Goal: Use online tool/utility: Use online tool/utility

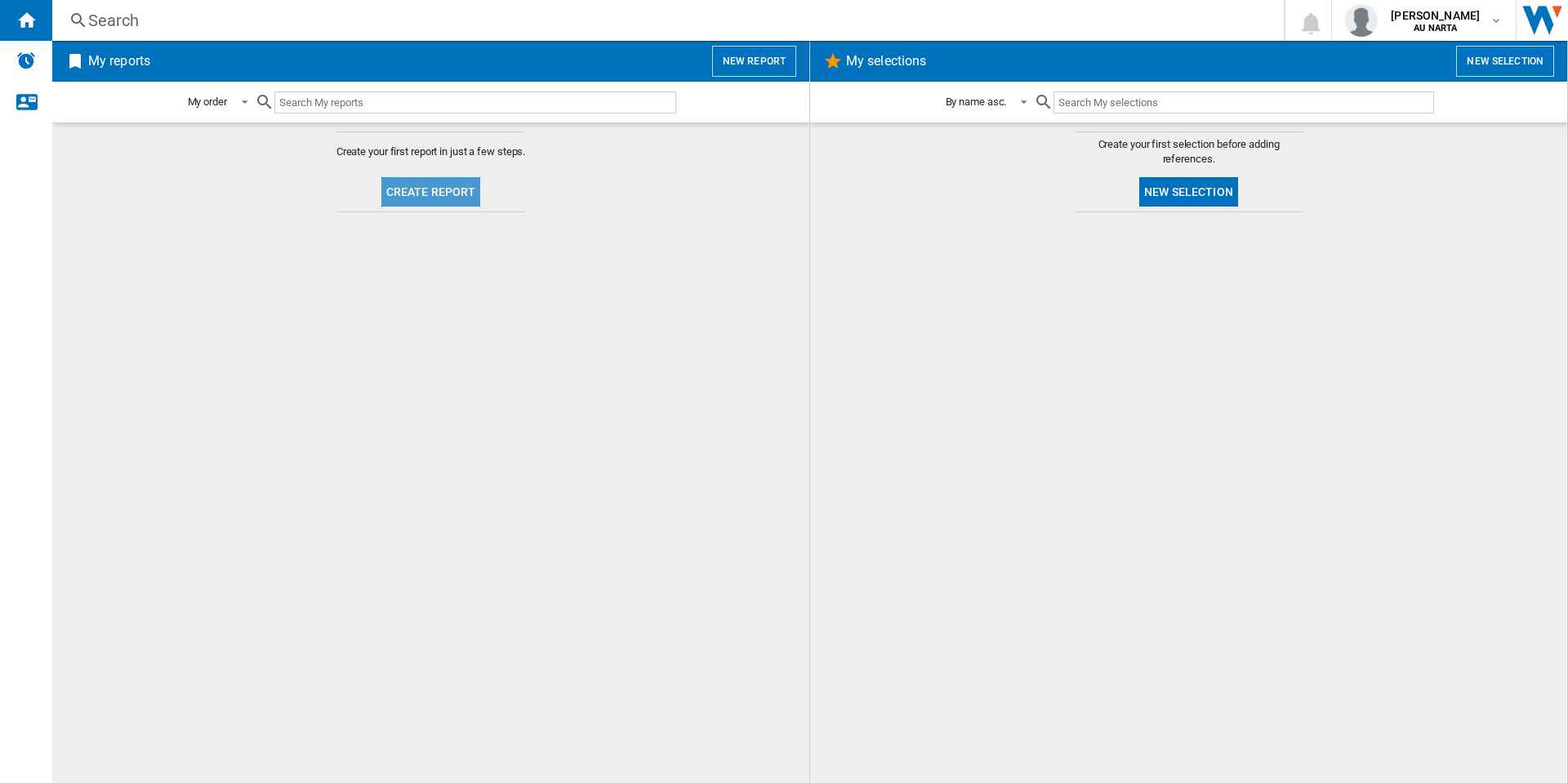
click at [457, 188] on button "Create report" at bounding box center [431, 192] width 100 height 29
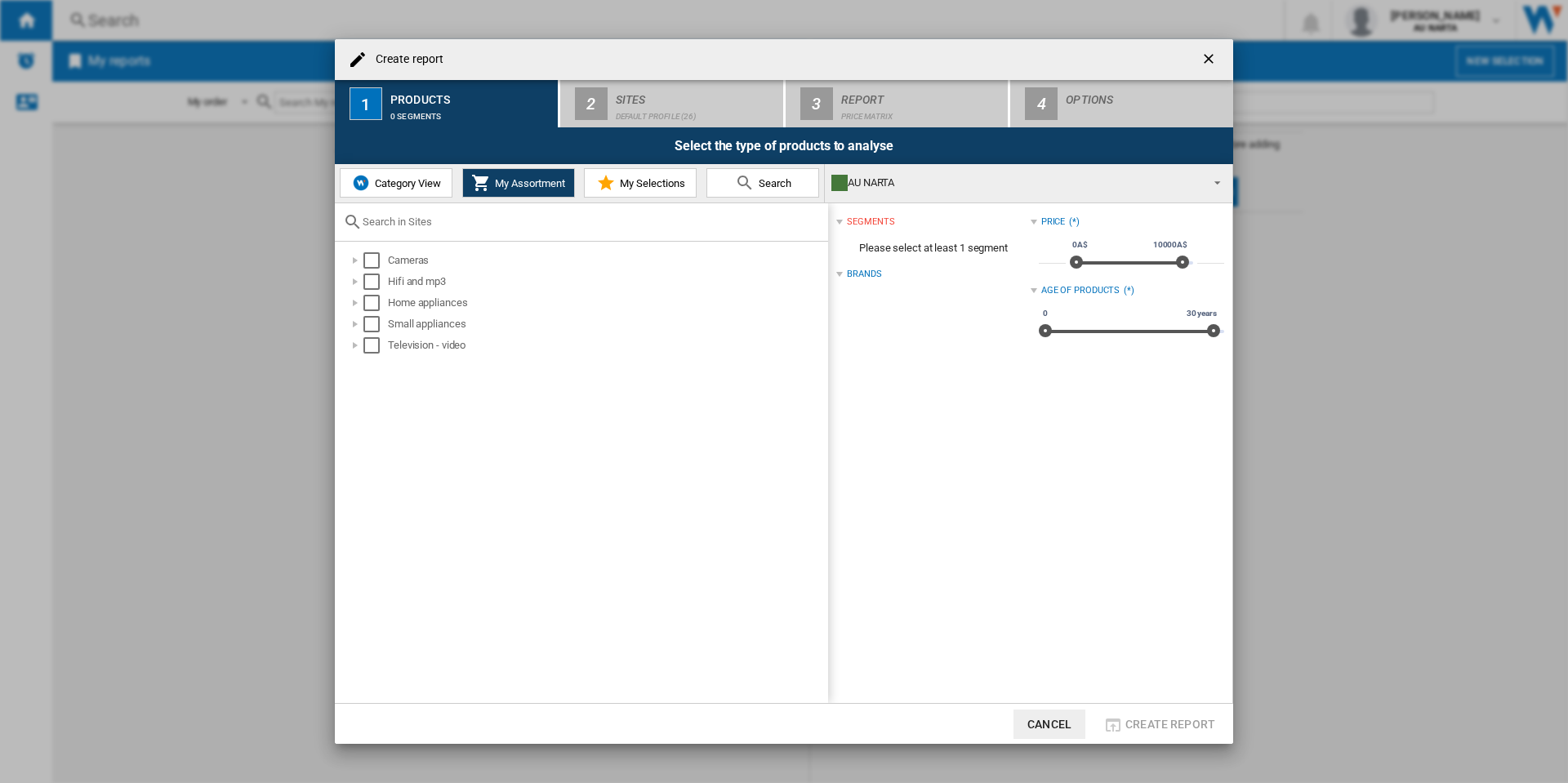
click at [398, 191] on button "Category View" at bounding box center [395, 182] width 113 height 29
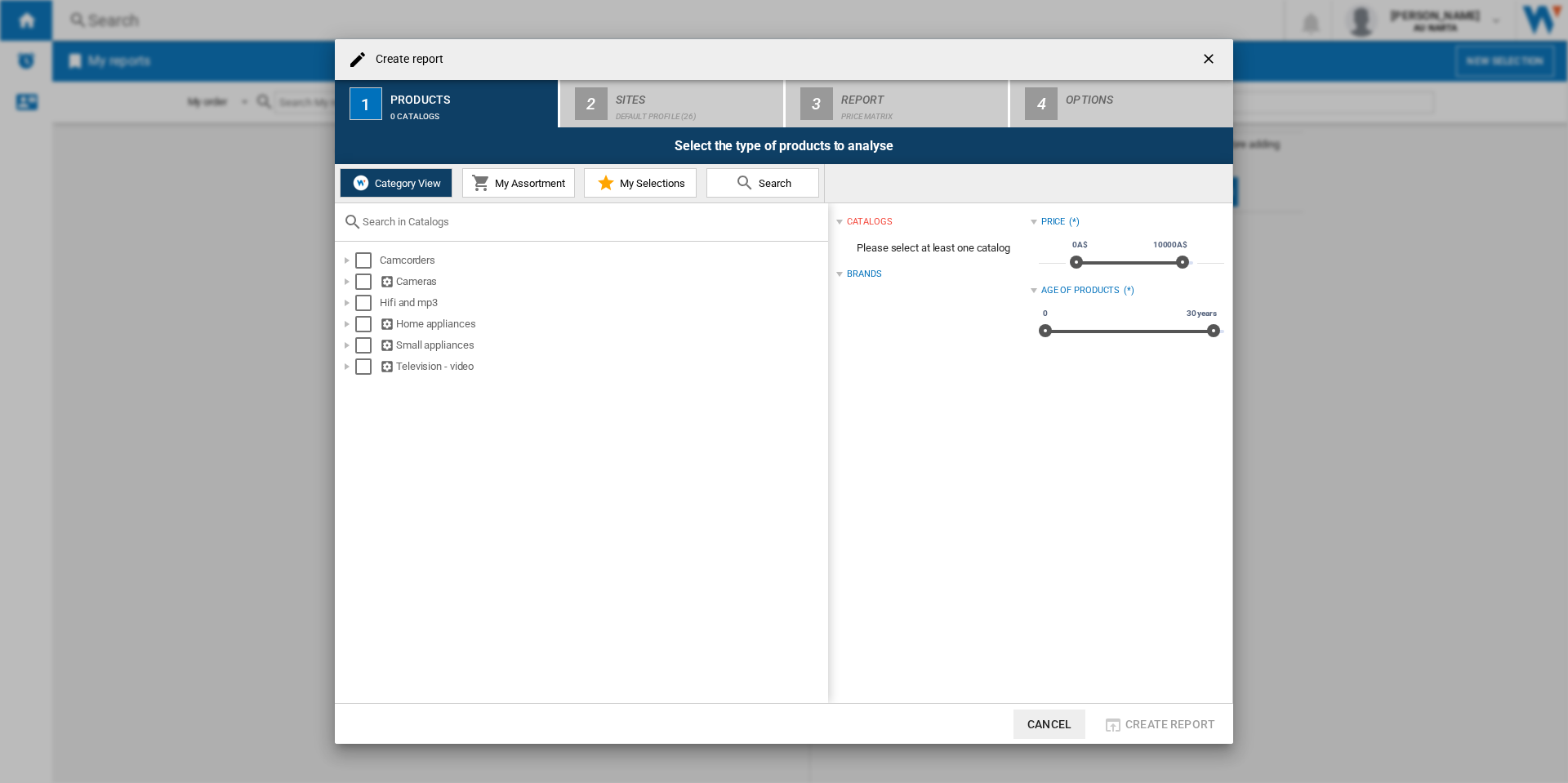
click at [507, 188] on span "My Assortment" at bounding box center [528, 183] width 75 height 12
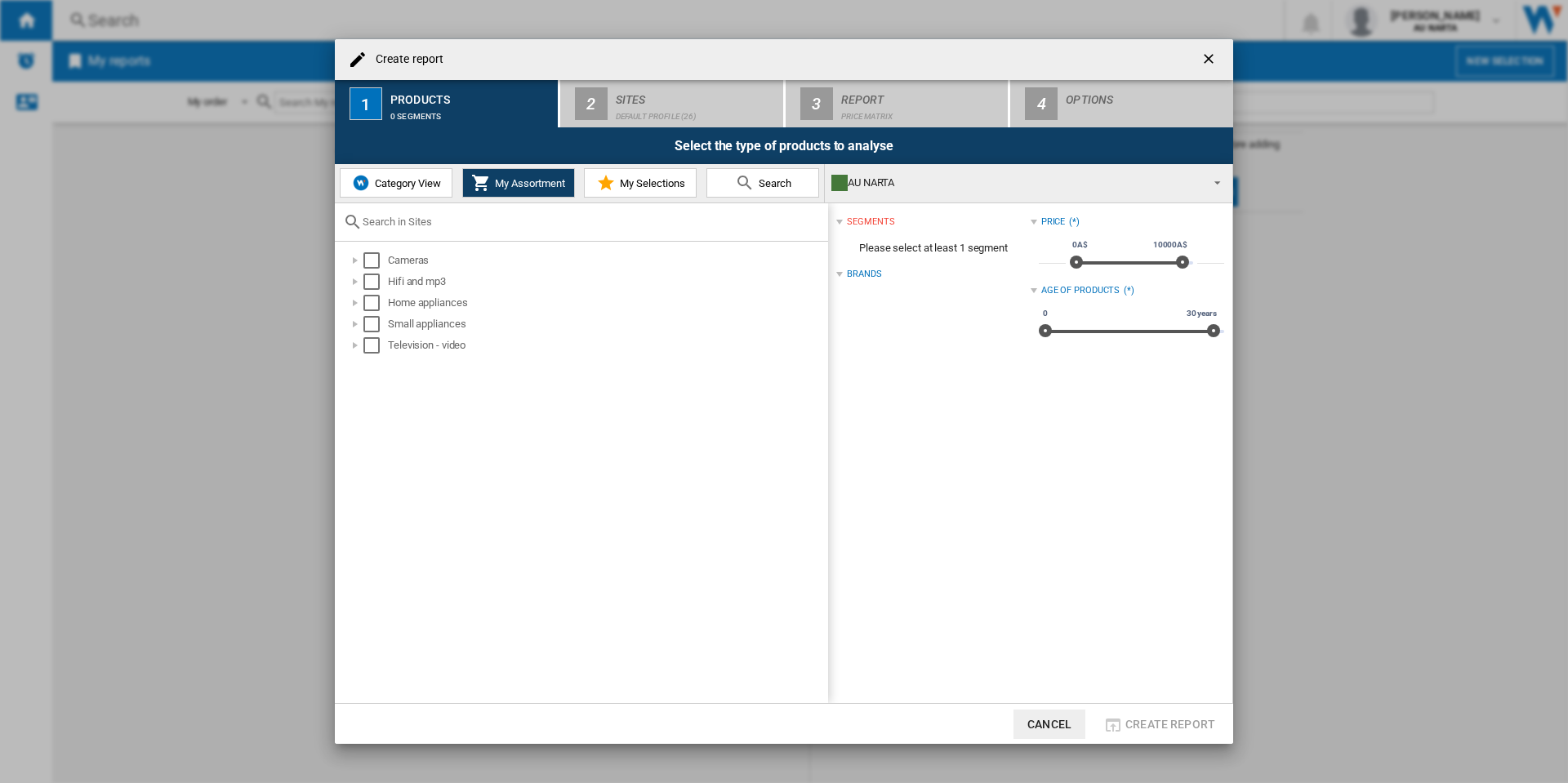
click at [411, 186] on span "Category View" at bounding box center [406, 183] width 70 height 12
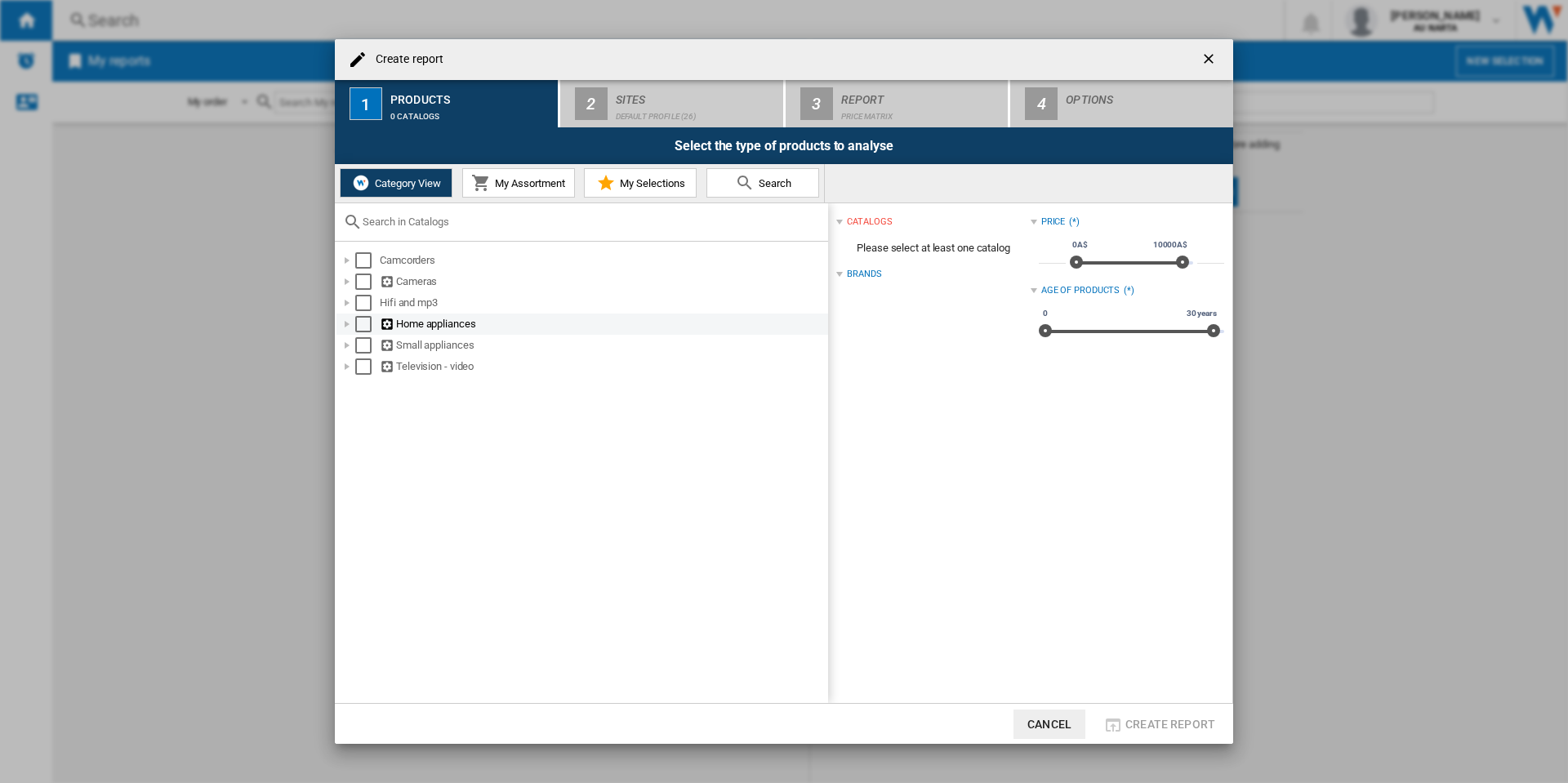
click at [345, 324] on div at bounding box center [347, 323] width 16 height 16
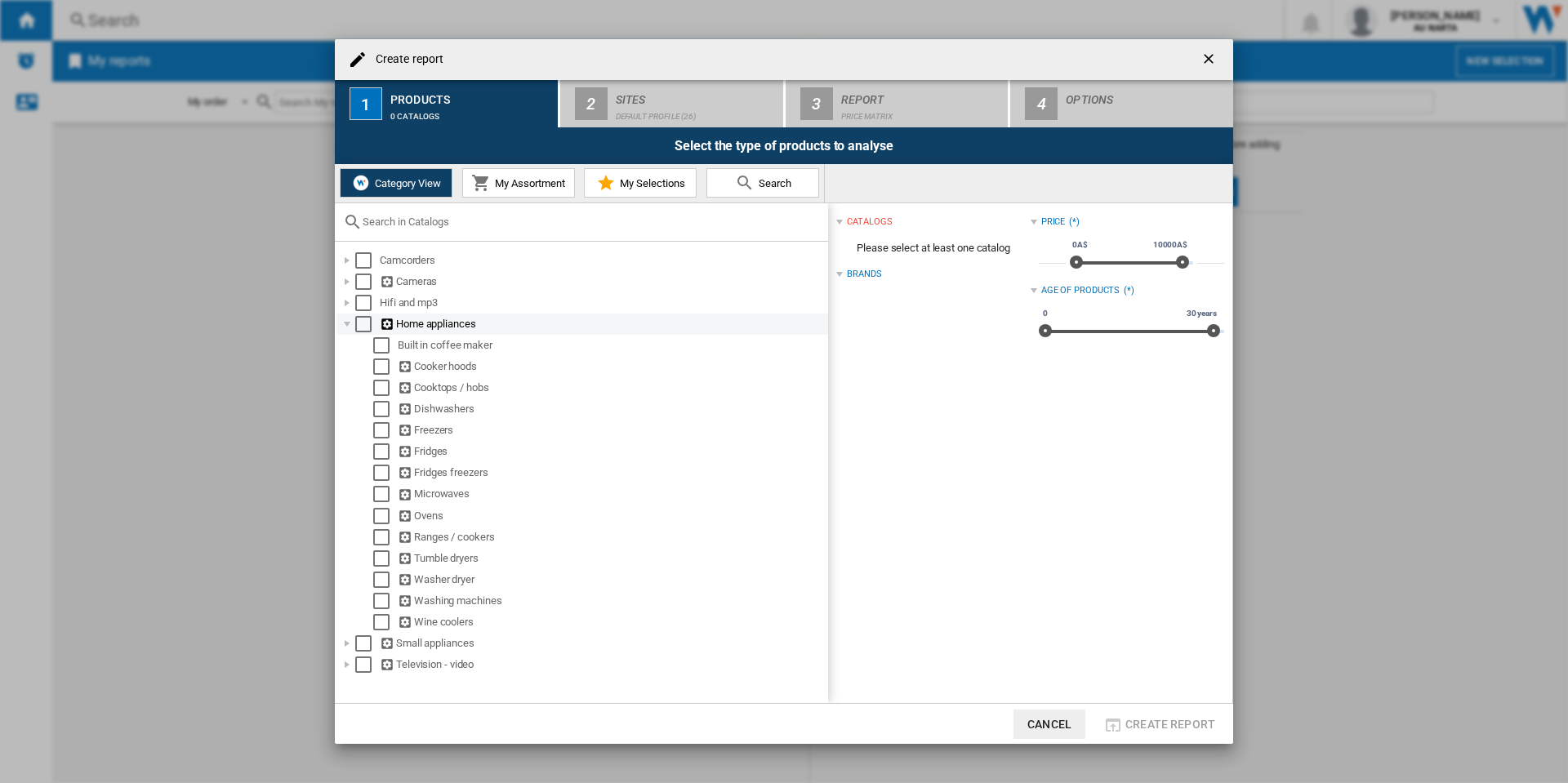
click at [362, 321] on div "Select" at bounding box center [363, 323] width 16 height 16
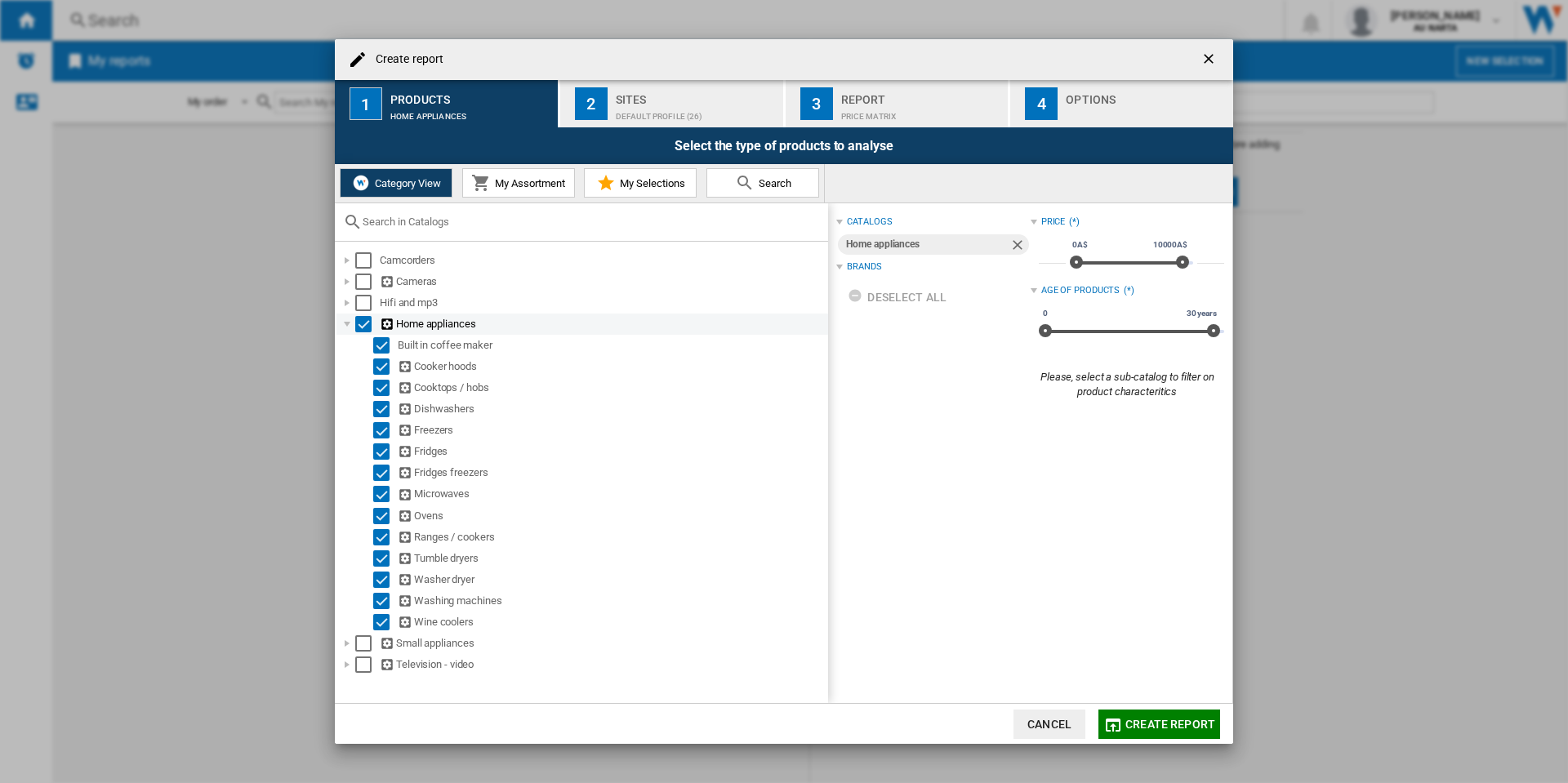
click at [362, 328] on div "Select" at bounding box center [363, 323] width 16 height 16
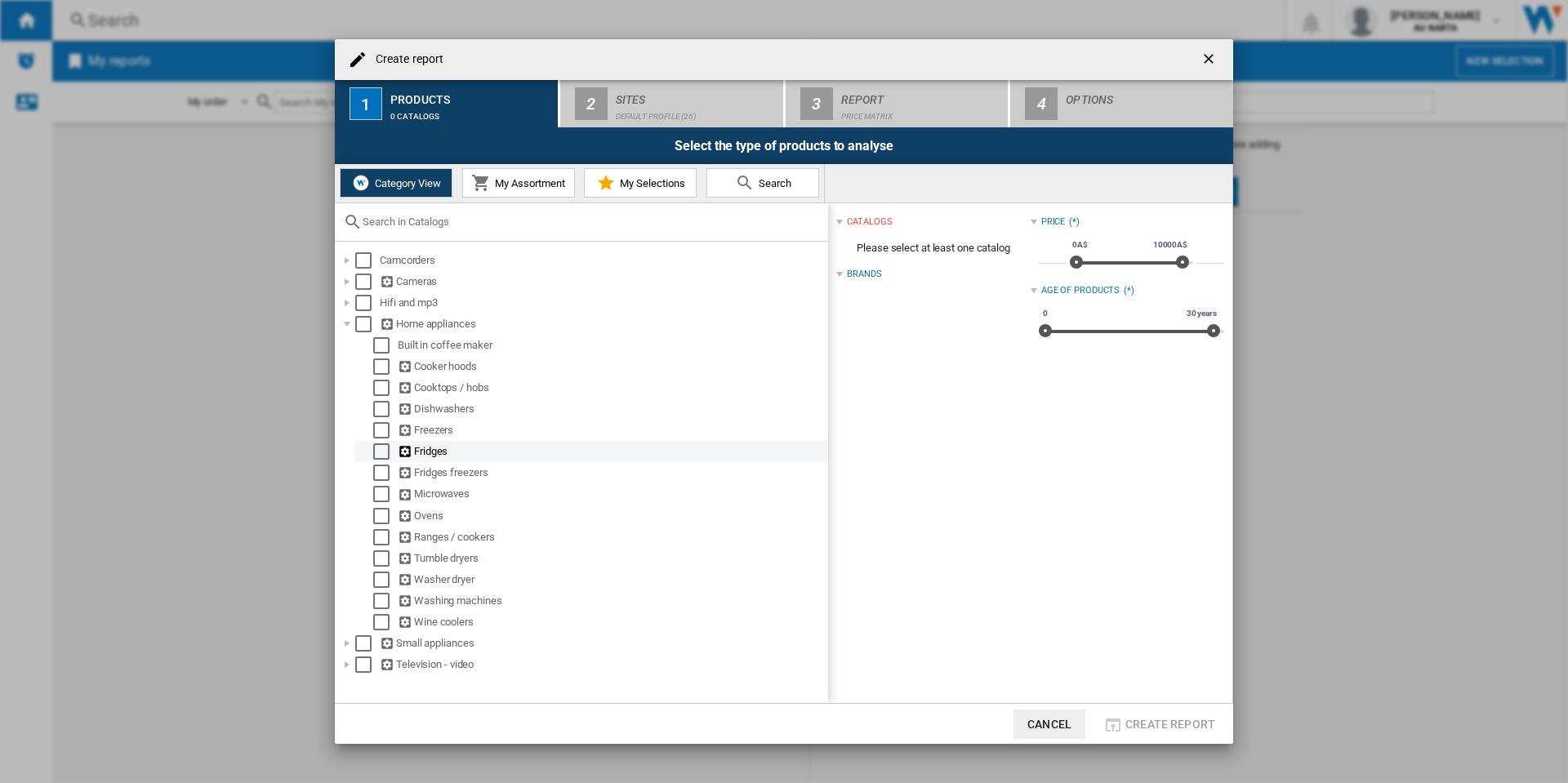
click at [374, 450] on div "Select" at bounding box center [380, 450] width 16 height 16
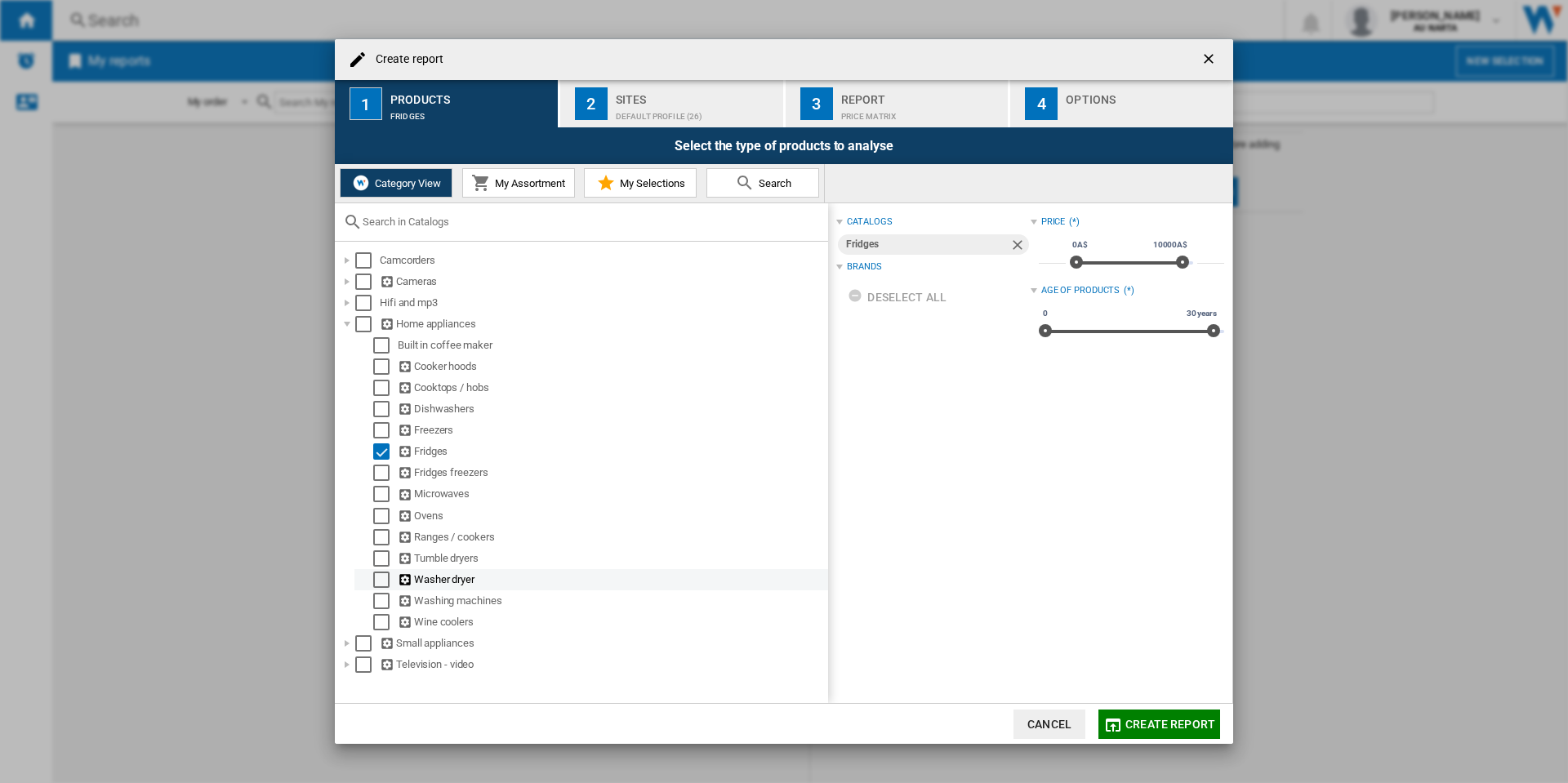
click at [376, 569] on div "Washer dryer" at bounding box center [591, 579] width 474 height 21
click at [385, 577] on div "Select" at bounding box center [380, 579] width 16 height 16
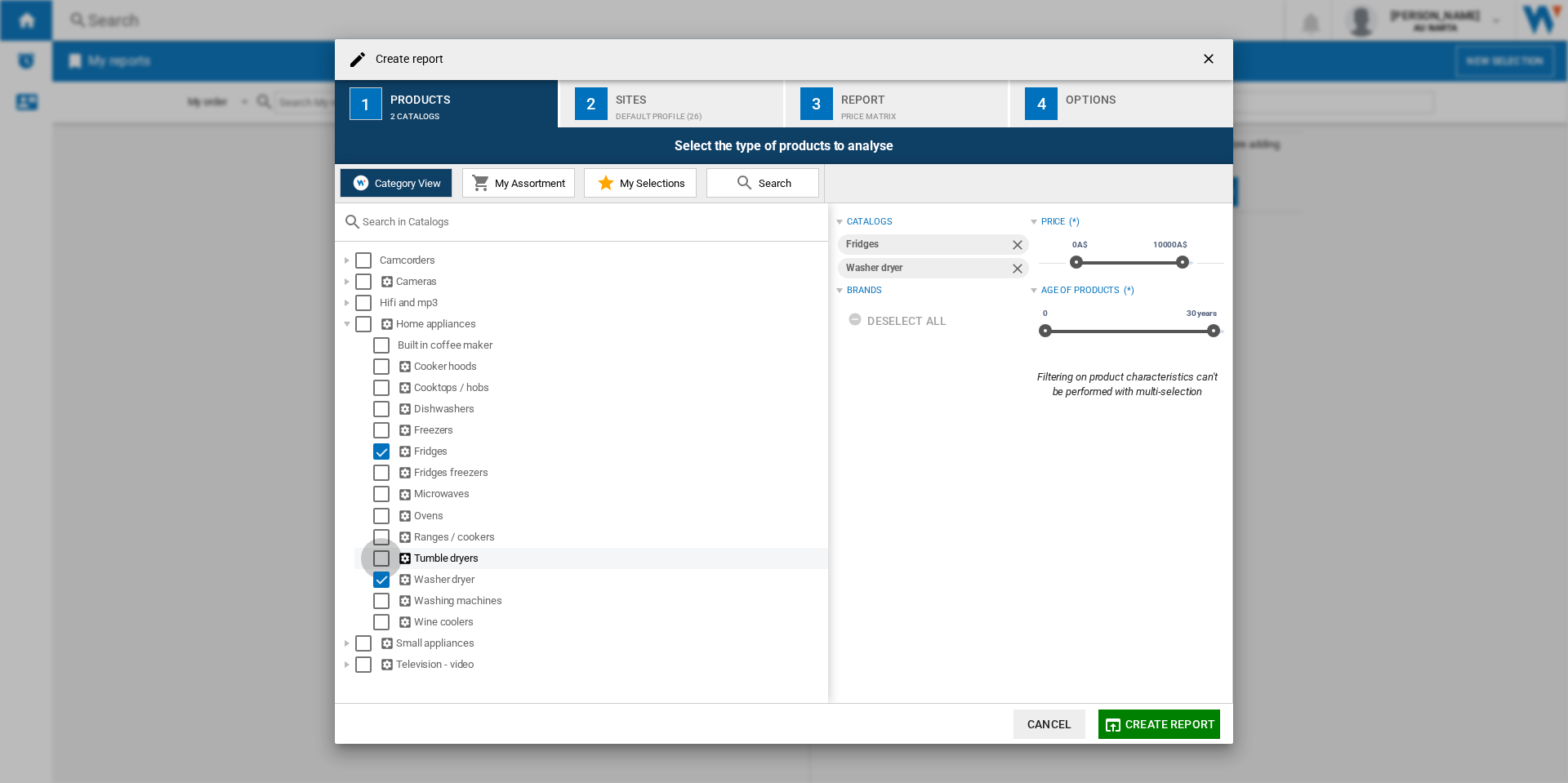
click at [385, 552] on div "Select" at bounding box center [380, 558] width 16 height 16
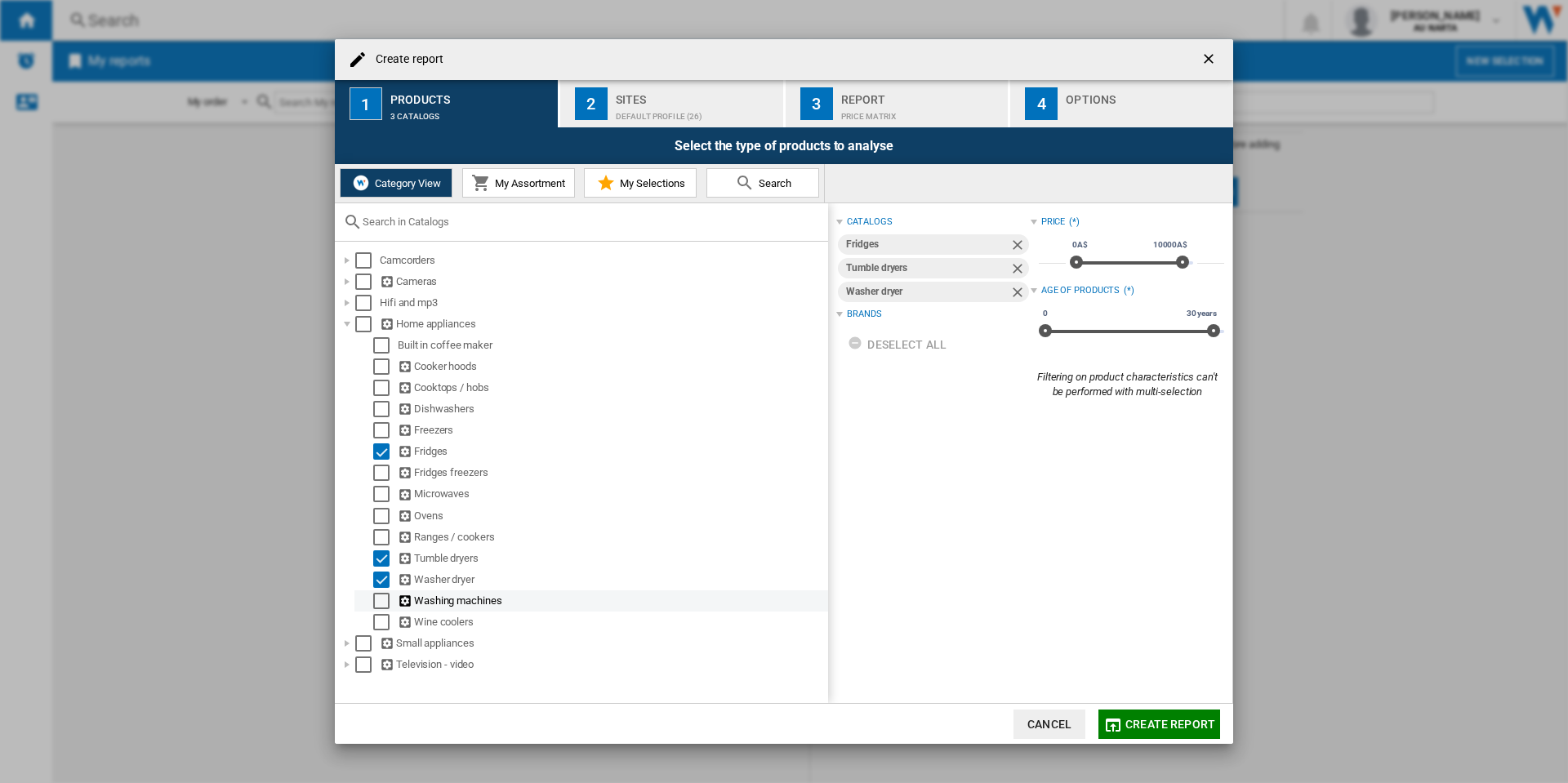
click at [378, 598] on div "Select" at bounding box center [380, 600] width 16 height 16
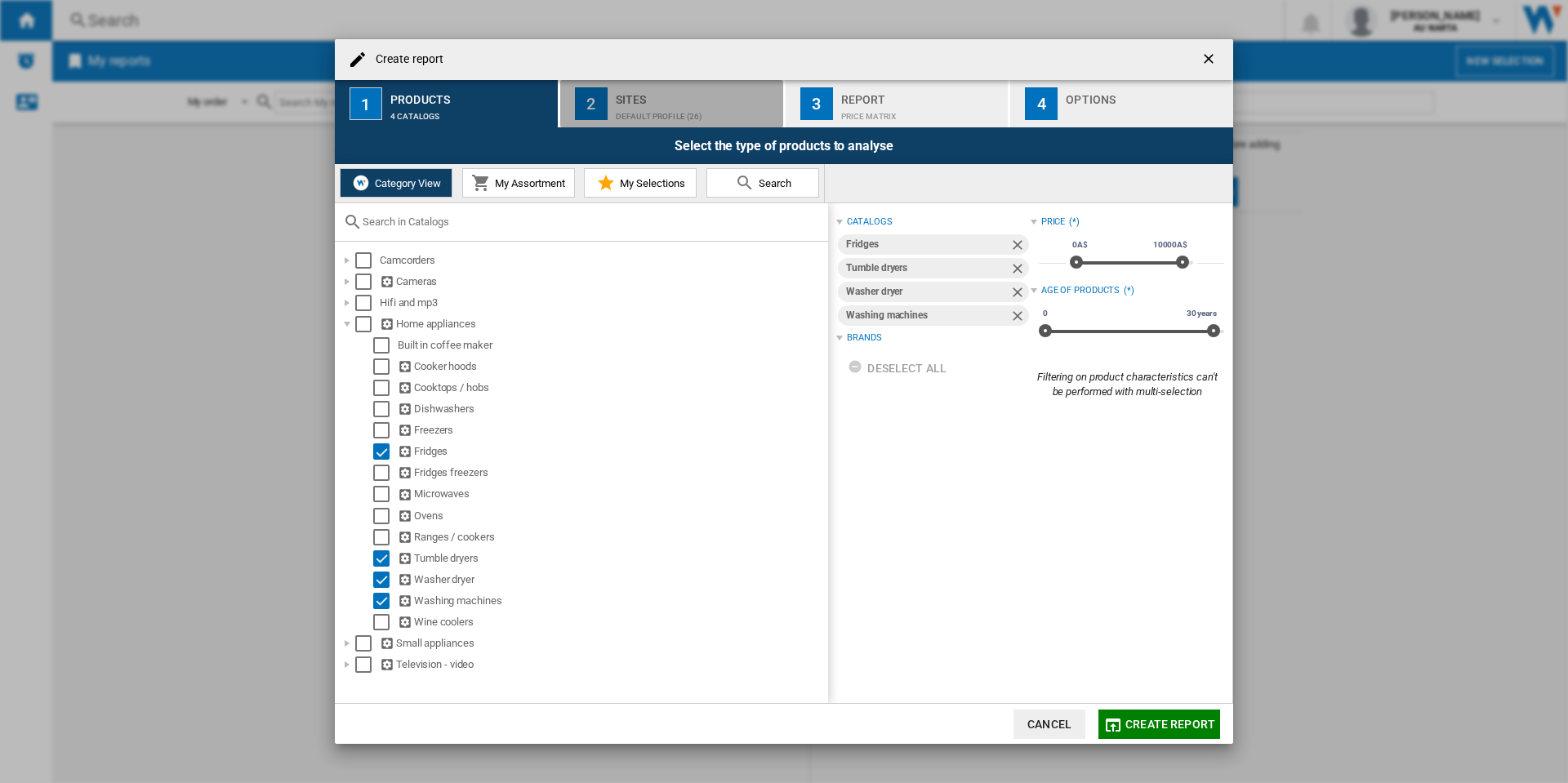
click at [610, 120] on button "2 Sites Default profile (26)" at bounding box center [672, 104] width 224 height 48
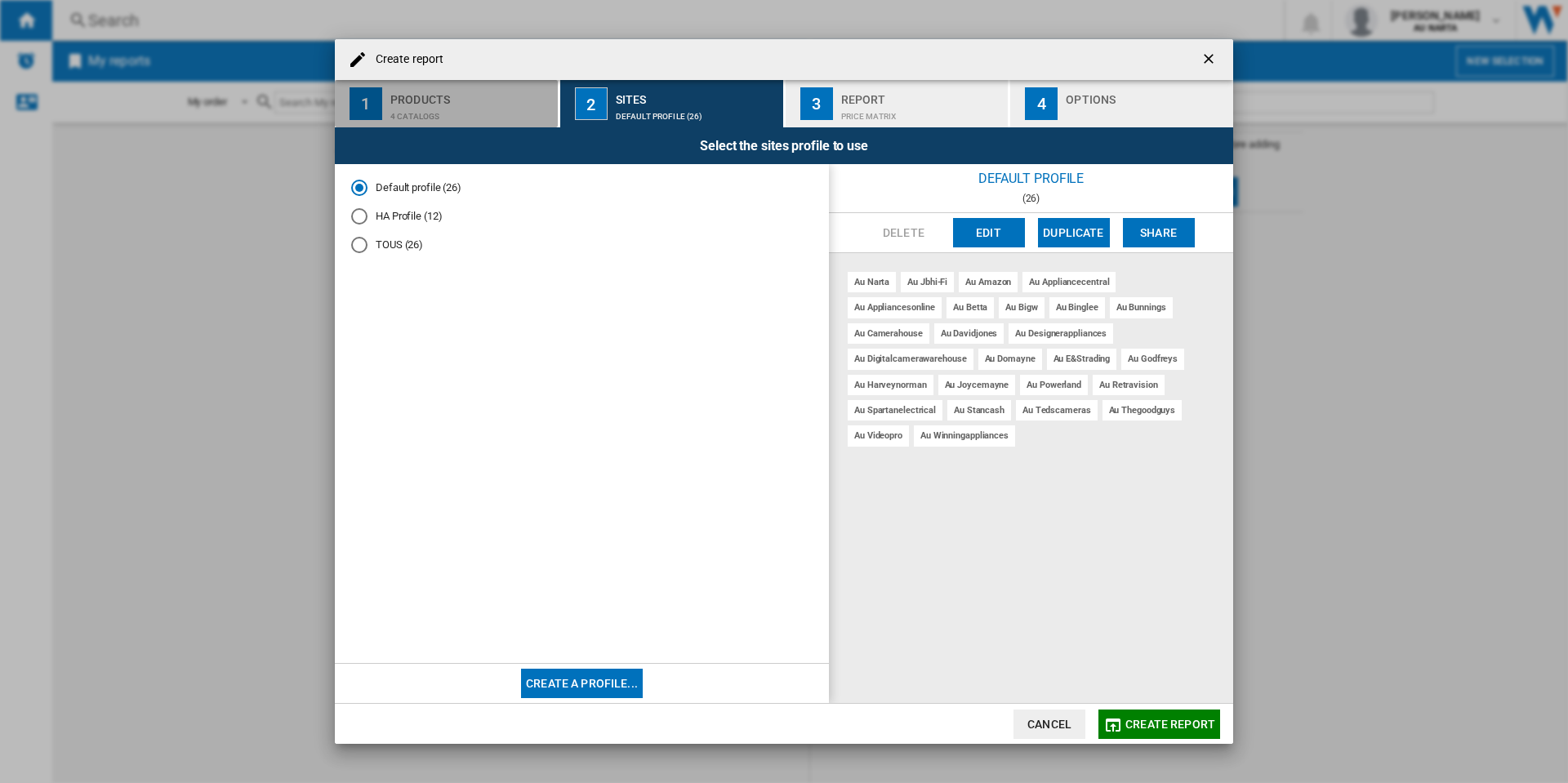
click at [507, 107] on div "4 catalogs" at bounding box center [471, 112] width 161 height 17
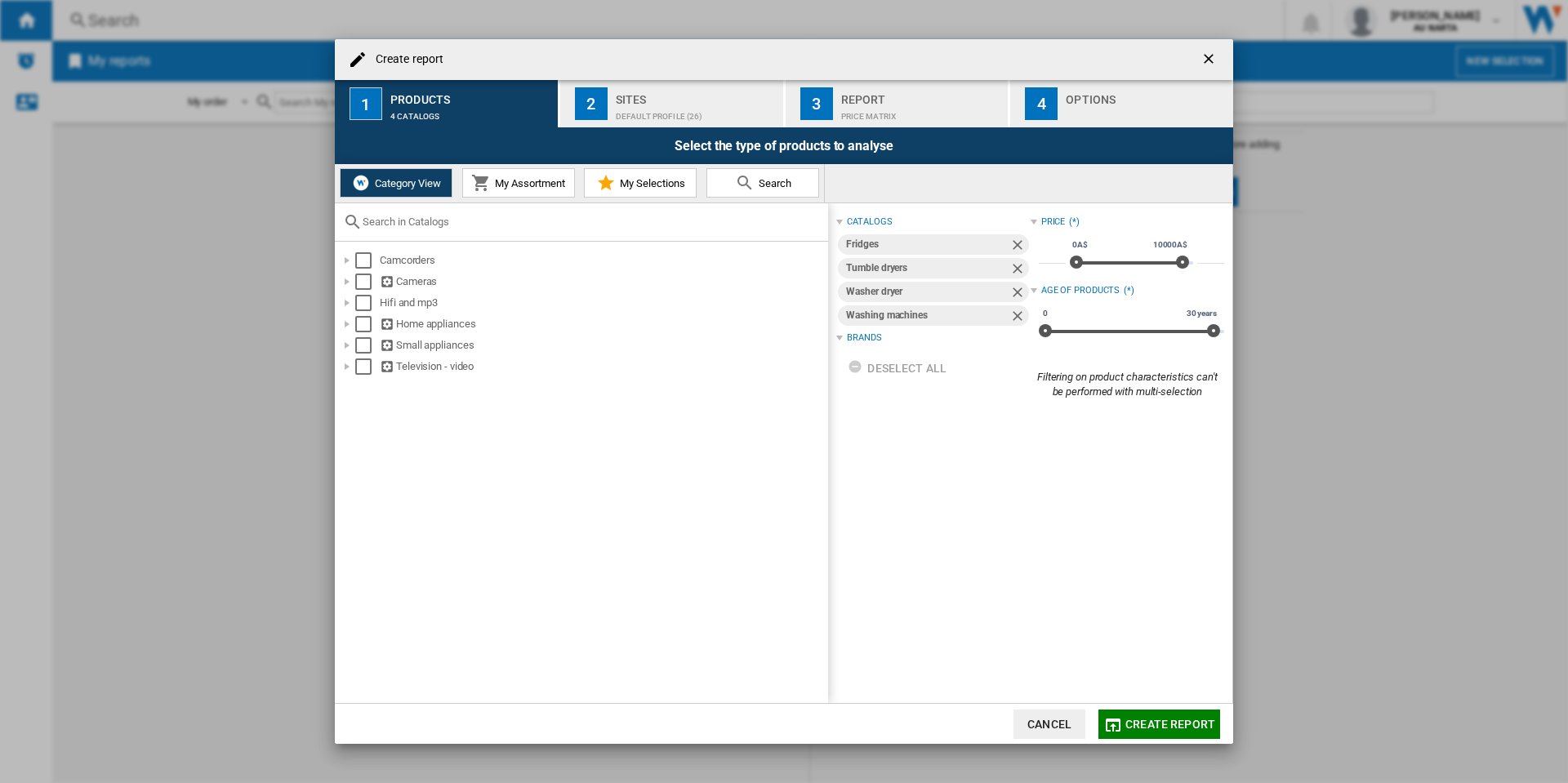
click at [405, 178] on span "Category View" at bounding box center [406, 183] width 70 height 12
click at [343, 325] on div at bounding box center [347, 323] width 16 height 16
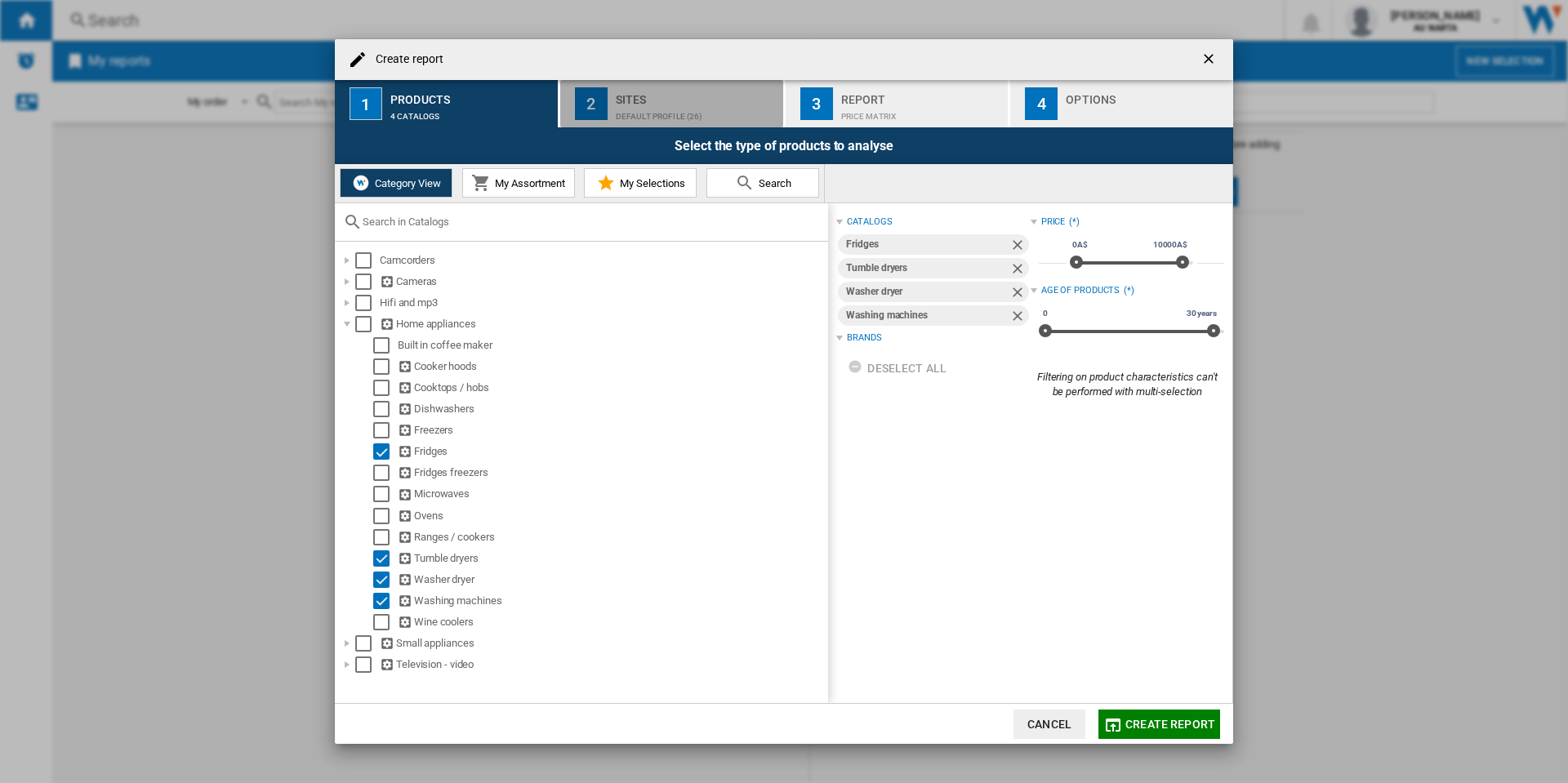
click at [691, 119] on div "Default profile (26)" at bounding box center [696, 112] width 161 height 17
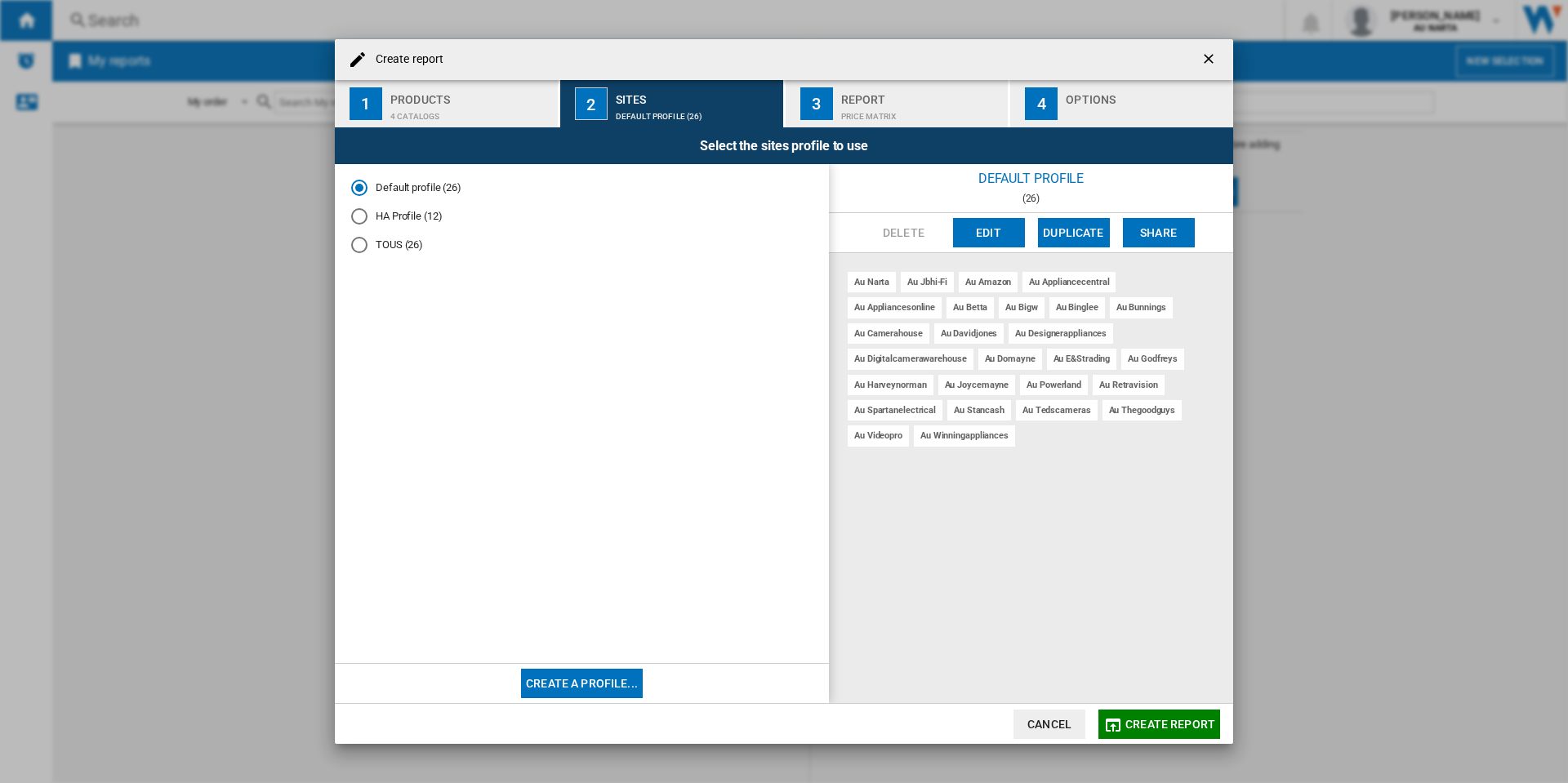
click at [406, 221] on md-radio-button "HA Profile (12)" at bounding box center [582, 217] width 462 height 16
click at [894, 104] on div "Price Matrix" at bounding box center [921, 112] width 161 height 17
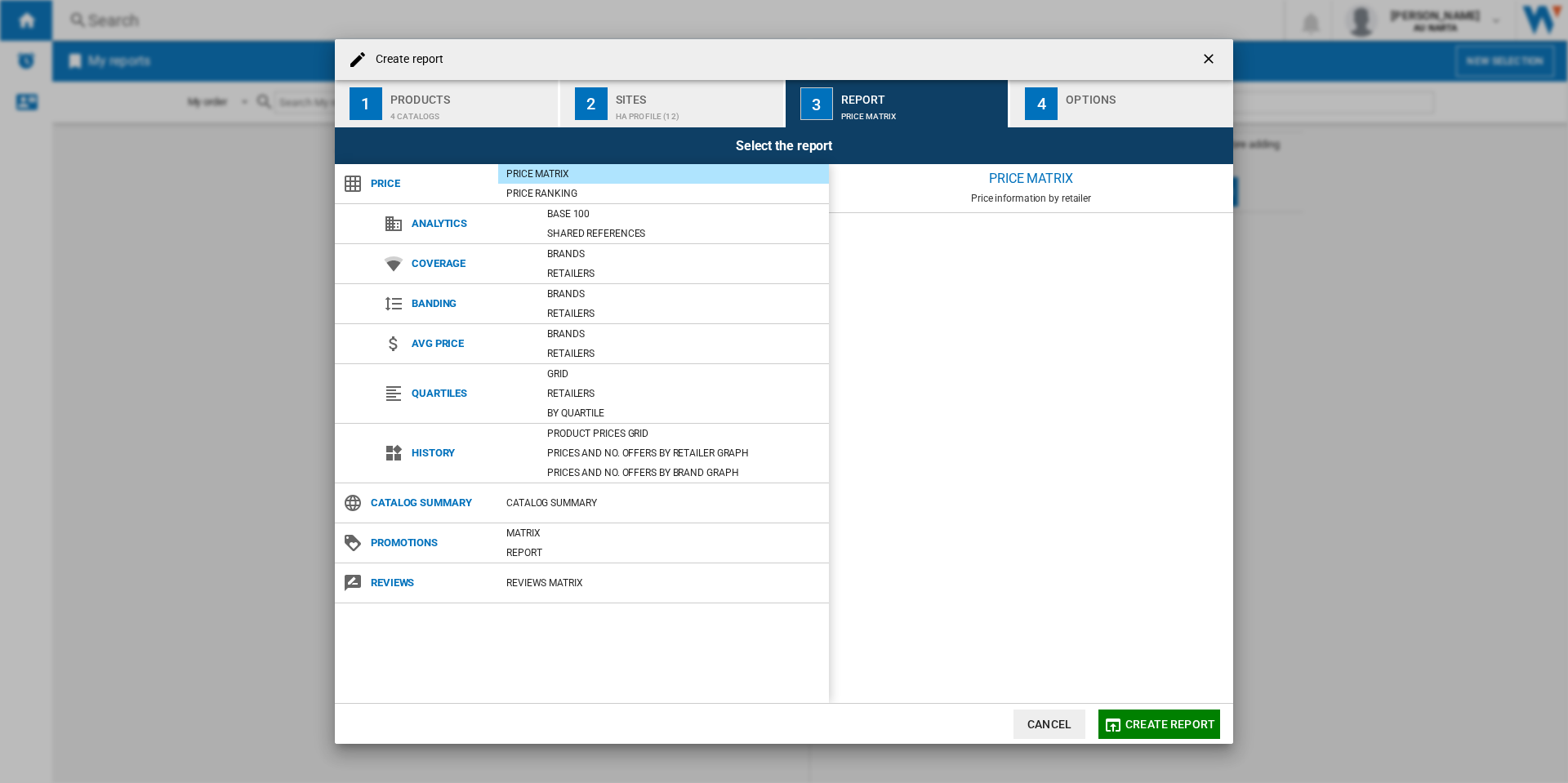
click at [727, 101] on div "Sites" at bounding box center [696, 95] width 161 height 17
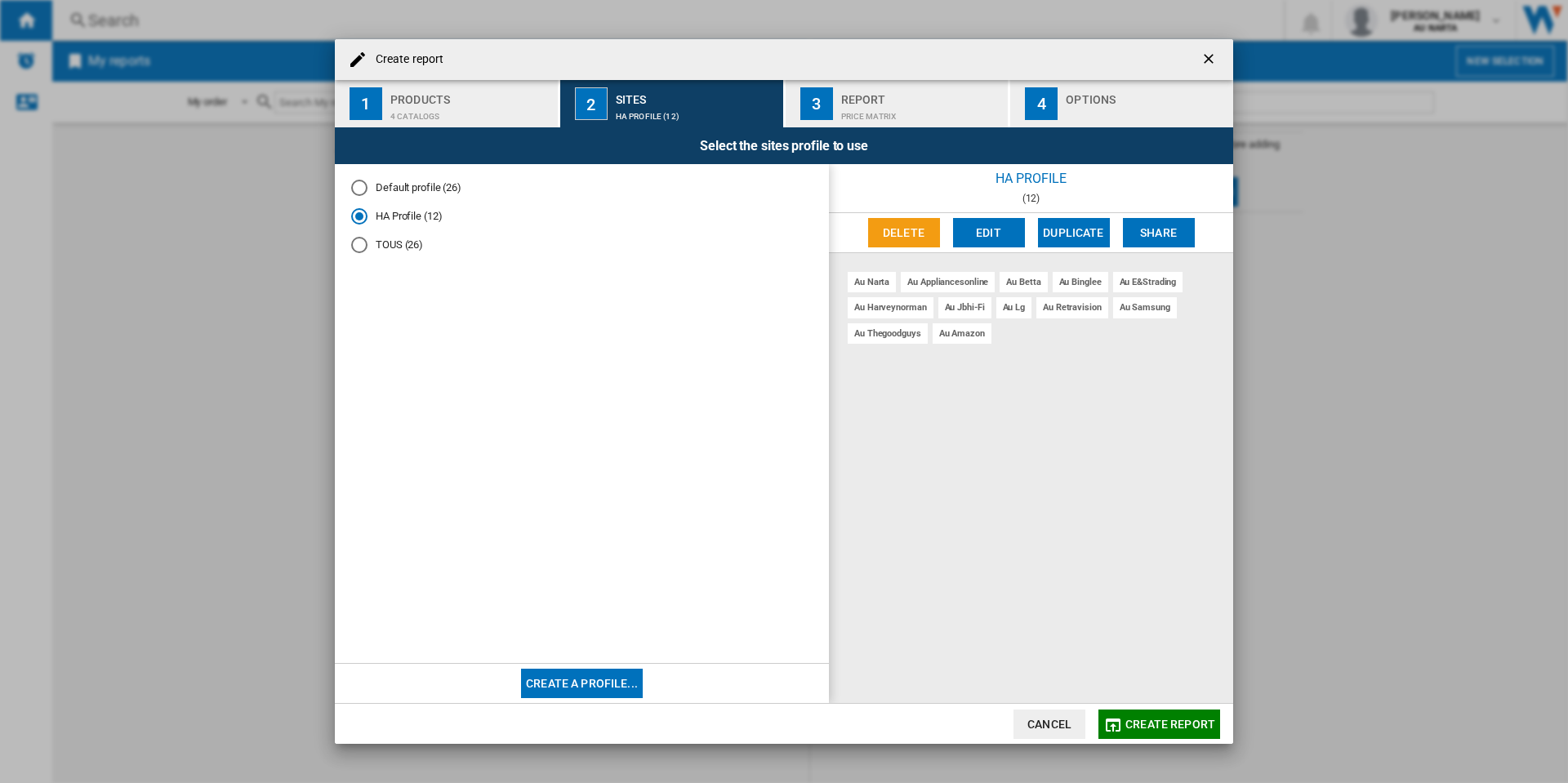
click at [918, 117] on div "Price Matrix" at bounding box center [921, 112] width 161 height 17
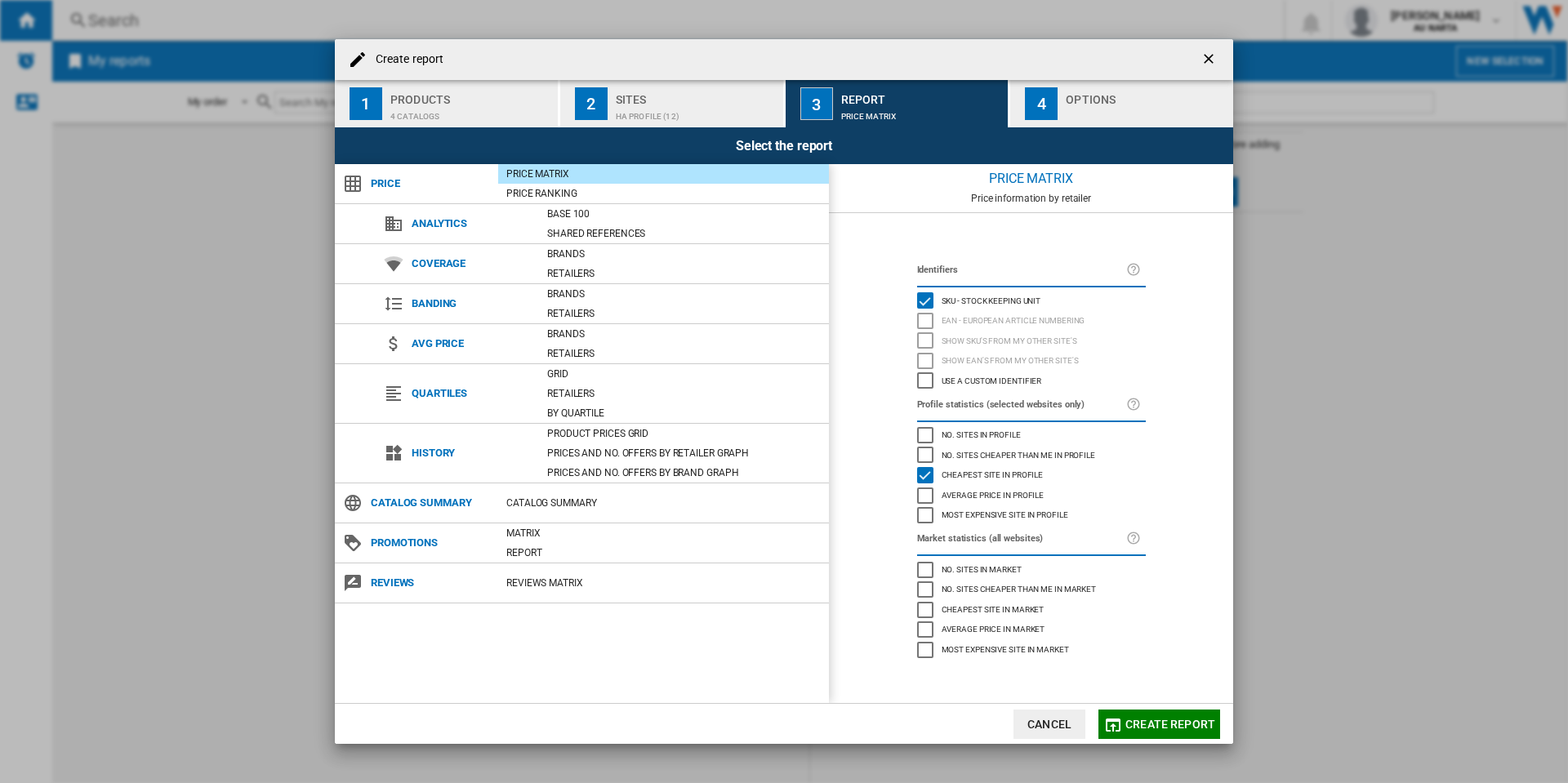
click at [726, 106] on div "HA Profile (12)" at bounding box center [696, 112] width 161 height 17
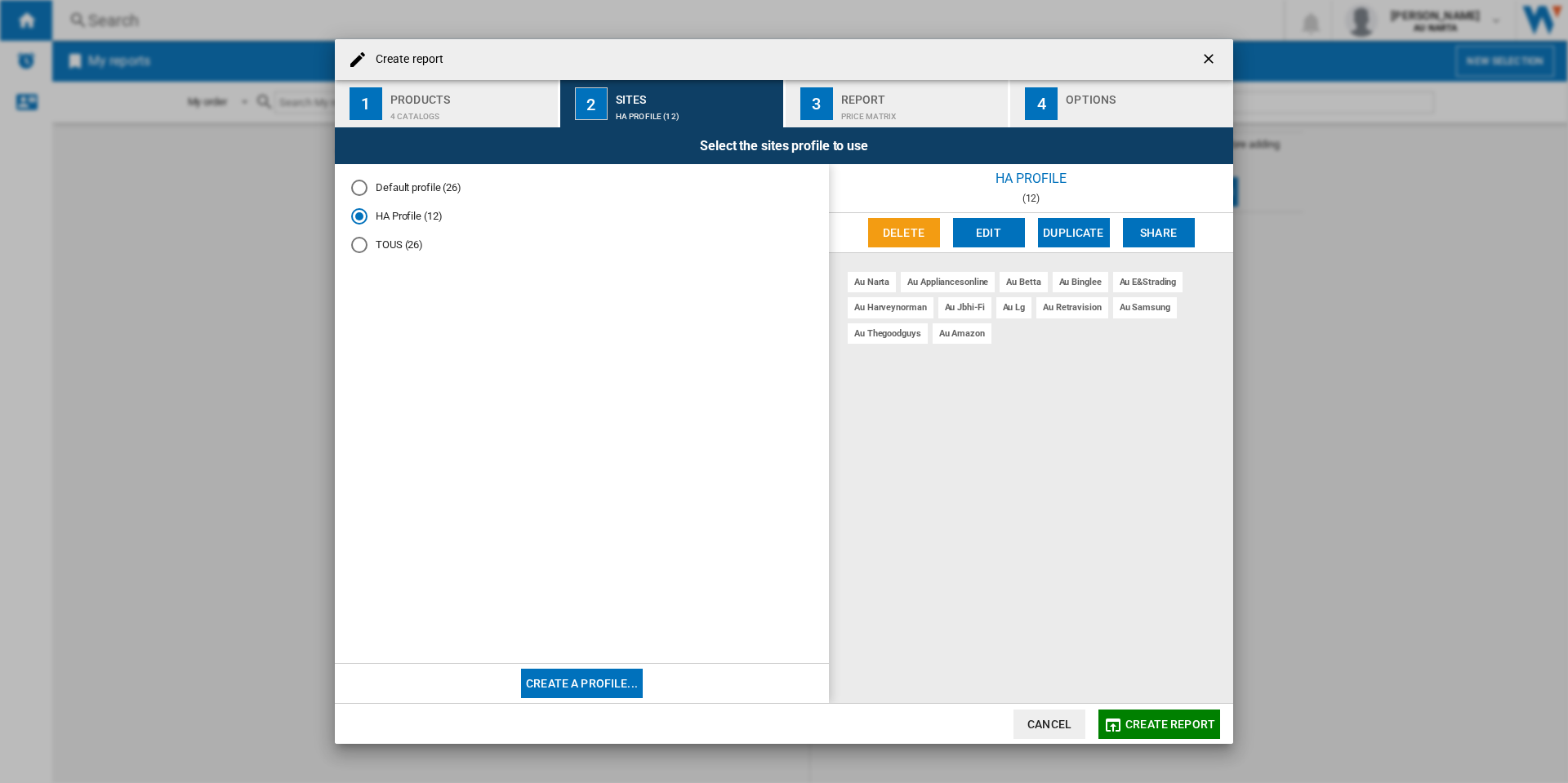
click at [945, 101] on div "Report Price Matrix" at bounding box center [921, 104] width 161 height 35
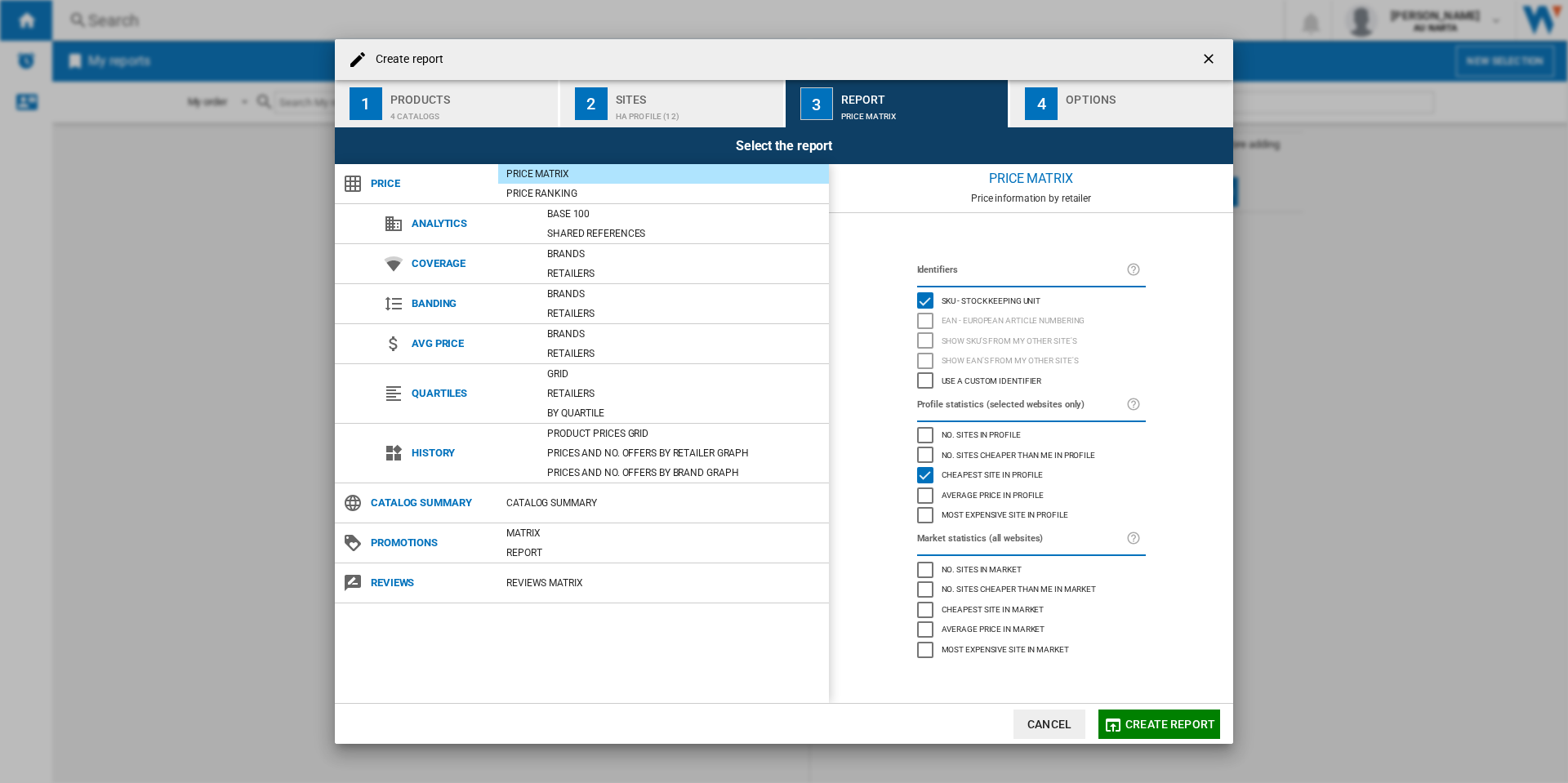
click at [1056, 111] on div "4" at bounding box center [1041, 103] width 33 height 33
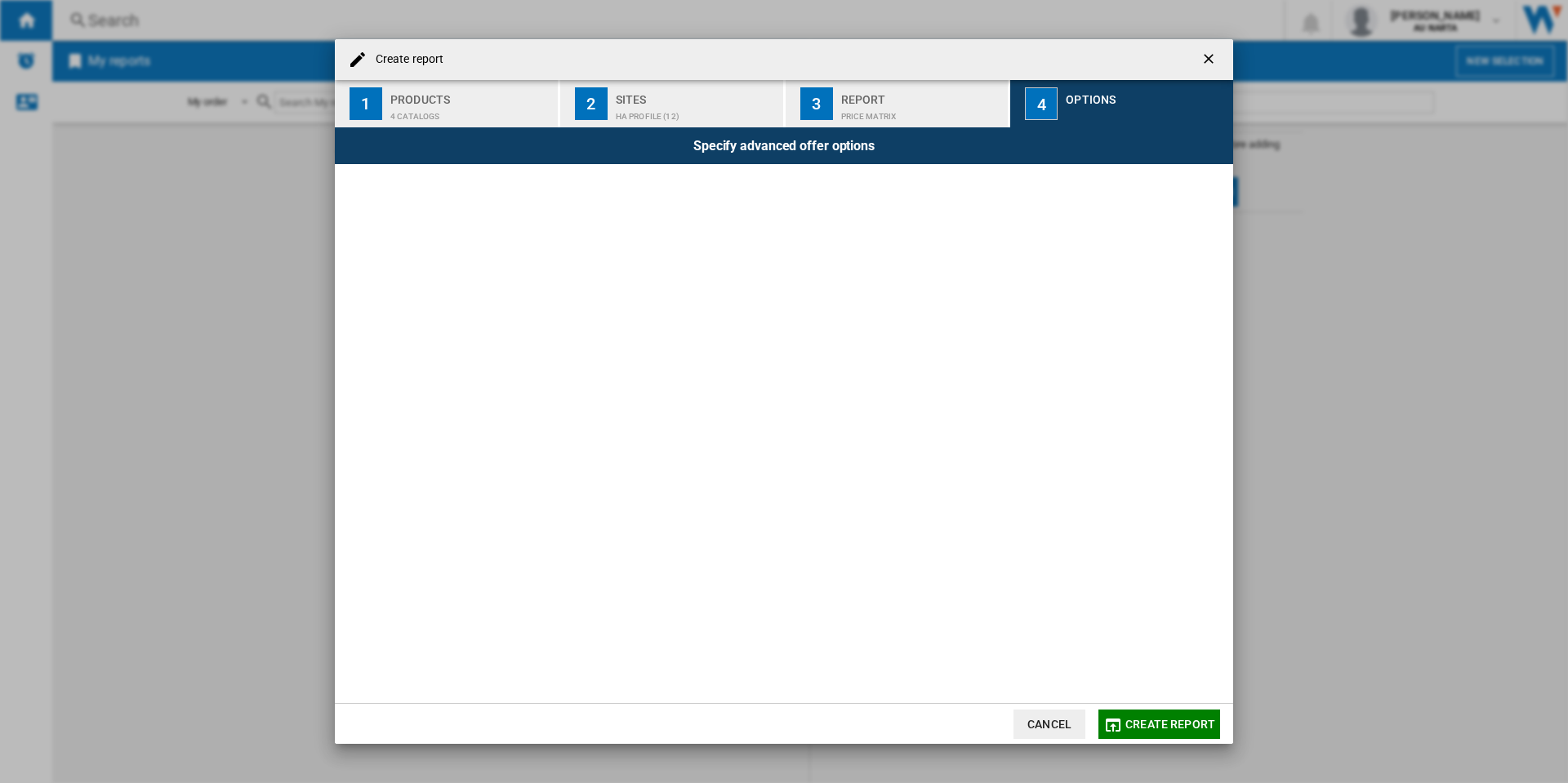
click at [905, 102] on div "Report" at bounding box center [921, 95] width 161 height 17
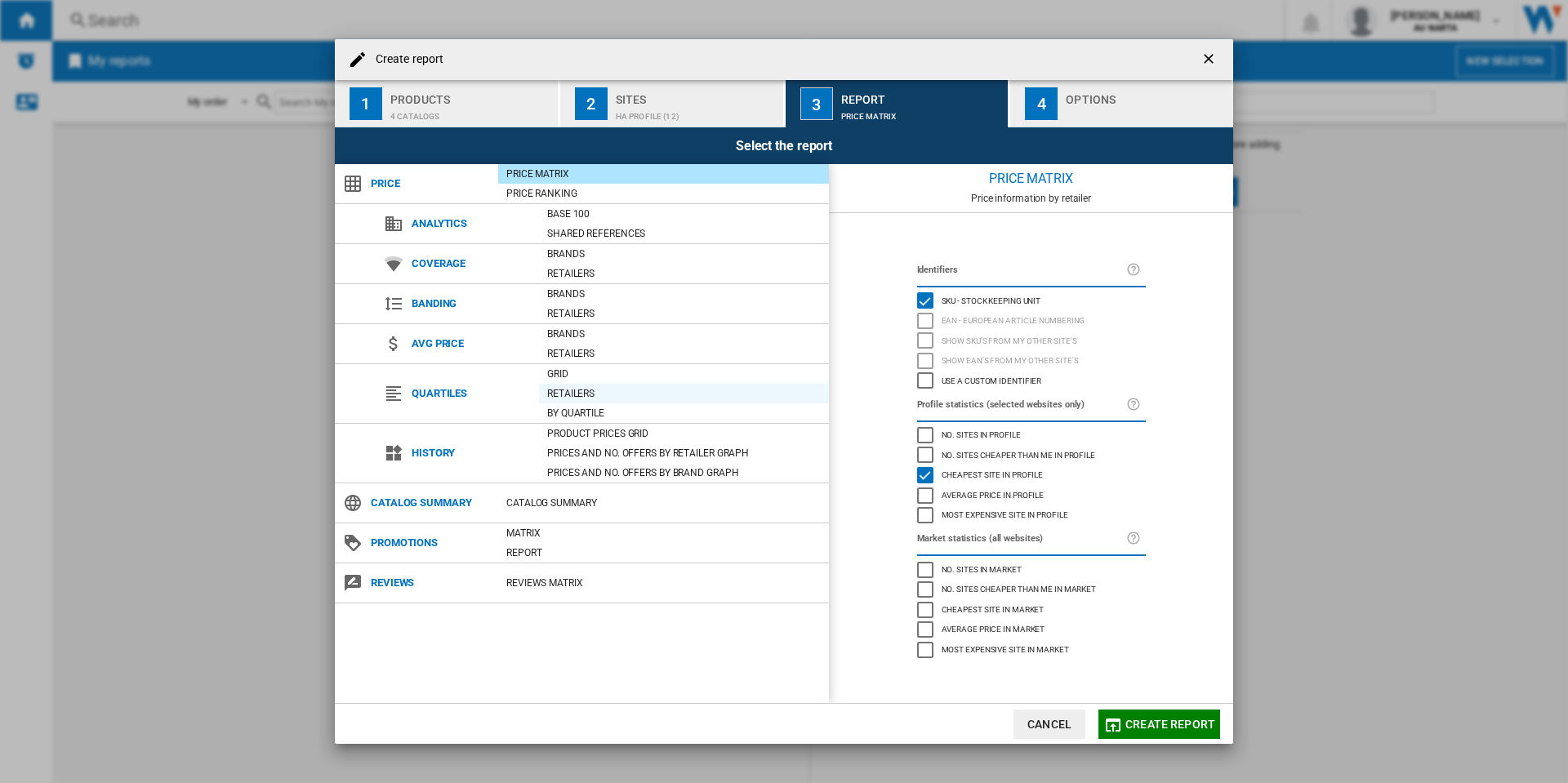
click at [601, 393] on div "Retailers" at bounding box center [684, 392] width 290 height 16
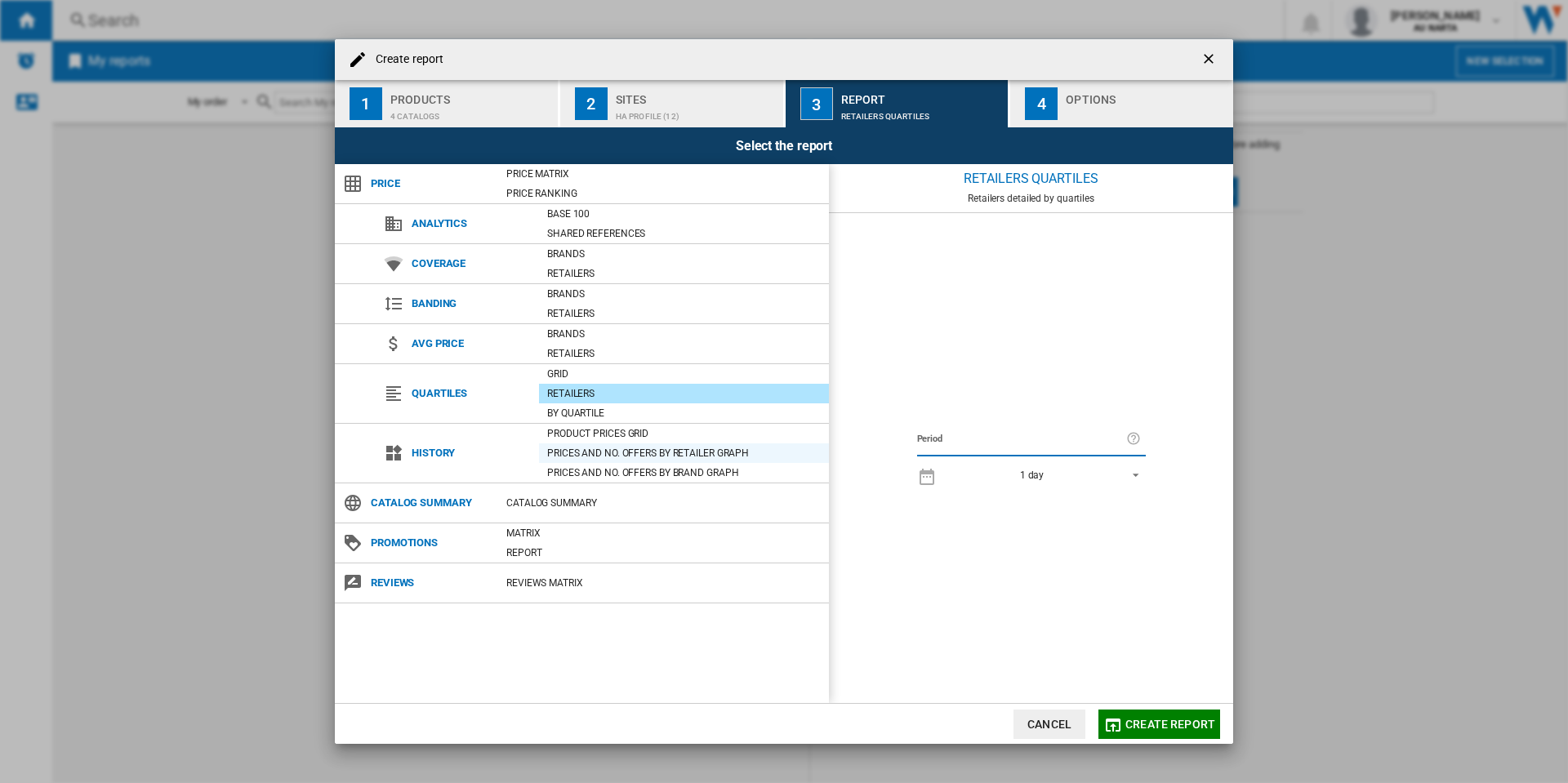
click at [631, 447] on div "Prices and No. offers by retailer graph" at bounding box center [684, 452] width 290 height 16
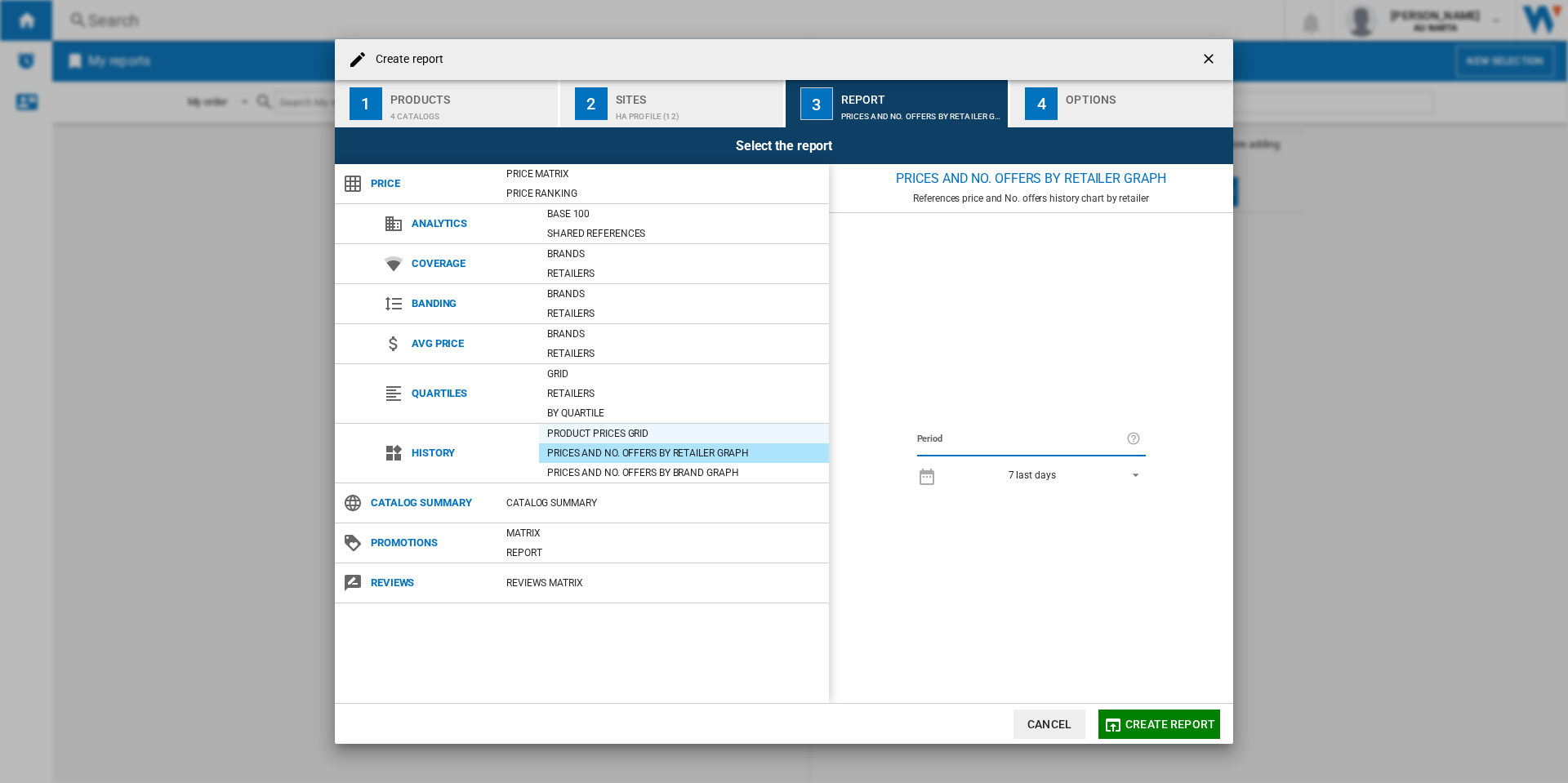
click at [635, 433] on div "Product prices grid" at bounding box center [684, 433] width 290 height 16
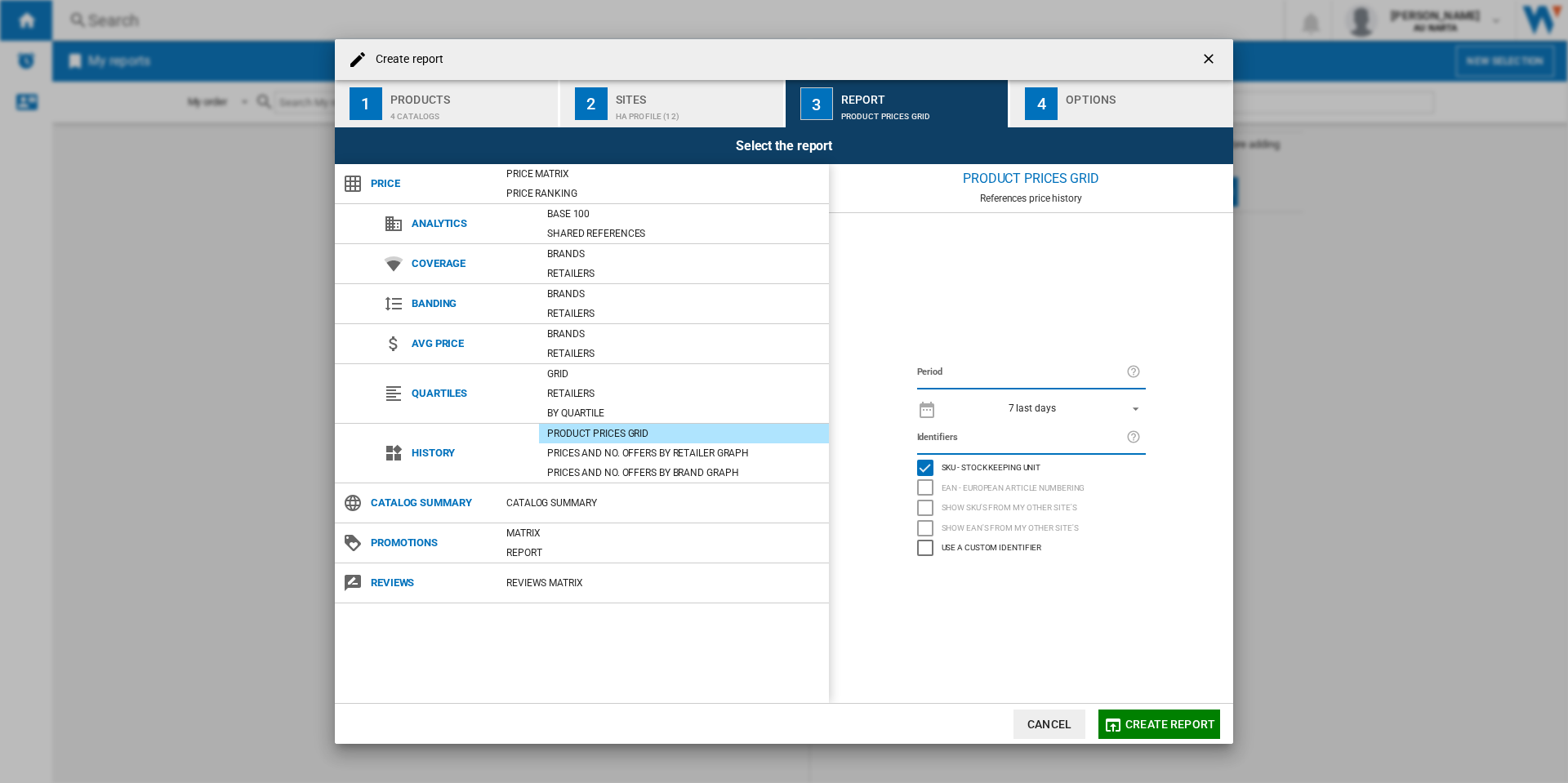
click at [1041, 413] on div "7 last days" at bounding box center [1032, 408] width 48 height 11
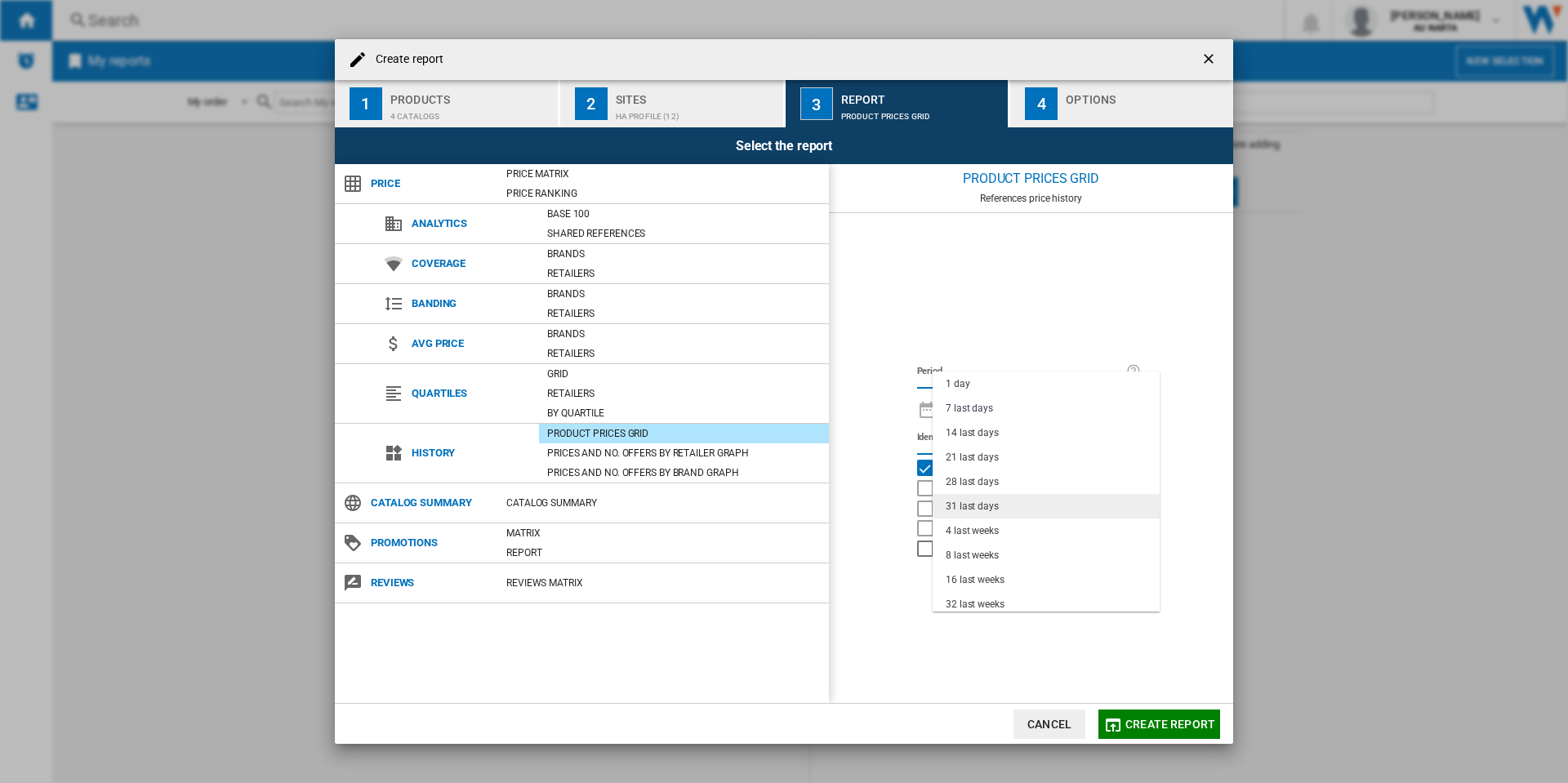
click at [993, 501] on div "31 last days" at bounding box center [972, 506] width 53 height 14
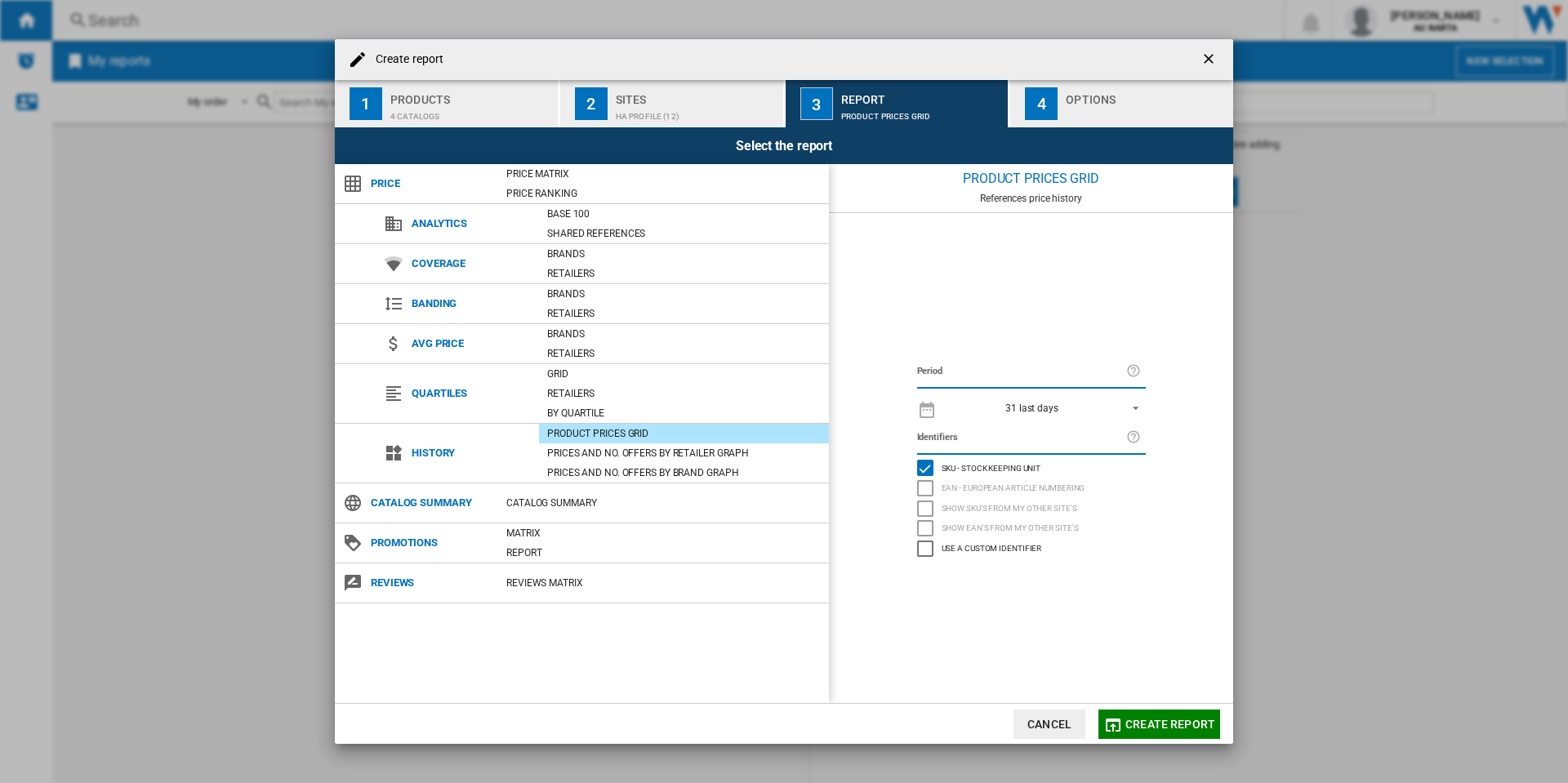
click at [1164, 719] on span "Create report" at bounding box center [1170, 724] width 90 height 13
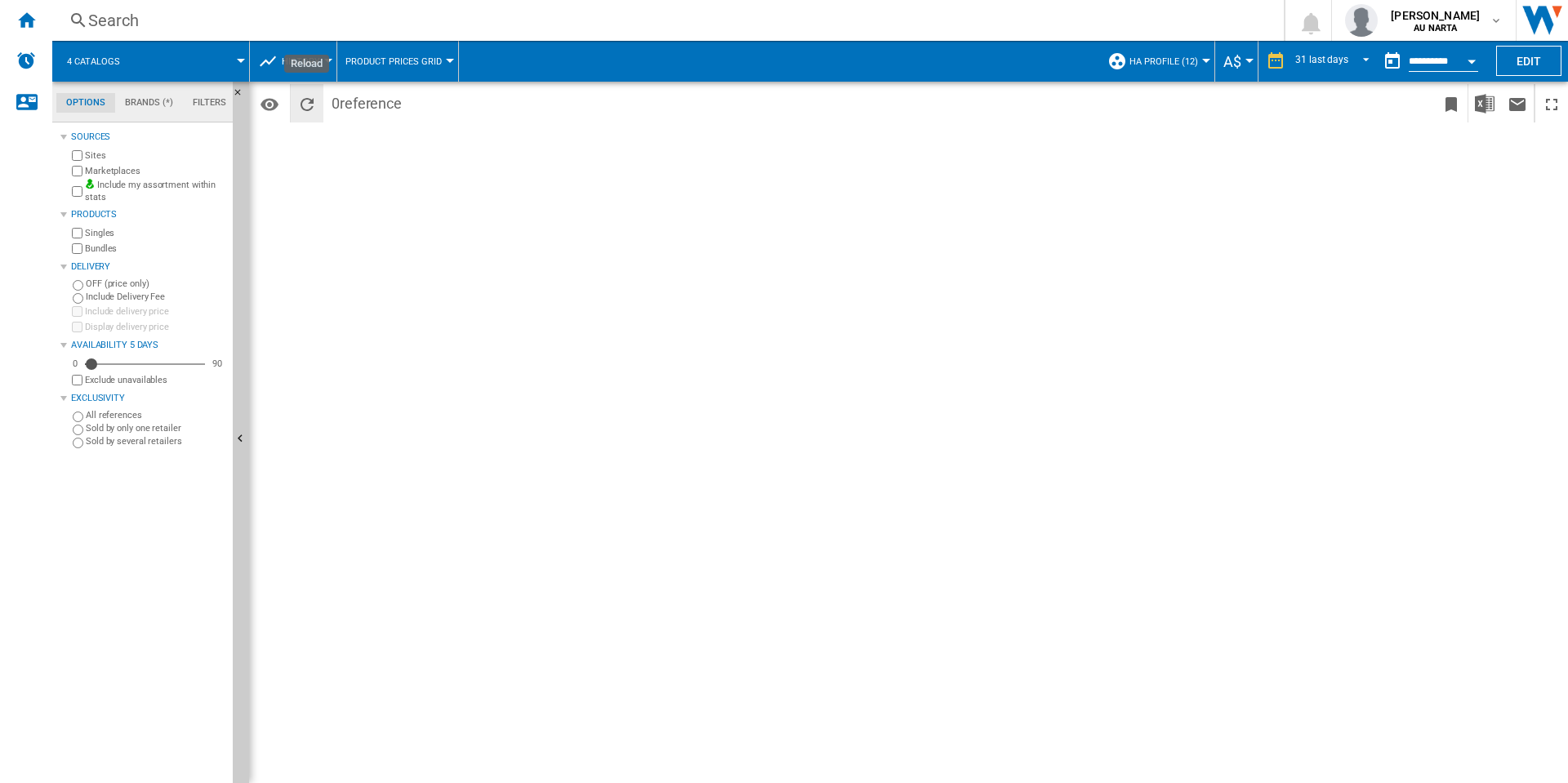
click at [314, 105] on ng-md-icon "Reload" at bounding box center [306, 104] width 20 height 20
click at [1525, 59] on button "Edit" at bounding box center [1529, 61] width 65 height 30
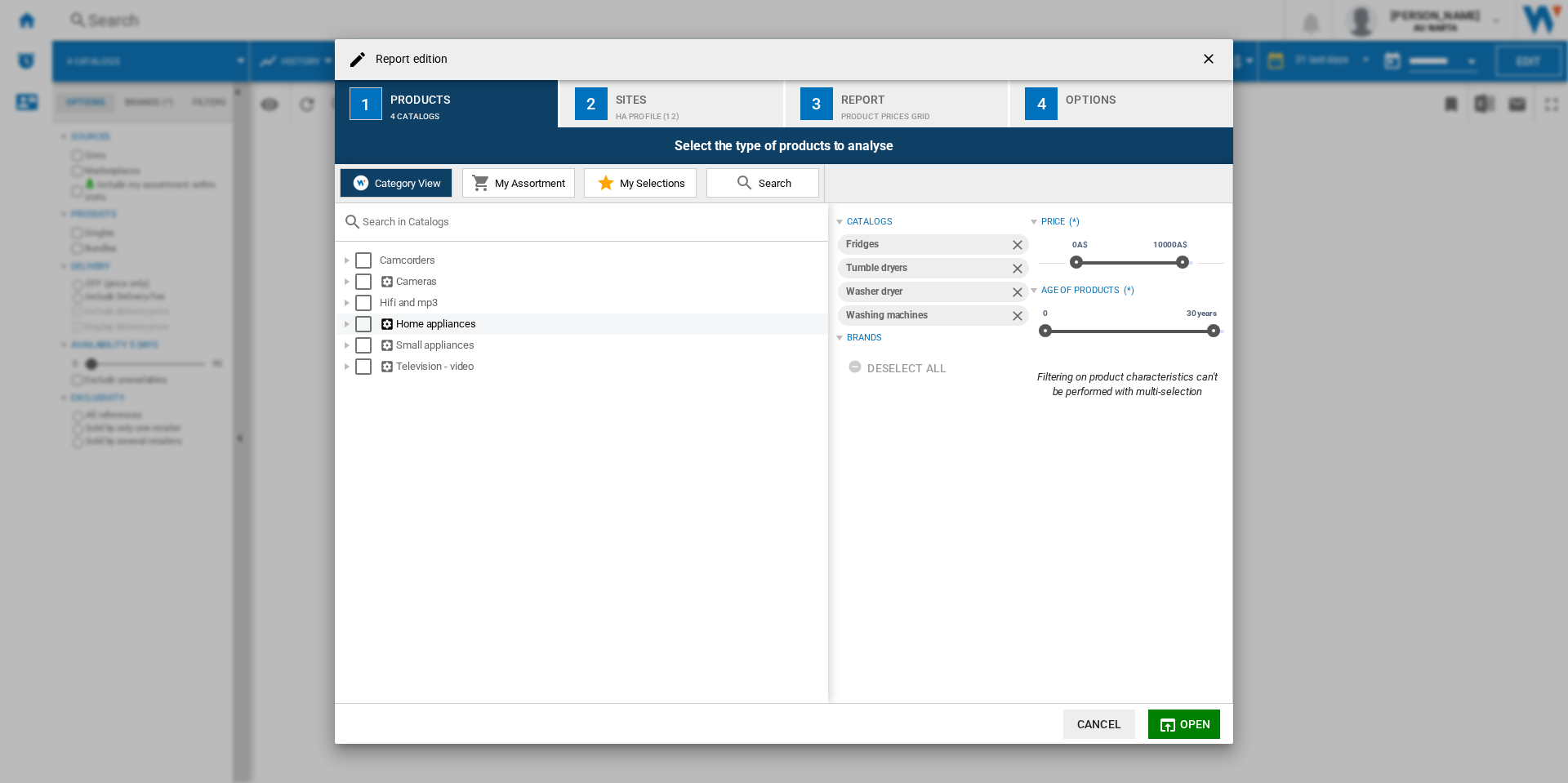
click at [341, 319] on div at bounding box center [347, 323] width 16 height 16
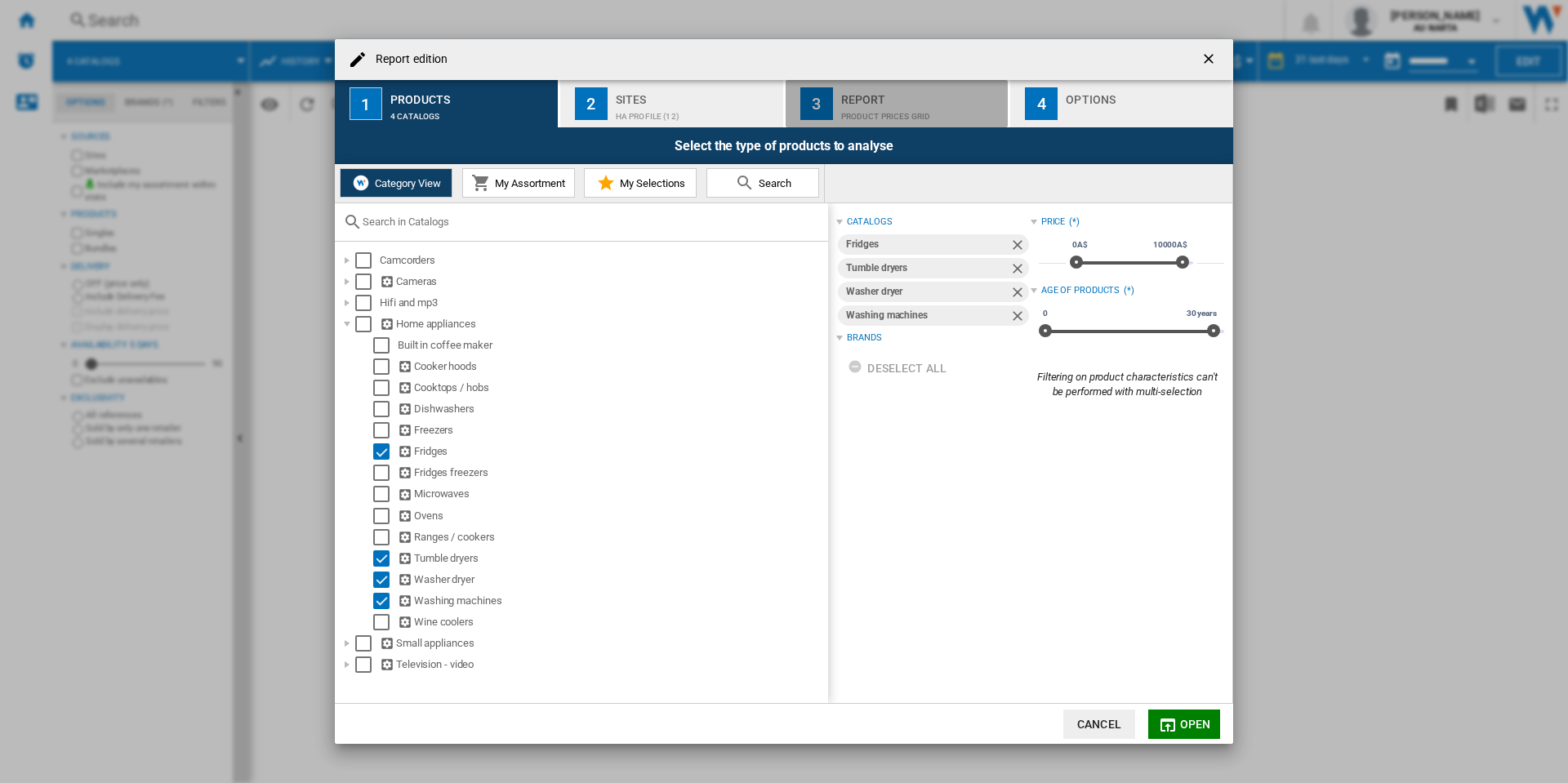
click at [941, 122] on button "3 Report Product prices grid" at bounding box center [898, 104] width 224 height 48
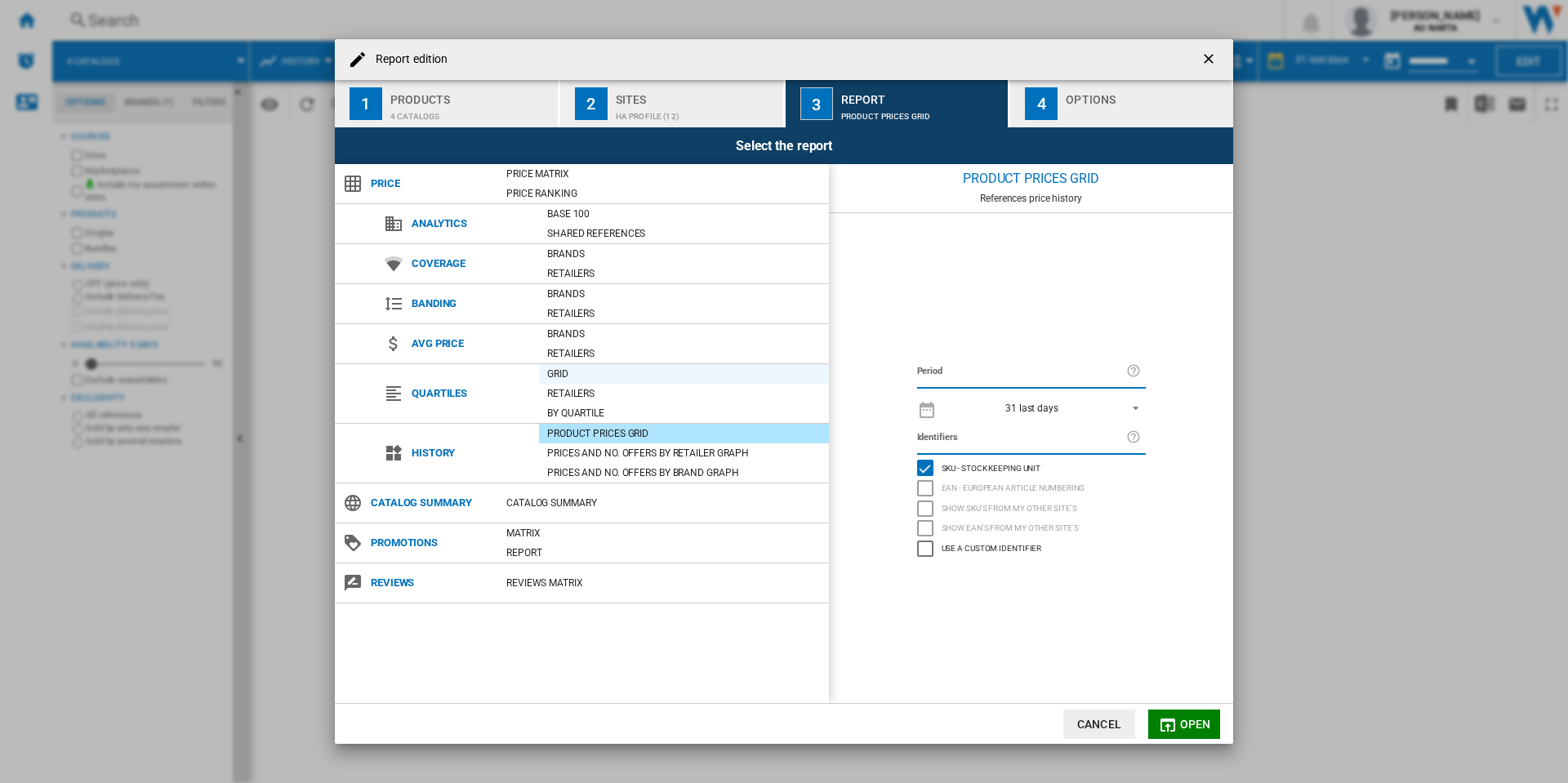
click at [604, 377] on div "Grid" at bounding box center [684, 373] width 290 height 16
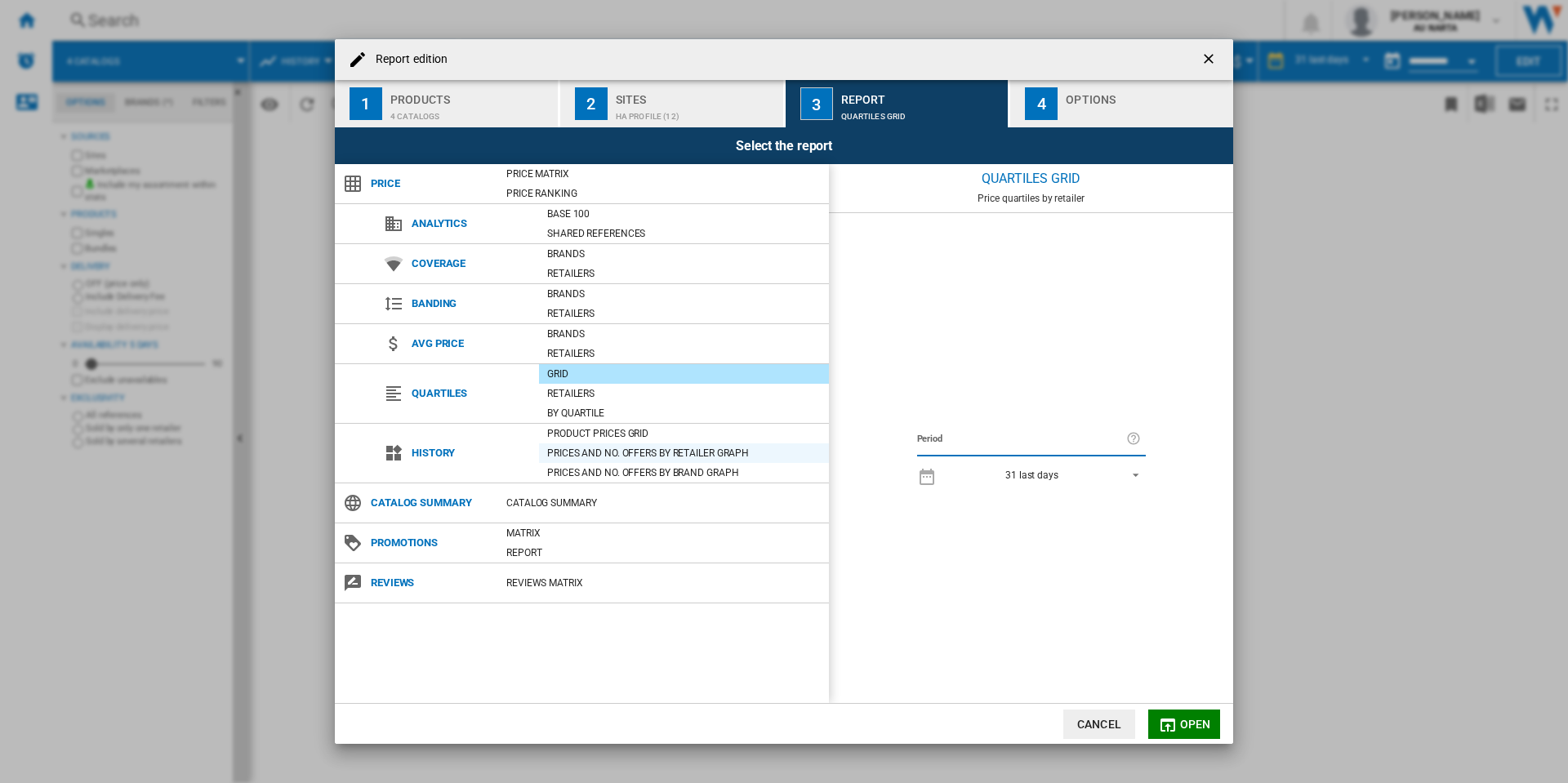
click at [588, 455] on div "Prices and No. offers by retailer graph" at bounding box center [684, 452] width 290 height 16
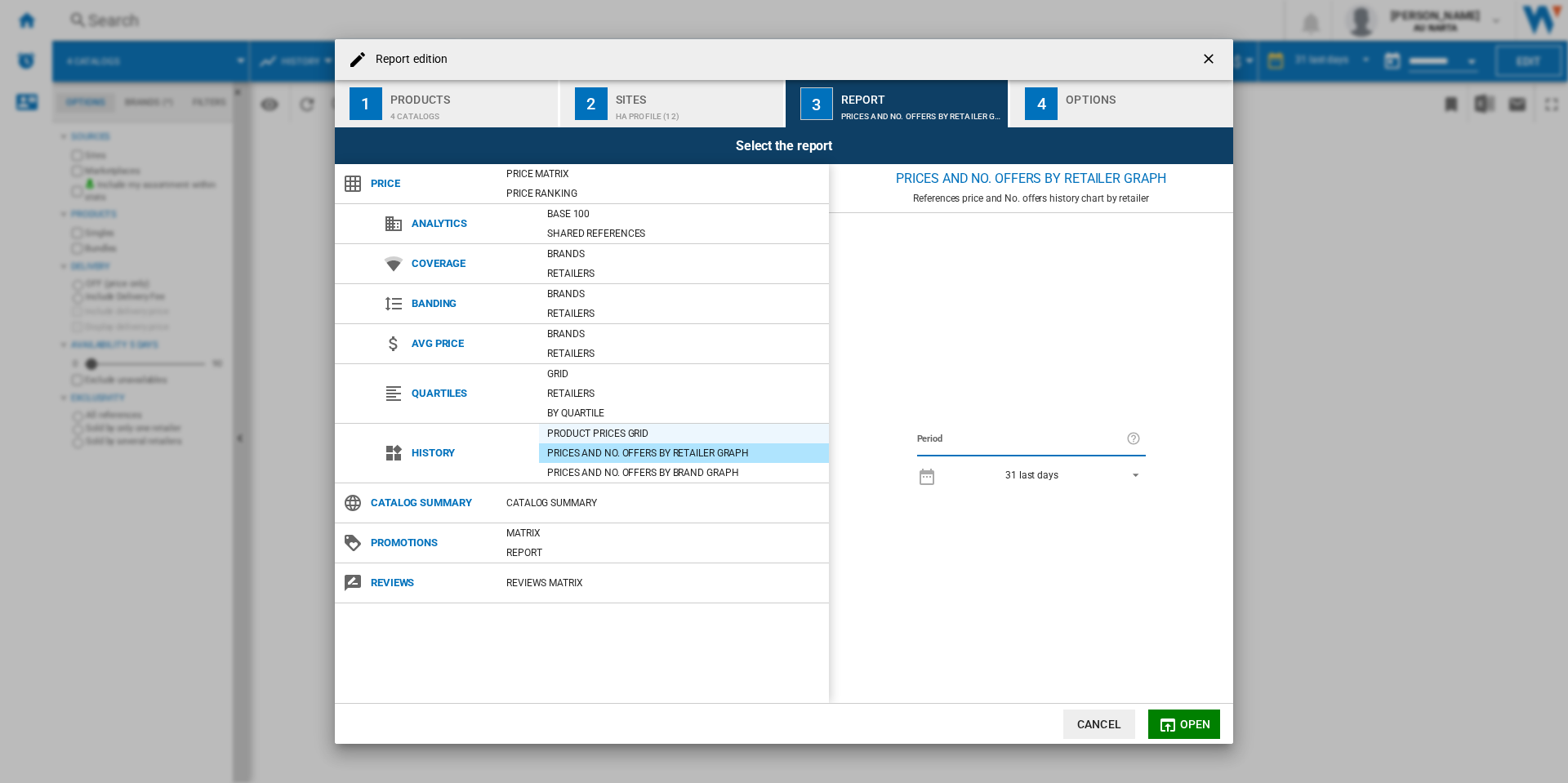
click at [596, 435] on div "Product prices grid" at bounding box center [684, 433] width 290 height 16
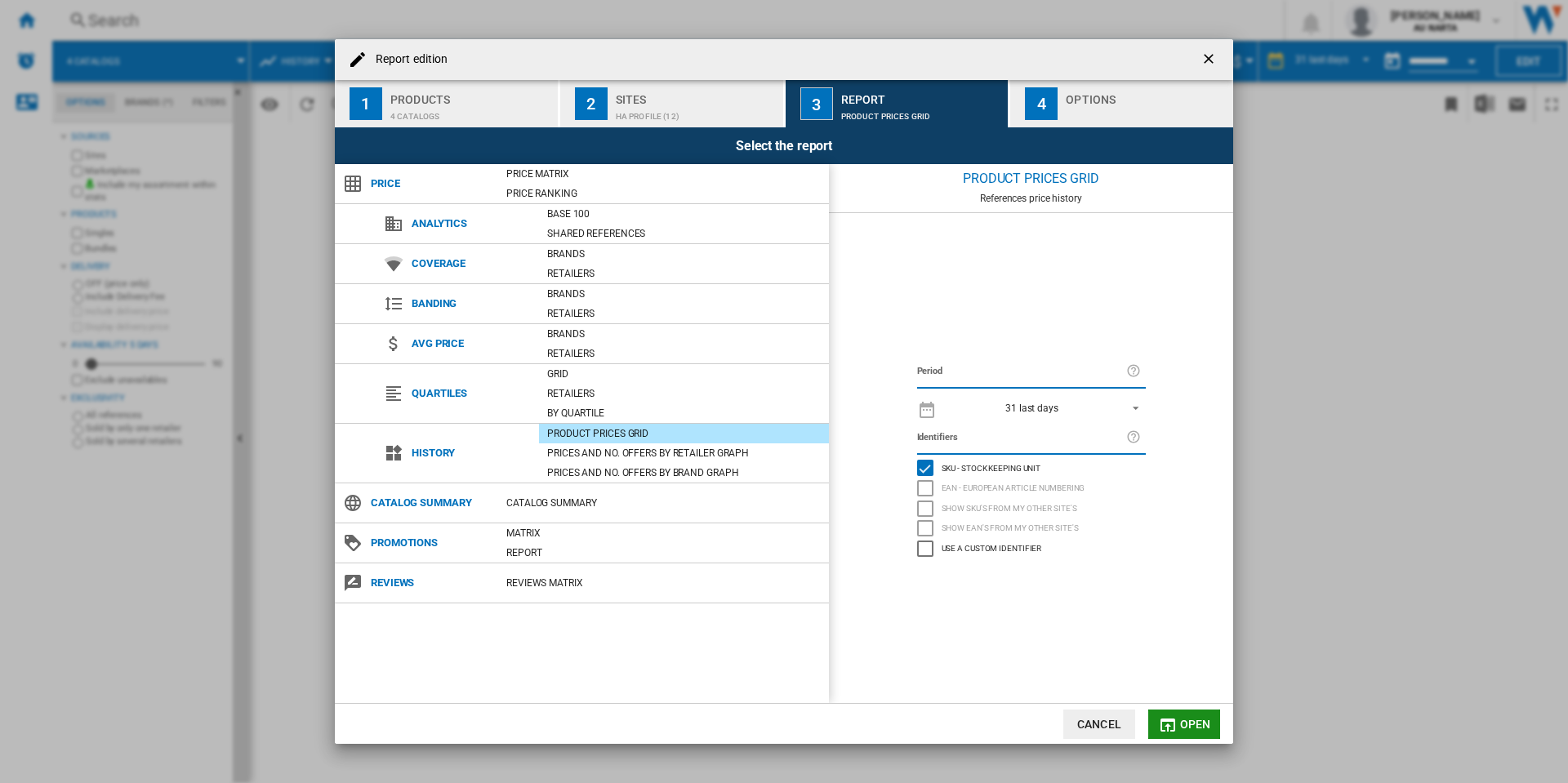
click at [1190, 720] on span "Open" at bounding box center [1195, 724] width 31 height 13
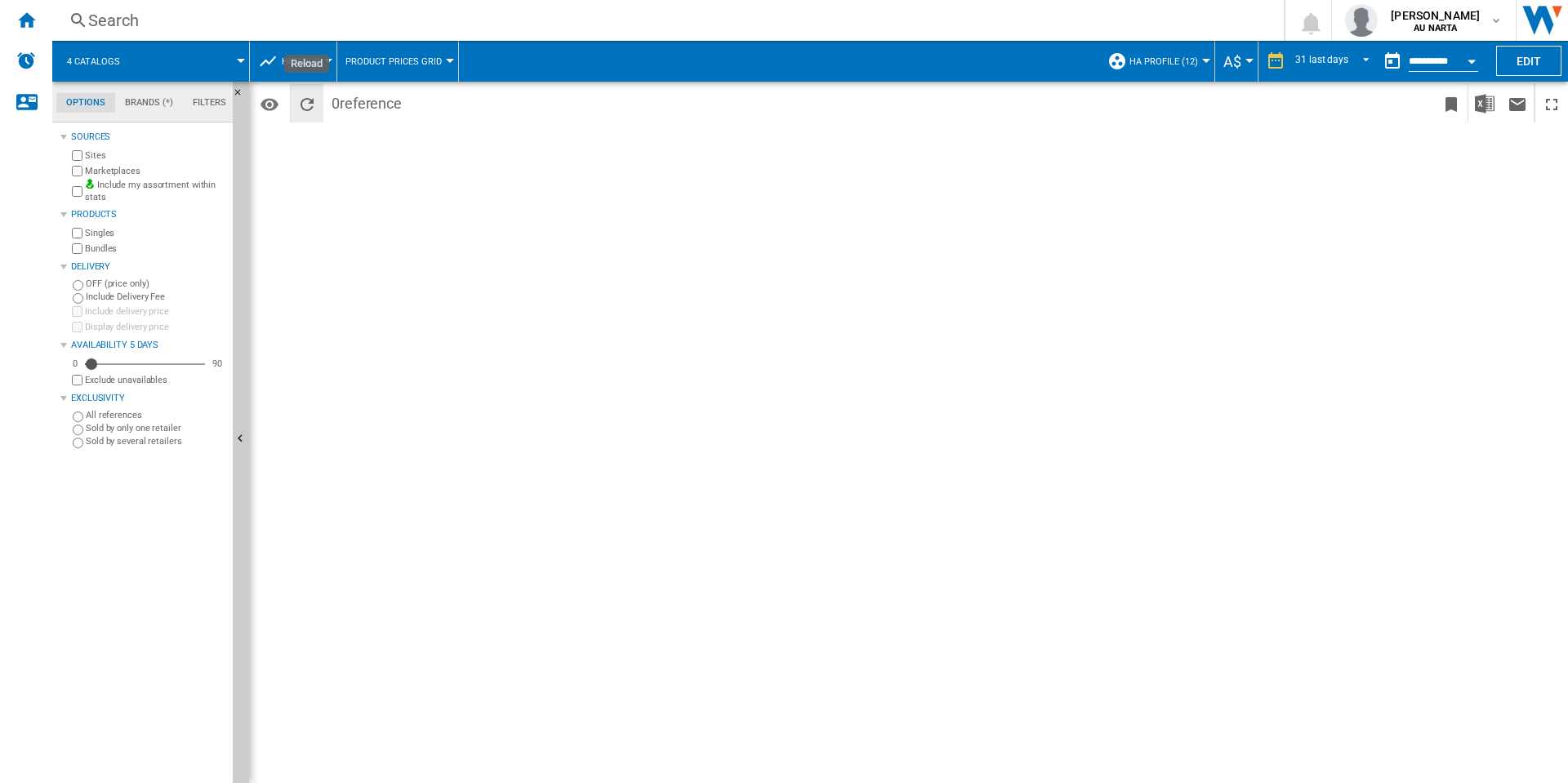
click at [314, 106] on ng-md-icon "Reload" at bounding box center [306, 104] width 20 height 20
click at [1510, 64] on button "Edit" at bounding box center [1529, 61] width 65 height 30
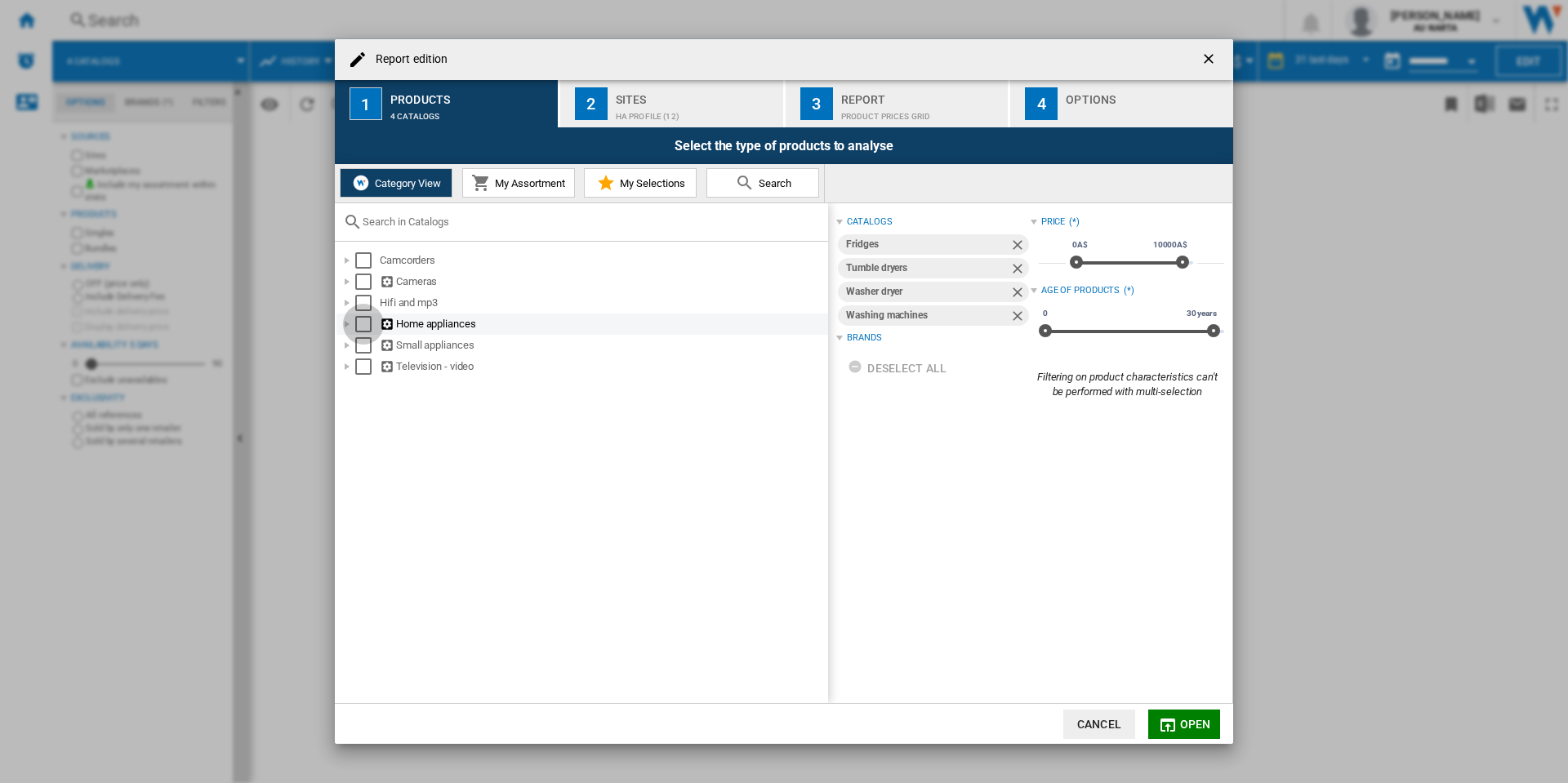
click at [359, 327] on div "Select" at bounding box center [363, 323] width 16 height 16
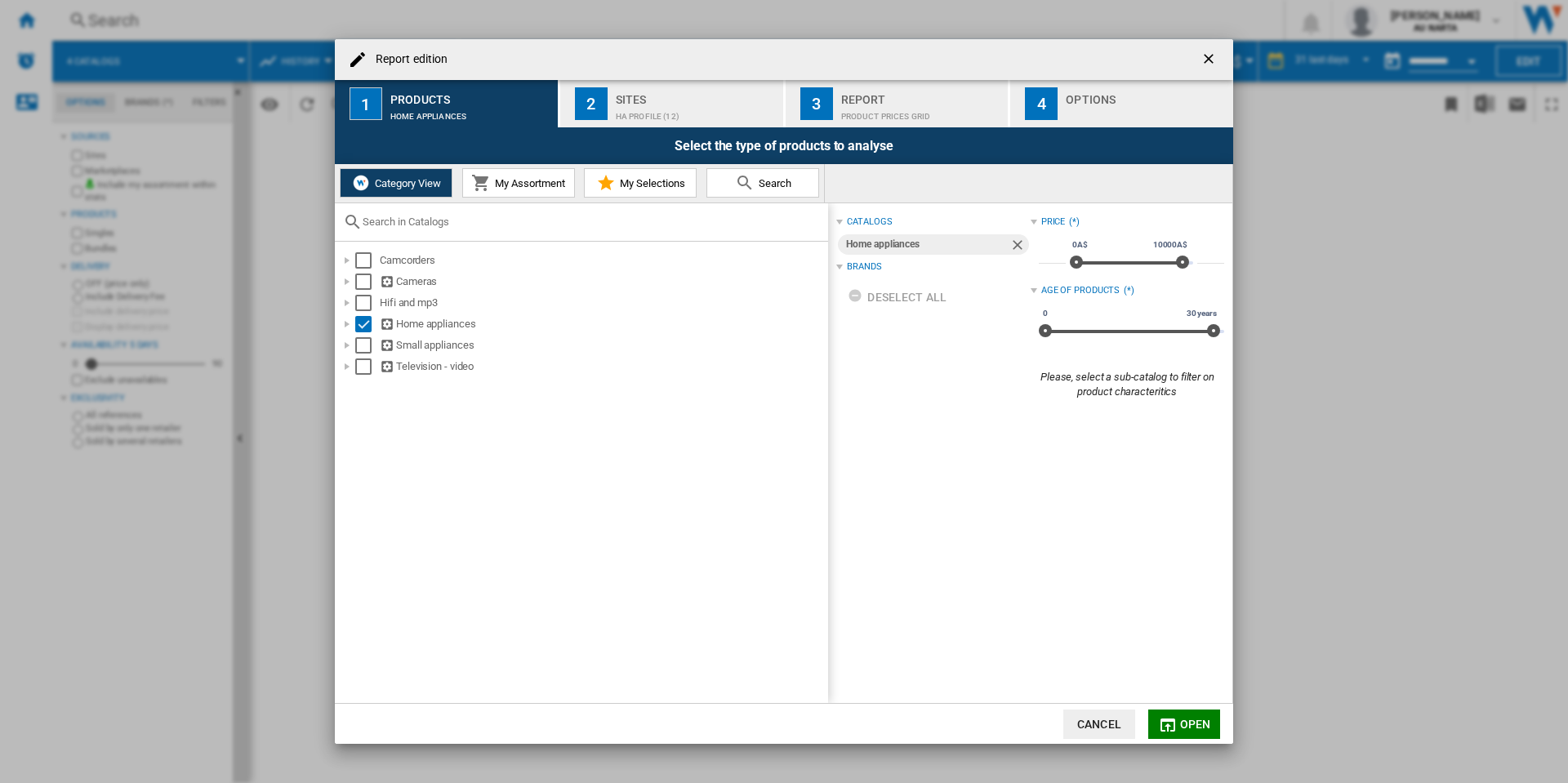
click at [1211, 720] on button "Open" at bounding box center [1183, 723] width 72 height 29
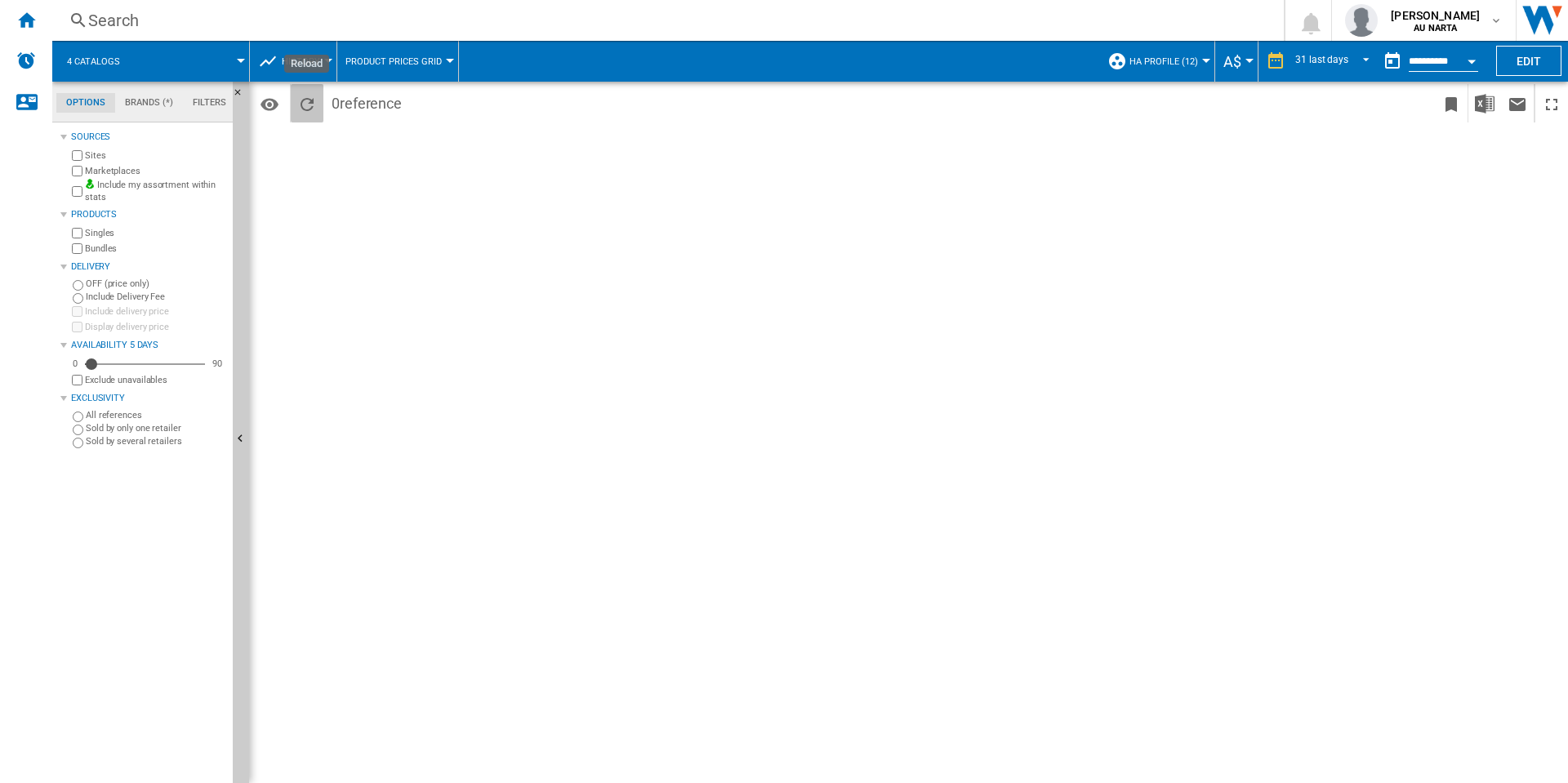
click at [312, 100] on ng-md-icon "Reload" at bounding box center [306, 104] width 20 height 20
click at [1510, 63] on button "Edit" at bounding box center [1529, 61] width 65 height 30
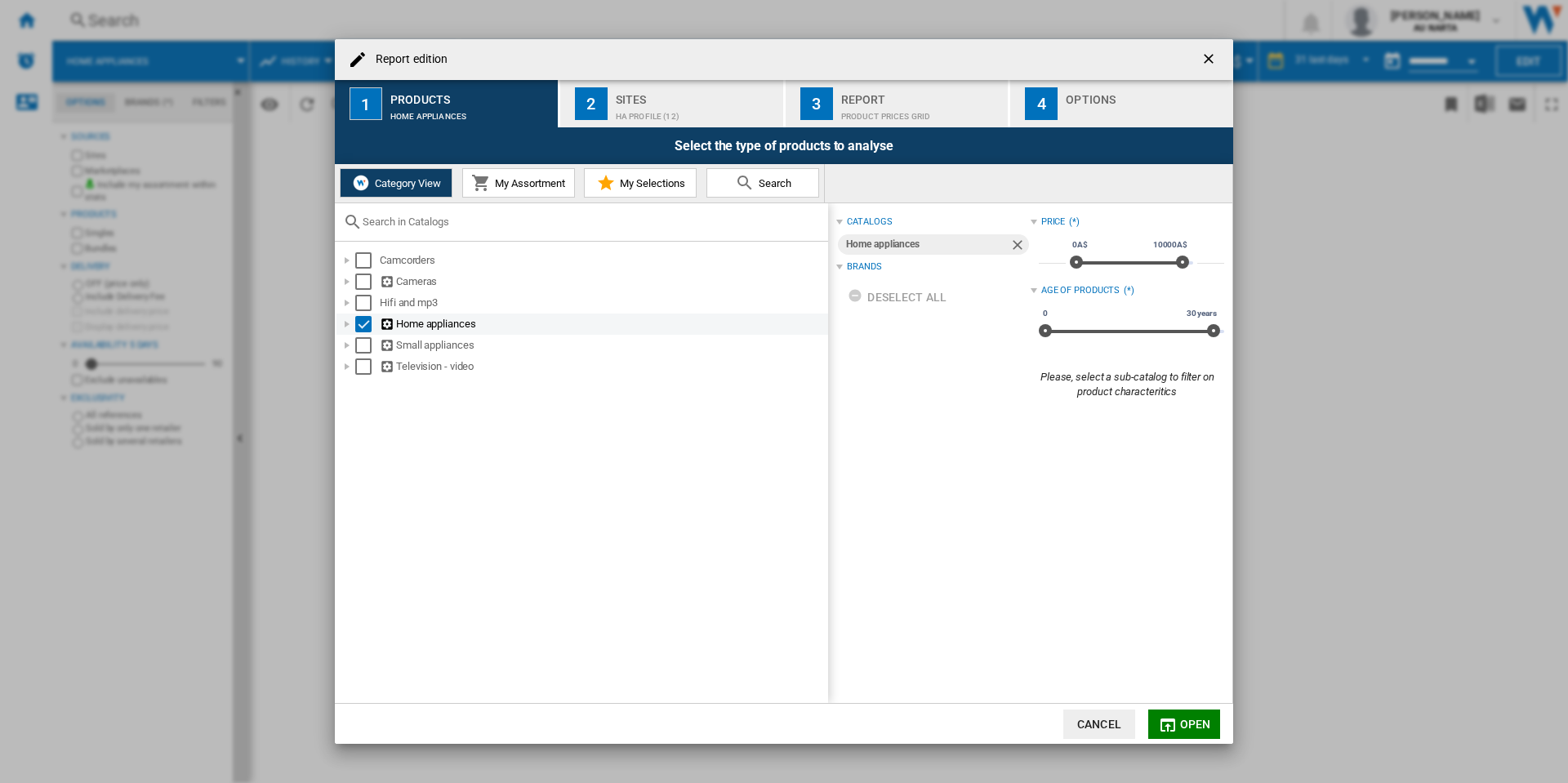
click at [346, 320] on div at bounding box center [347, 323] width 16 height 16
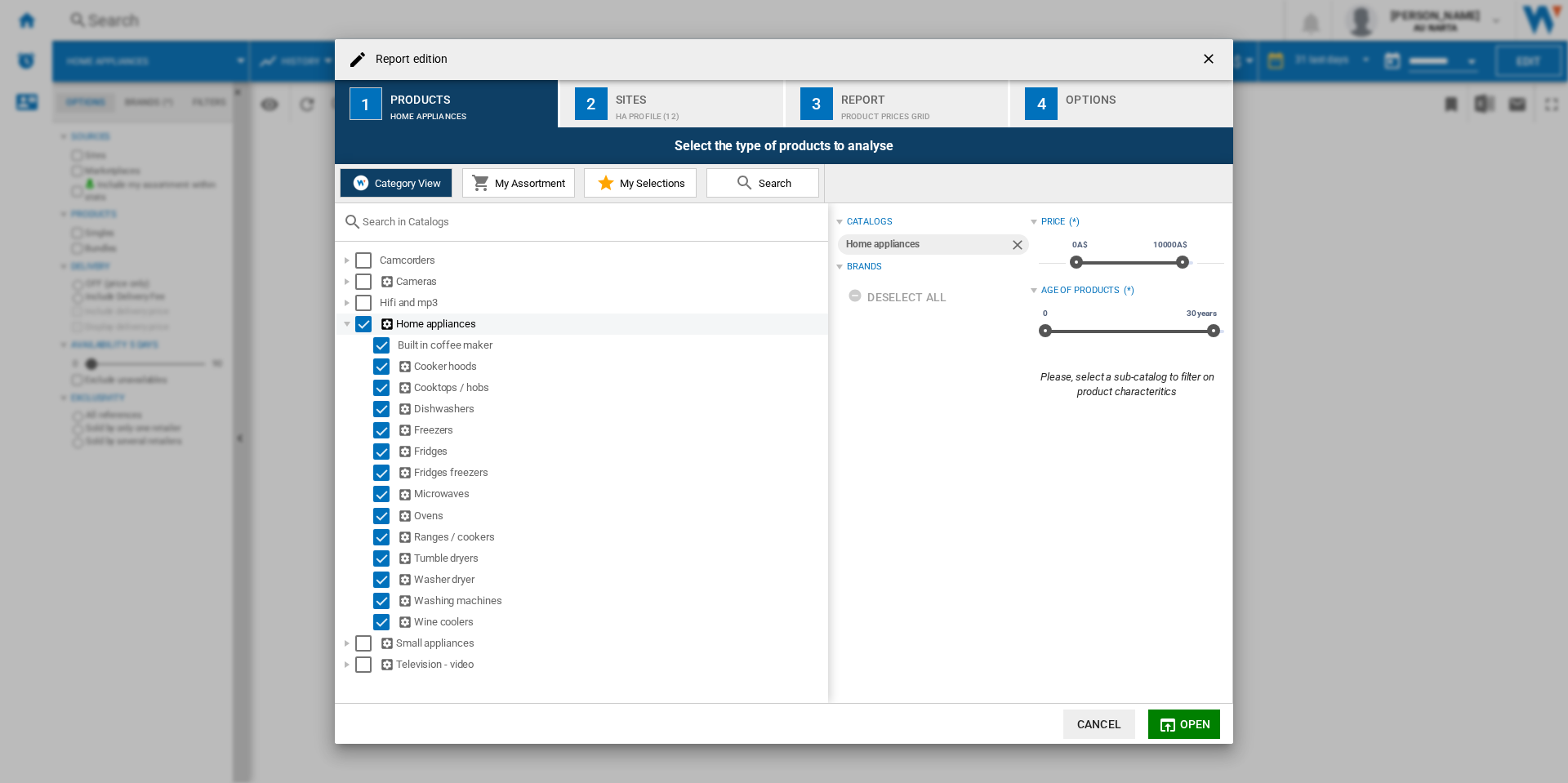
click at [368, 322] on div "Select" at bounding box center [363, 323] width 16 height 16
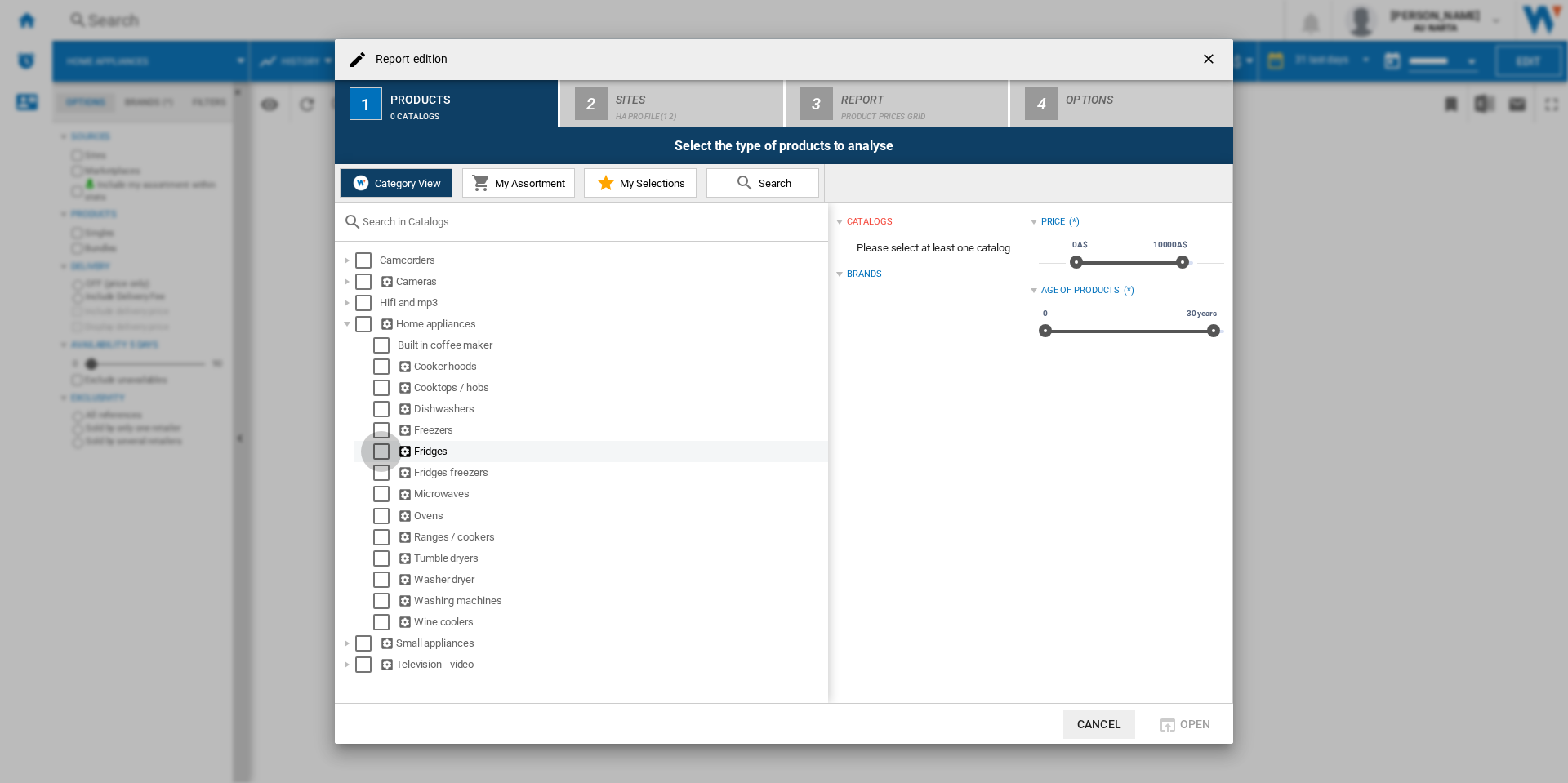
click at [378, 453] on div "Select" at bounding box center [380, 450] width 16 height 16
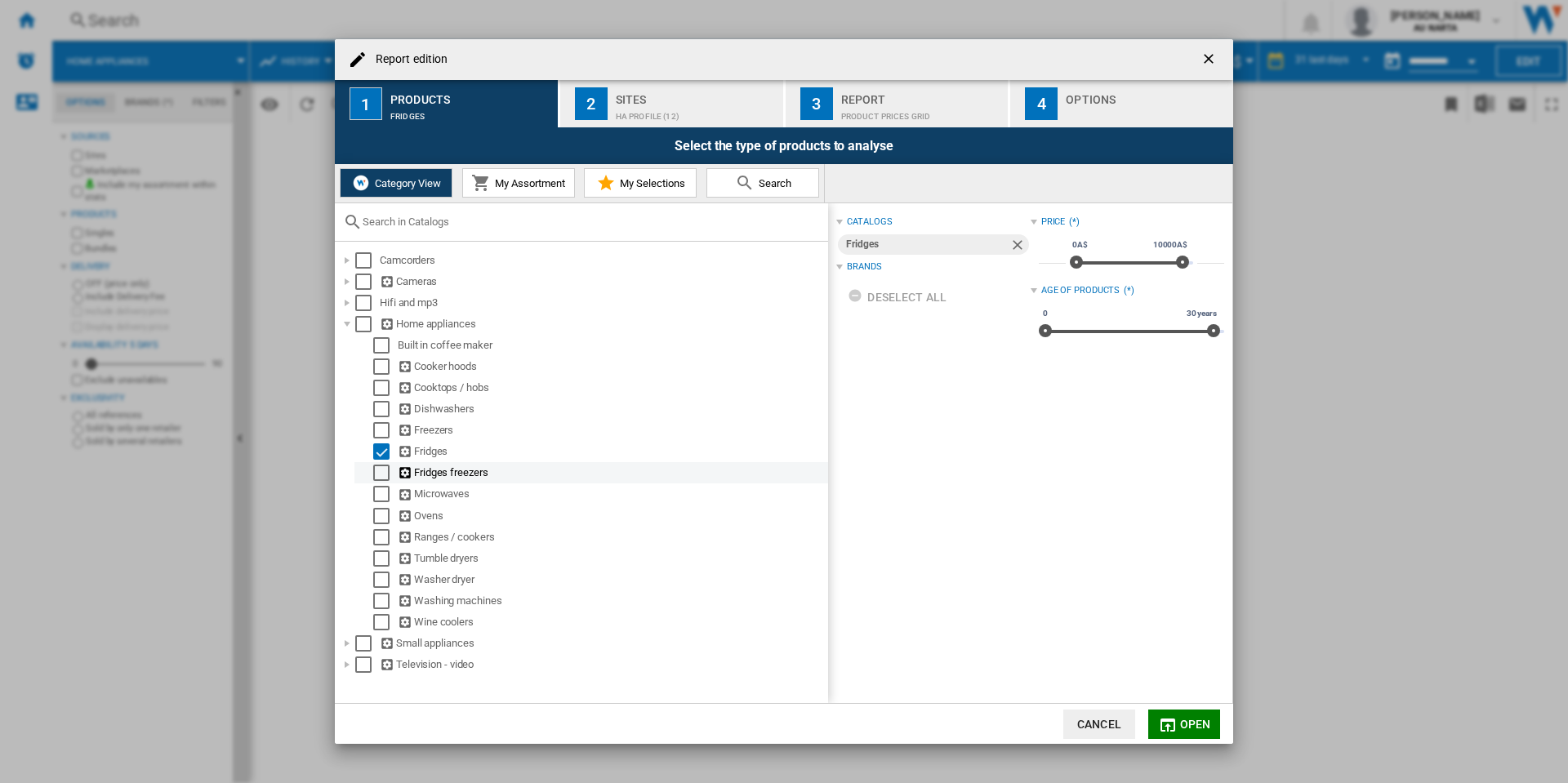
click at [373, 464] on div "Select" at bounding box center [380, 472] width 16 height 16
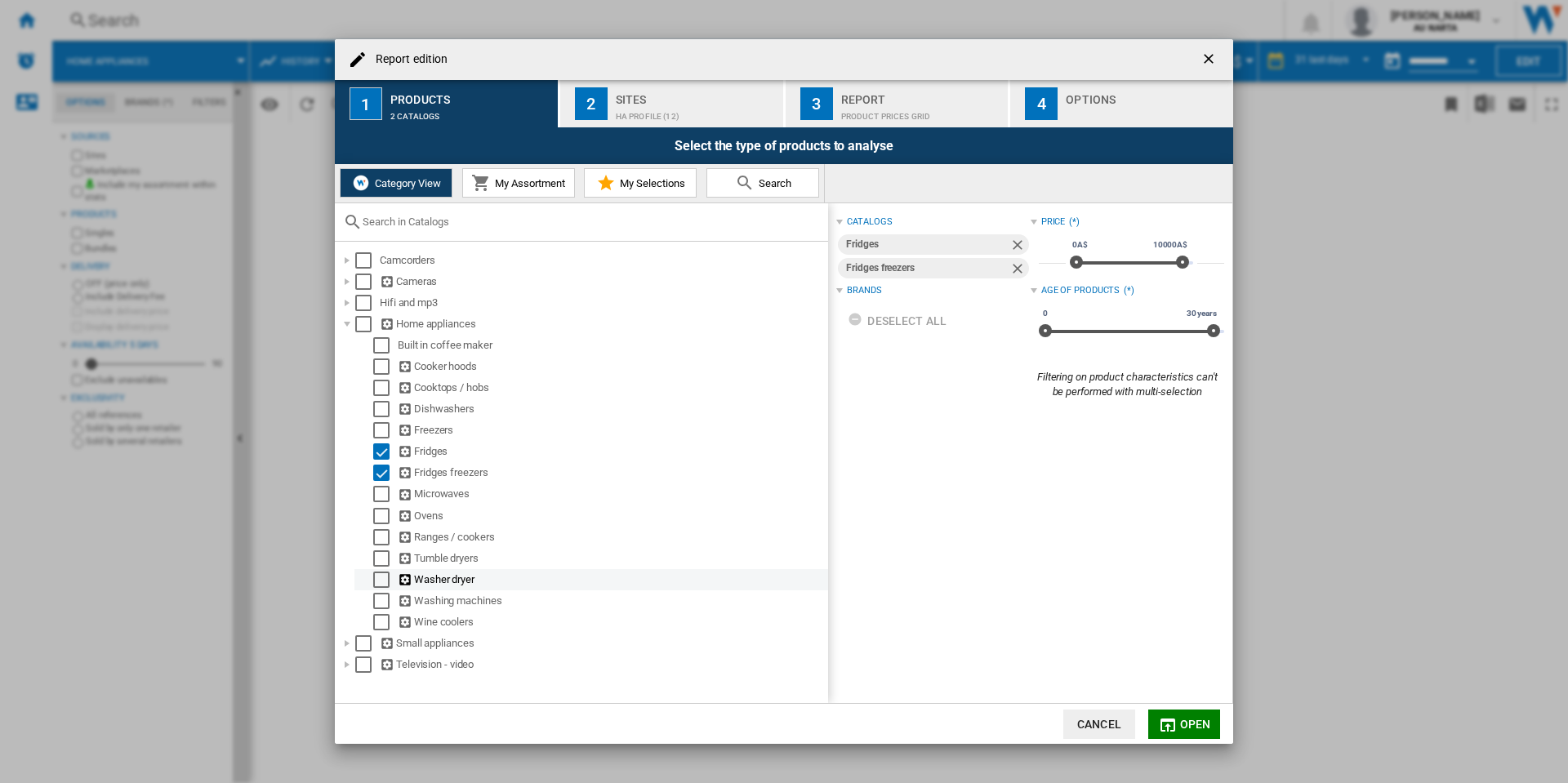
click at [381, 572] on div "Select" at bounding box center [380, 579] width 16 height 16
click at [378, 594] on div "Select" at bounding box center [380, 600] width 16 height 16
click at [376, 553] on div "Select" at bounding box center [380, 558] width 16 height 16
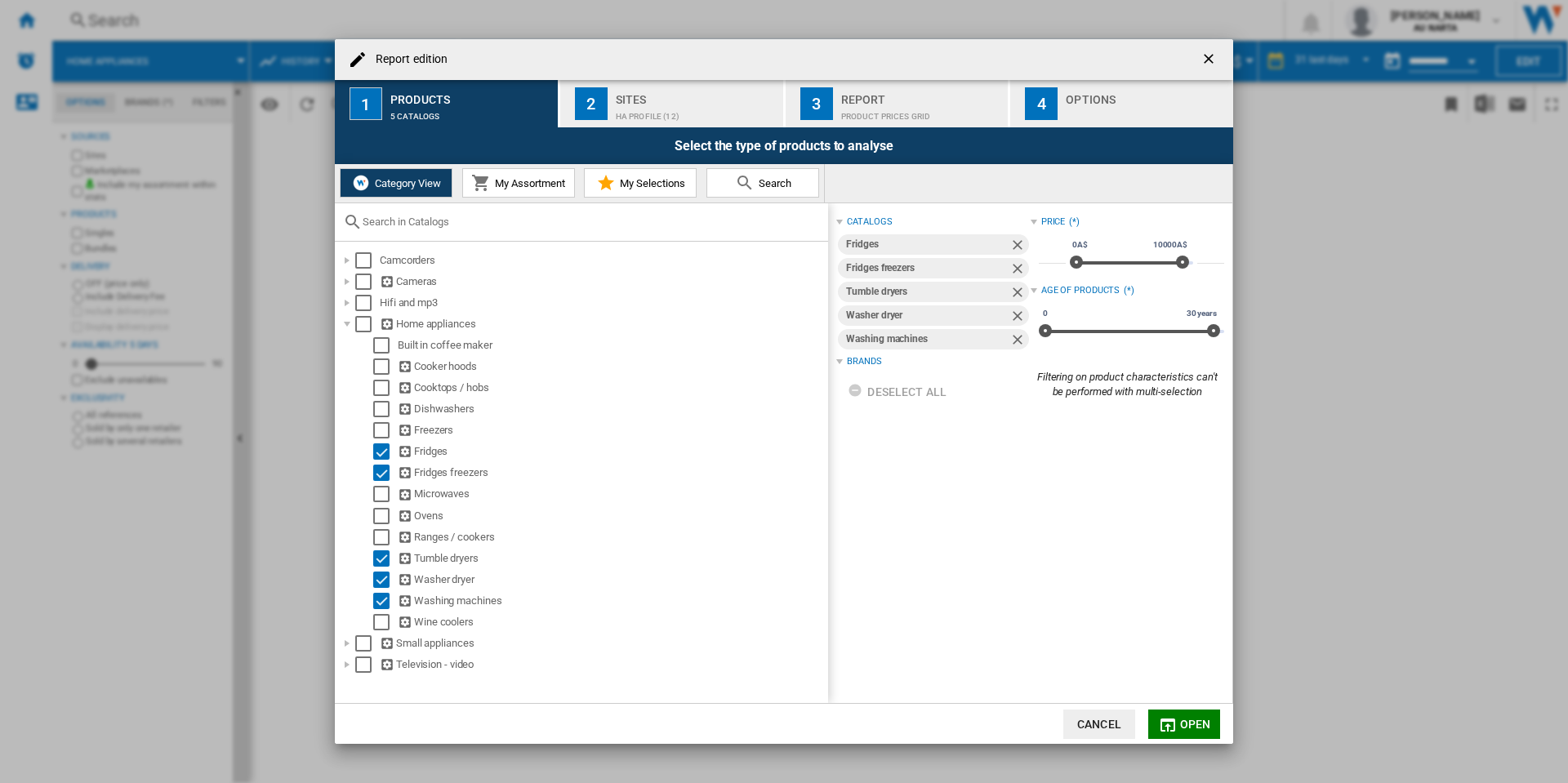
click at [634, 93] on div "Sites" at bounding box center [696, 95] width 161 height 17
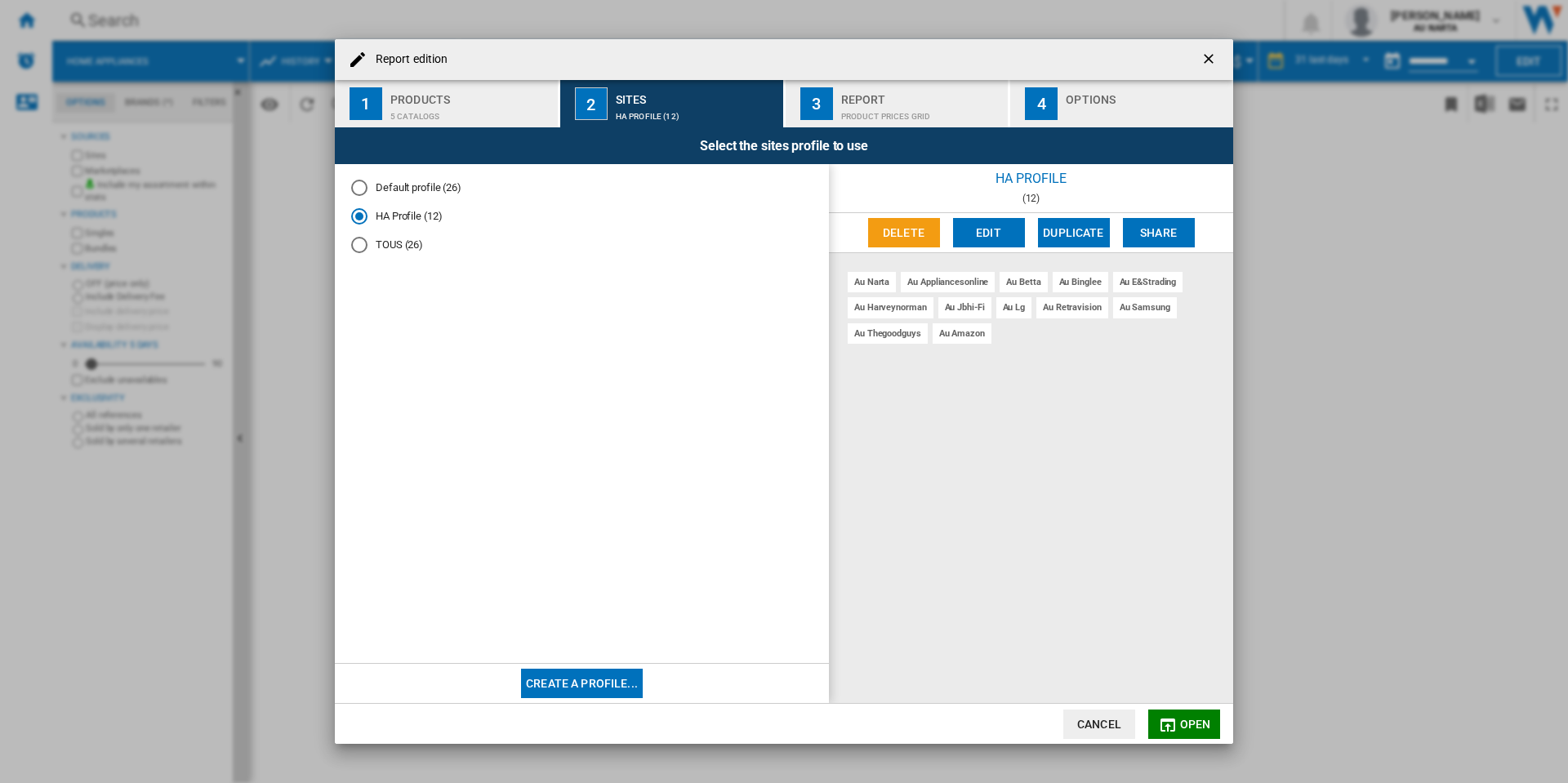
click at [391, 190] on md-radio-button "Default profile (26)" at bounding box center [582, 188] width 462 height 16
click at [889, 93] on div "Report" at bounding box center [921, 95] width 161 height 17
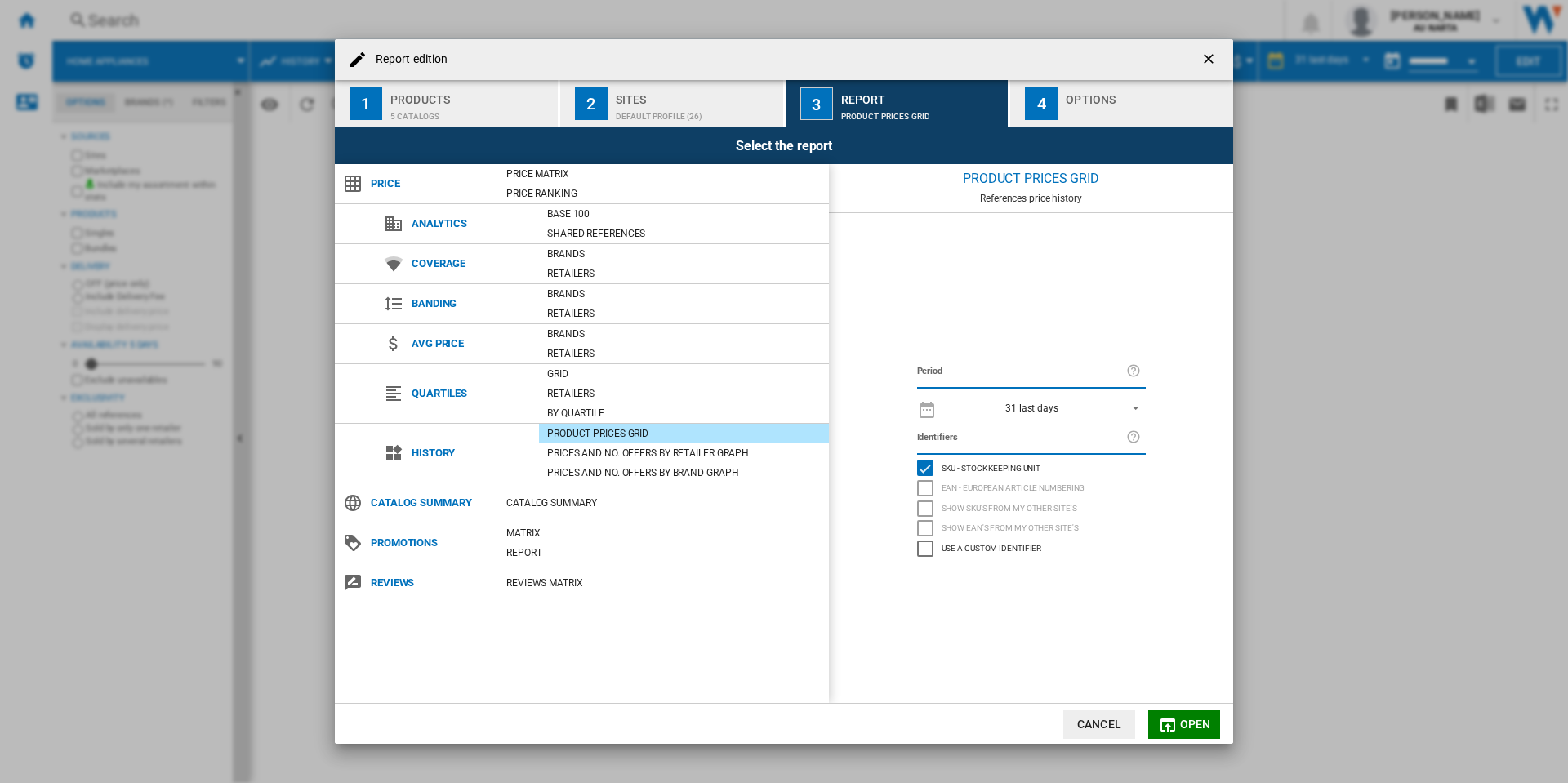
click at [1186, 726] on span "Open" at bounding box center [1195, 724] width 31 height 13
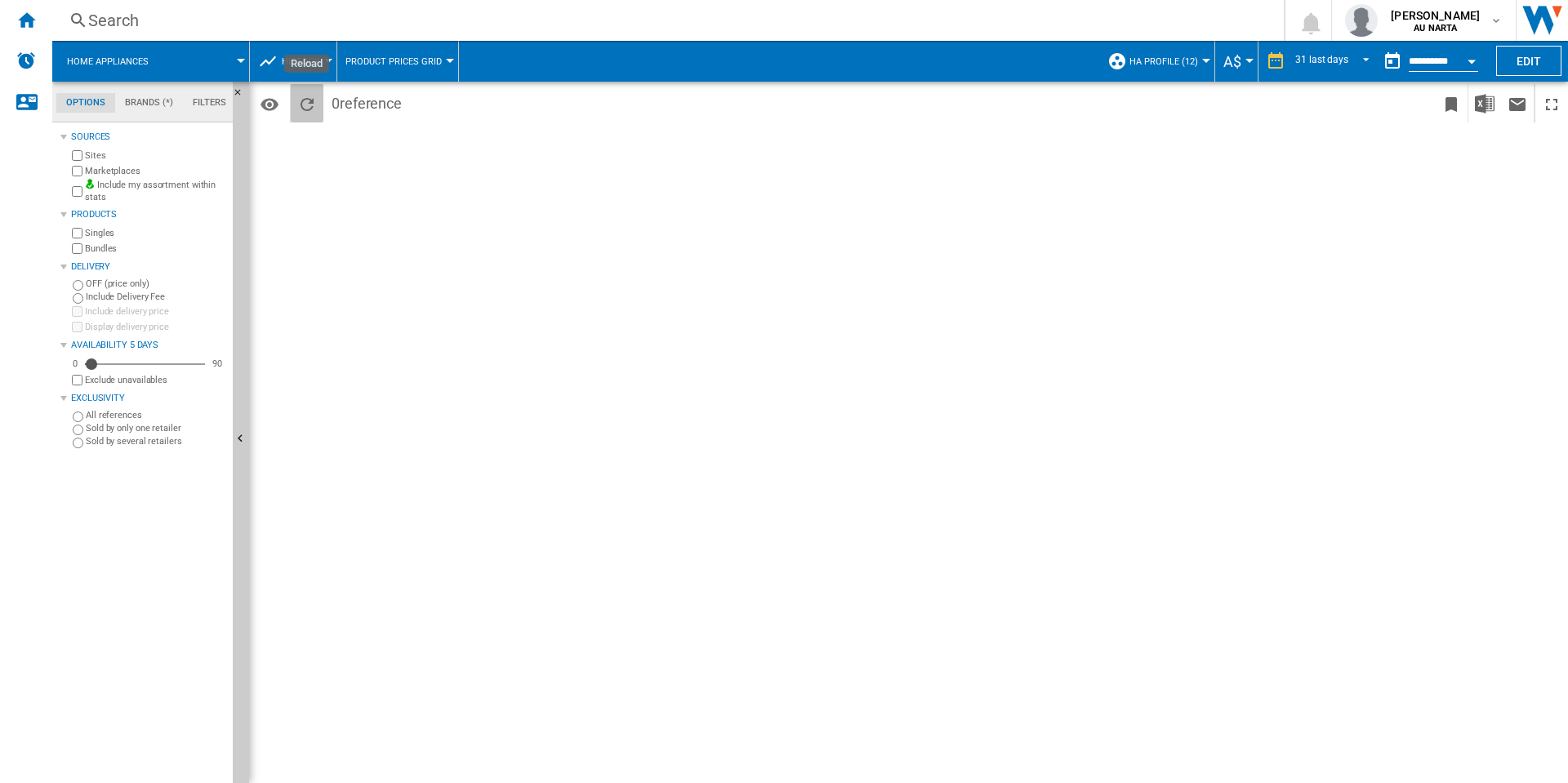
click at [312, 105] on ng-md-icon "Reload" at bounding box center [306, 104] width 20 height 20
click at [1526, 59] on button "Edit" at bounding box center [1529, 61] width 65 height 30
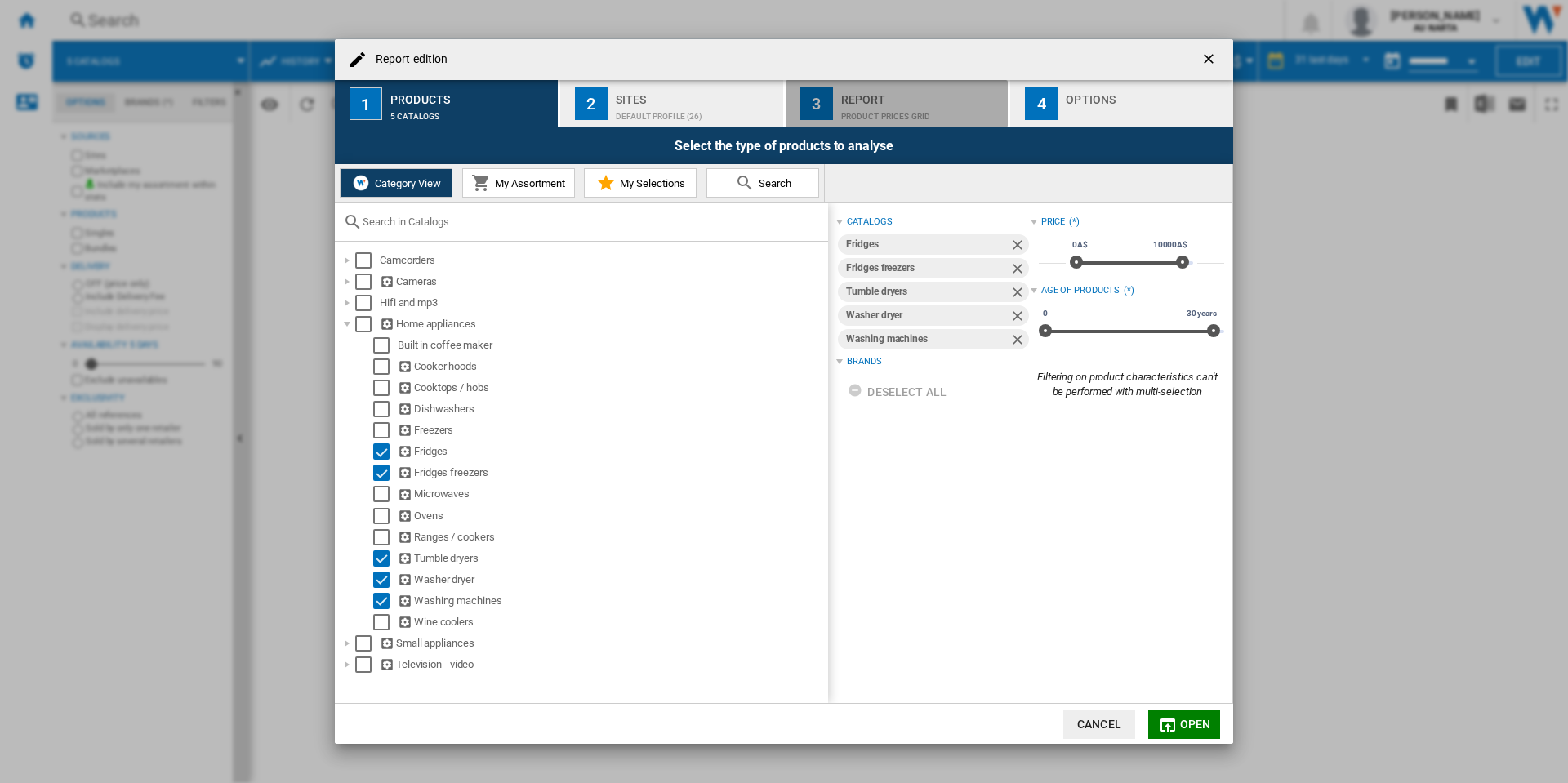
click at [873, 121] on button "3 Report Product prices grid" at bounding box center [898, 104] width 224 height 48
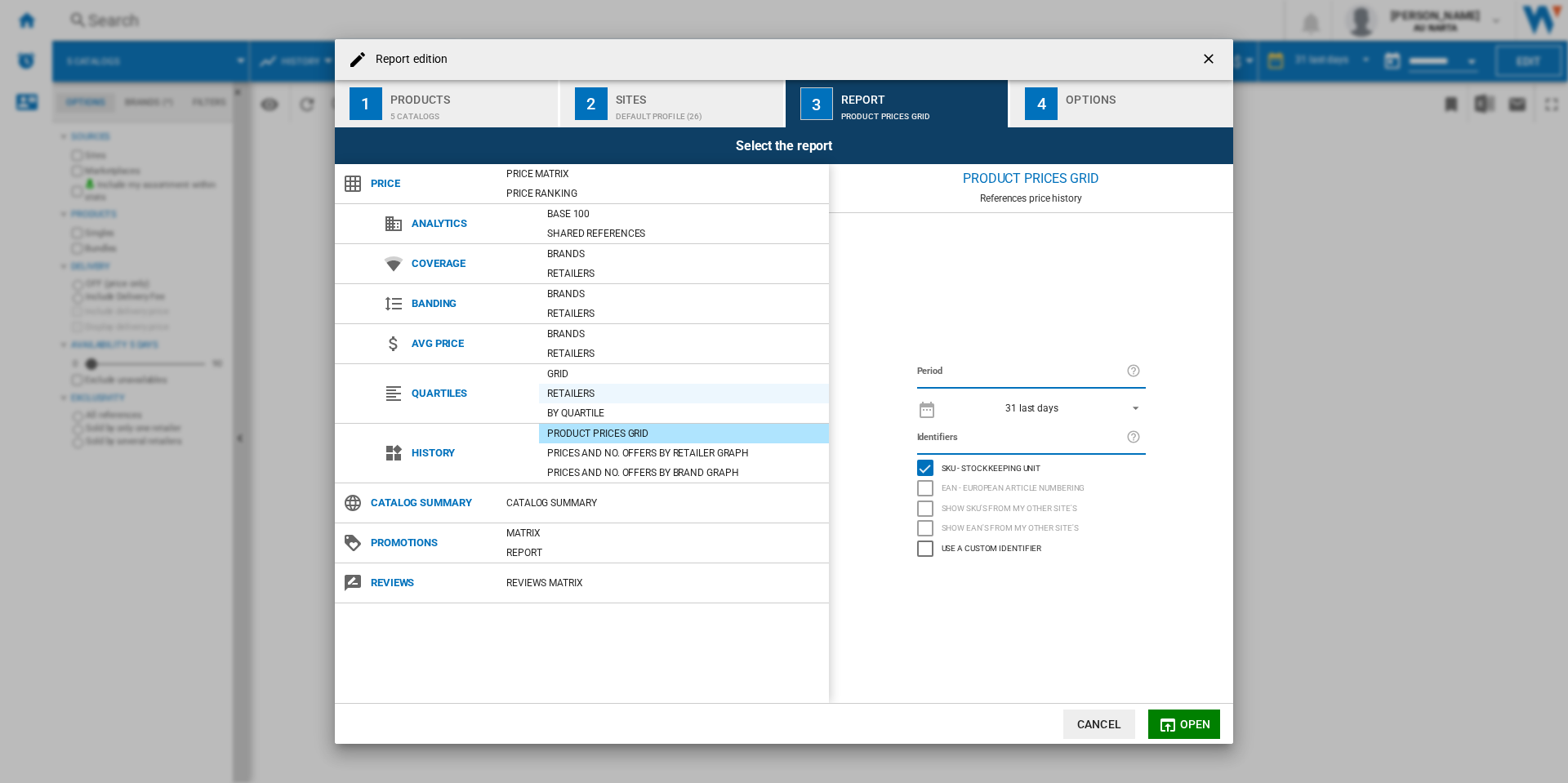
click at [624, 392] on div "Retailers" at bounding box center [684, 392] width 290 height 16
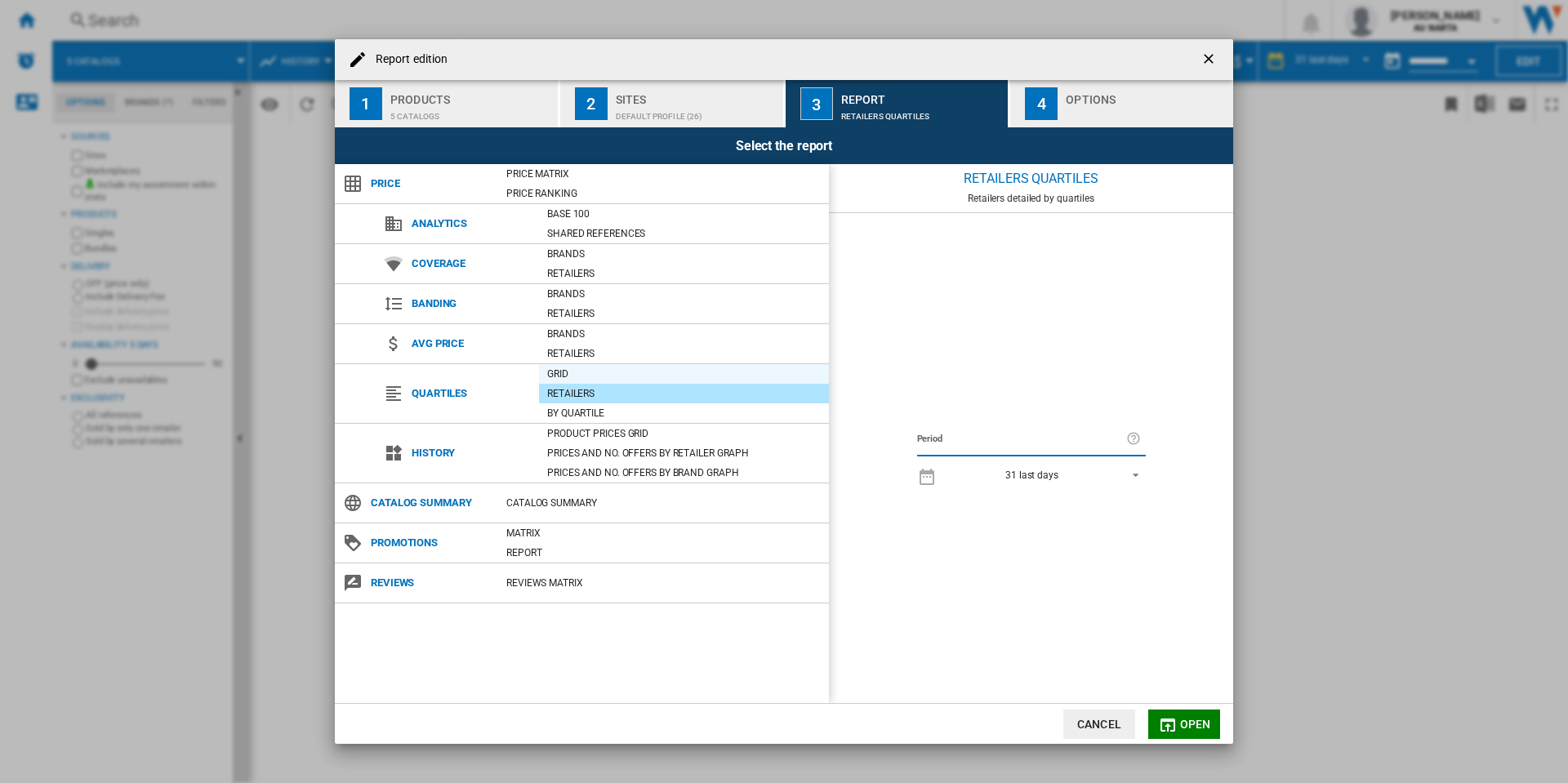
click at [617, 370] on div "Grid" at bounding box center [684, 373] width 290 height 16
click at [627, 344] on div "Retailers" at bounding box center [684, 353] width 290 height 20
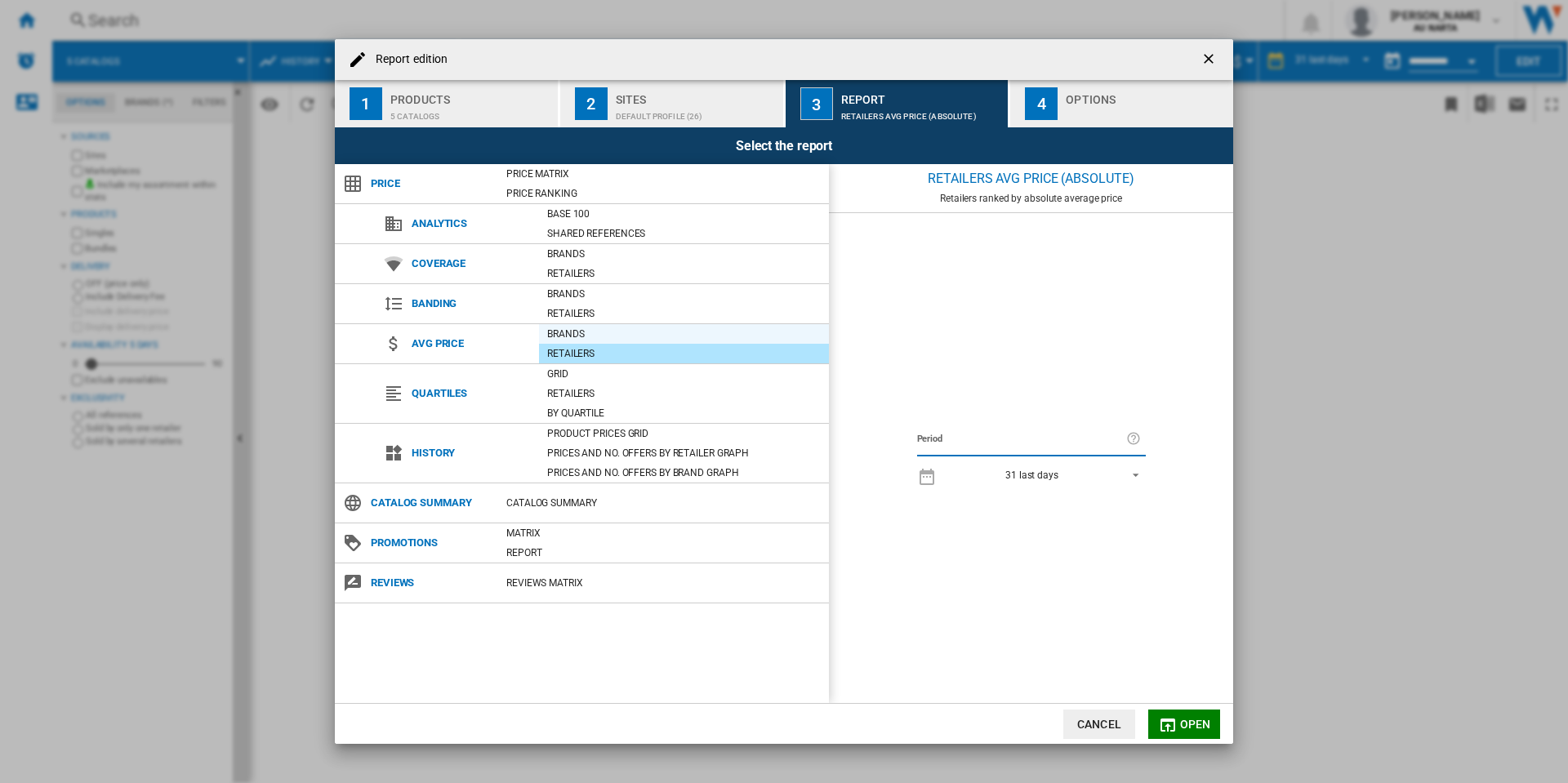
click at [627, 328] on div "Brands" at bounding box center [684, 334] width 290 height 16
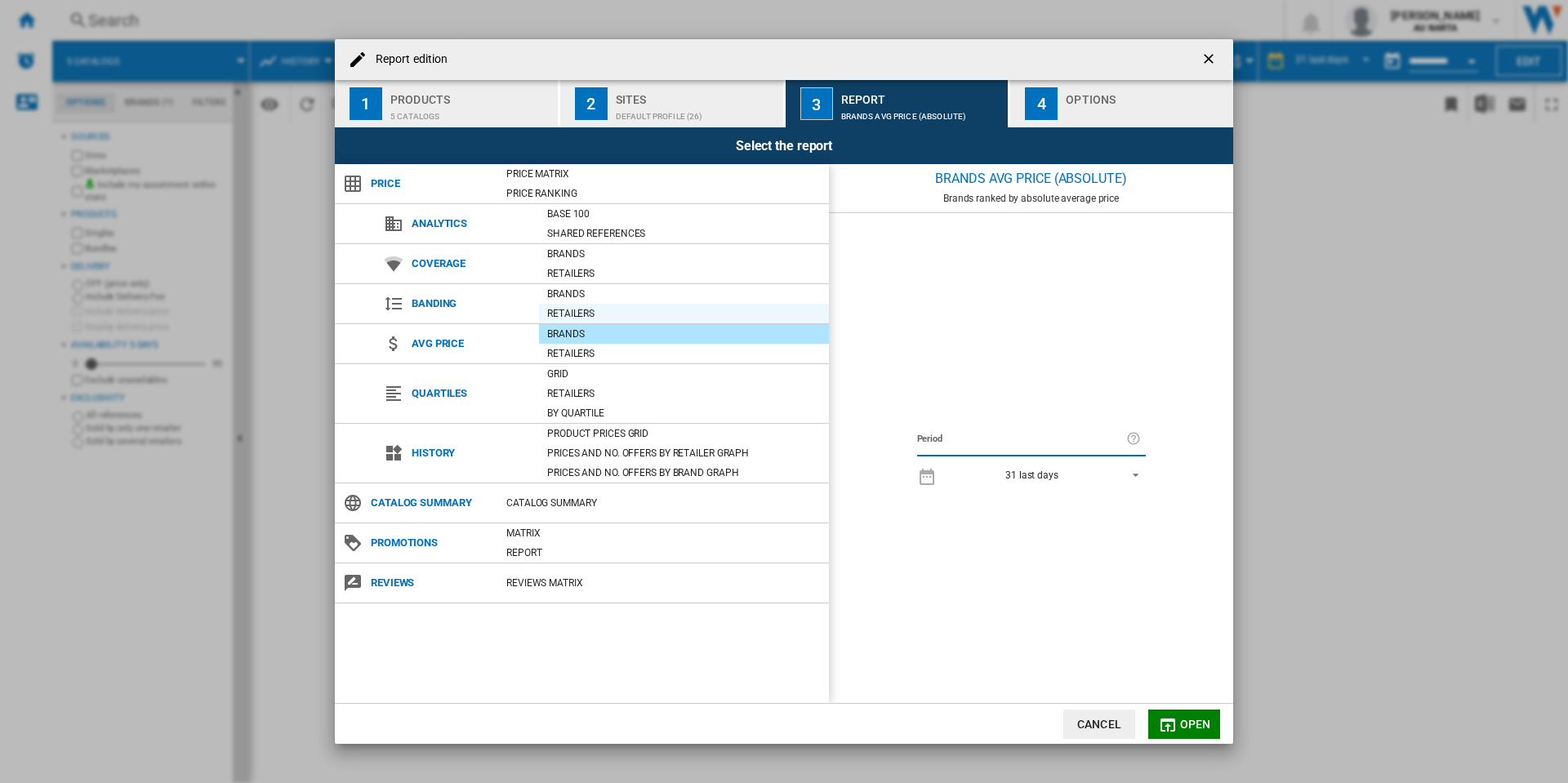
click at [616, 304] on div "Retailers" at bounding box center [684, 313] width 290 height 20
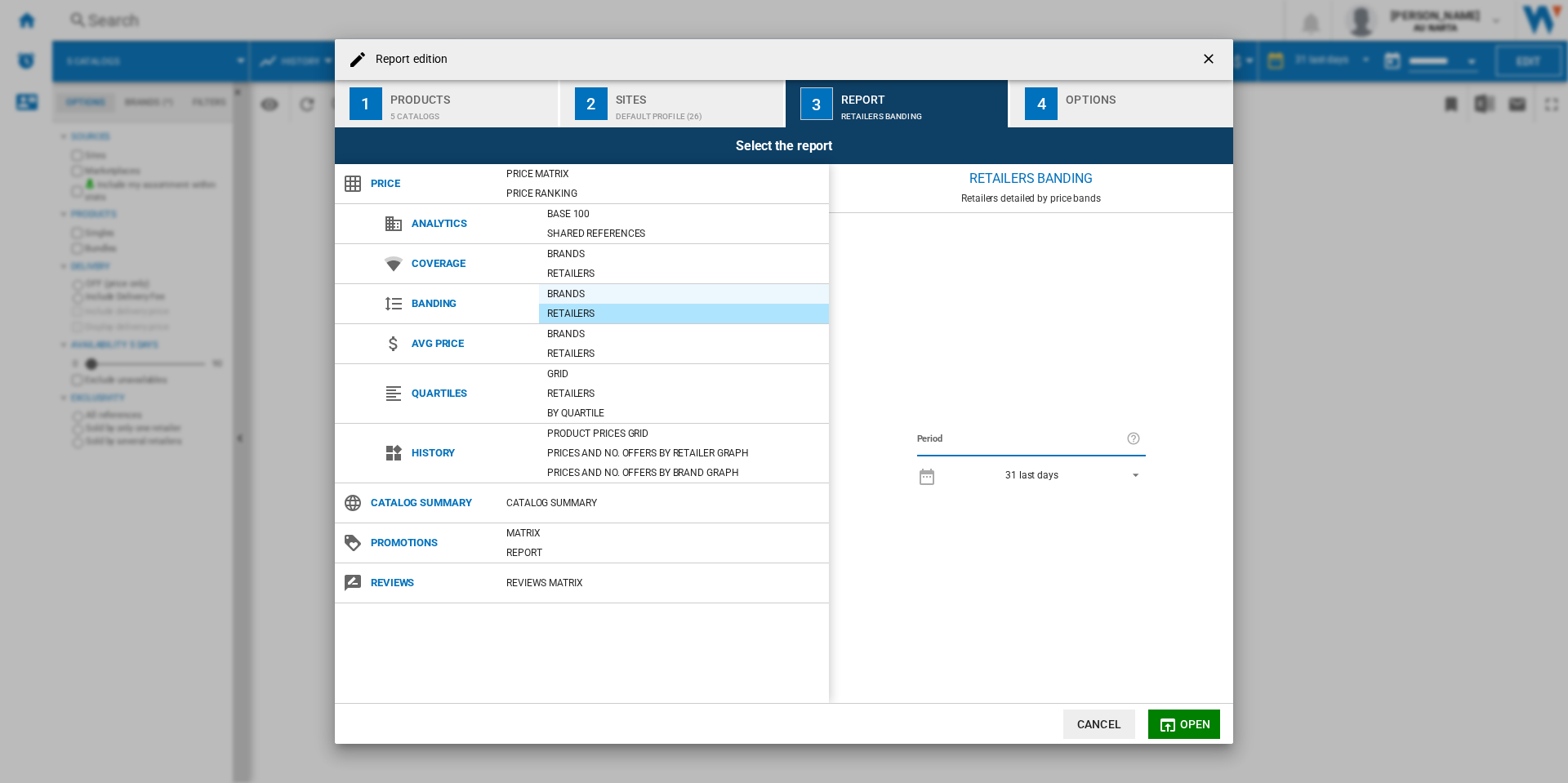
click at [615, 292] on div "Brands" at bounding box center [684, 293] width 290 height 16
click at [619, 278] on div "Retailers" at bounding box center [684, 273] width 290 height 16
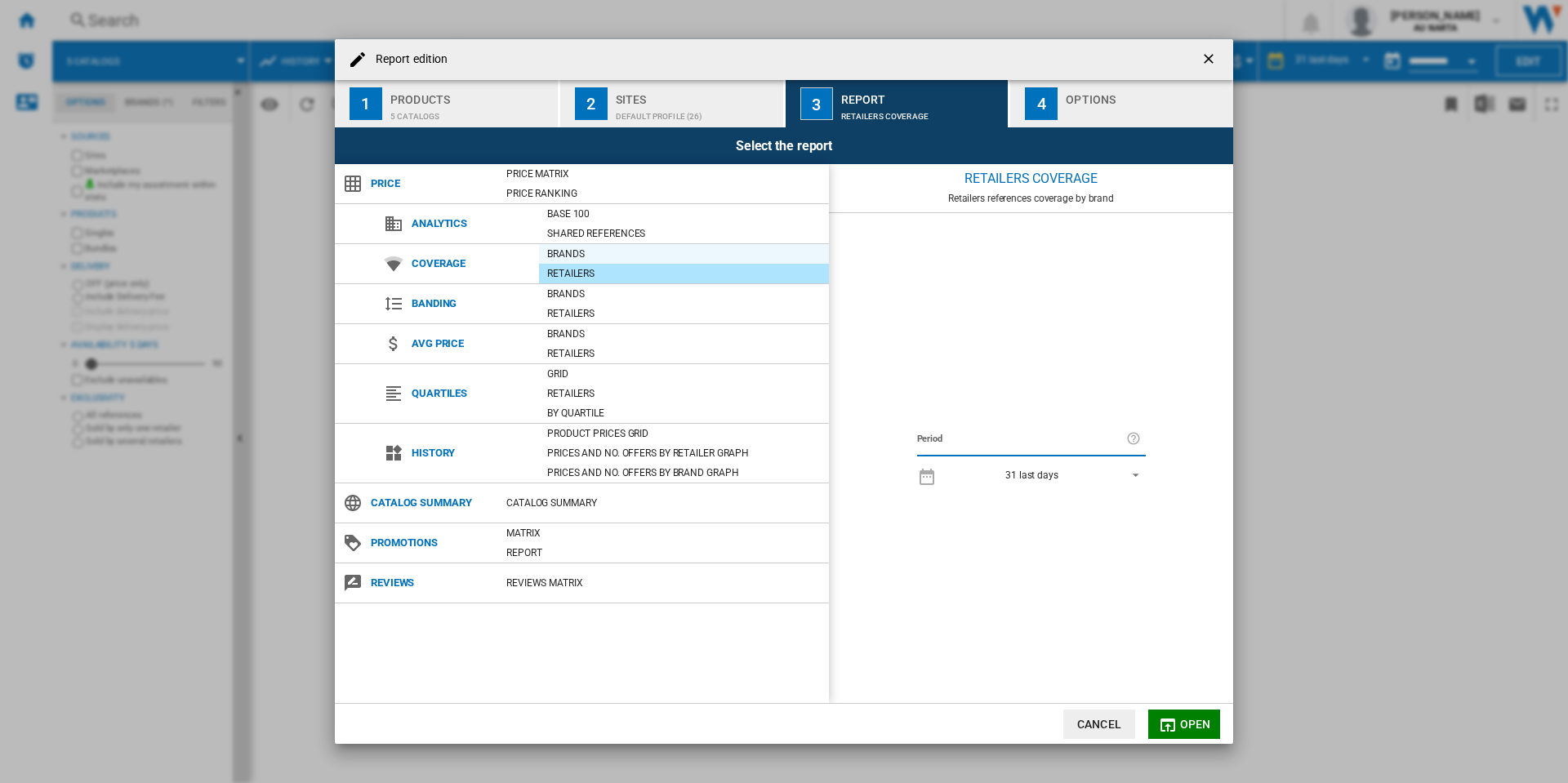
click at [620, 258] on div "Brands" at bounding box center [684, 253] width 290 height 16
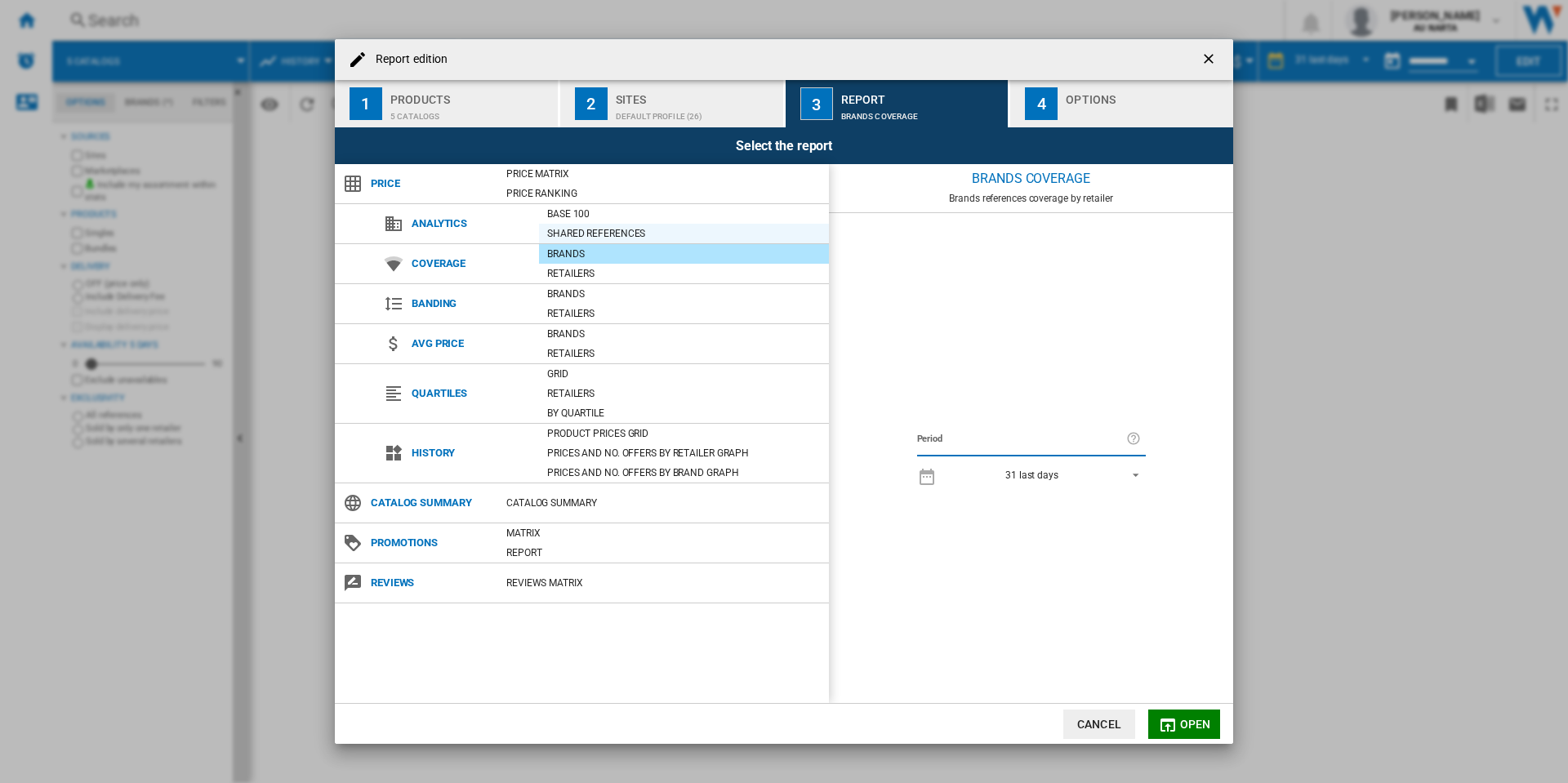
click at [624, 225] on div "Shared references" at bounding box center [684, 233] width 290 height 16
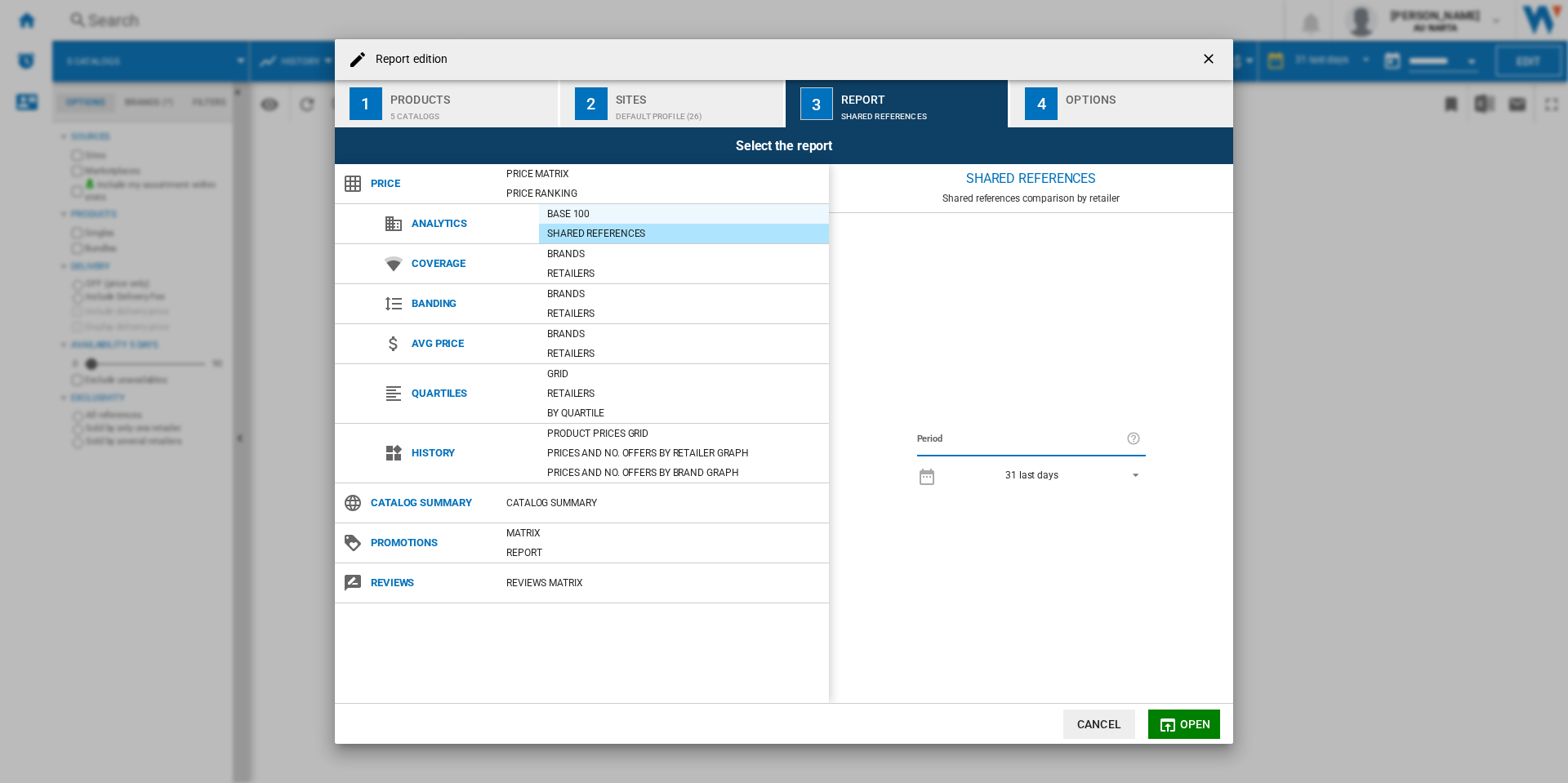
click at [622, 215] on div "Base 100" at bounding box center [684, 213] width 290 height 16
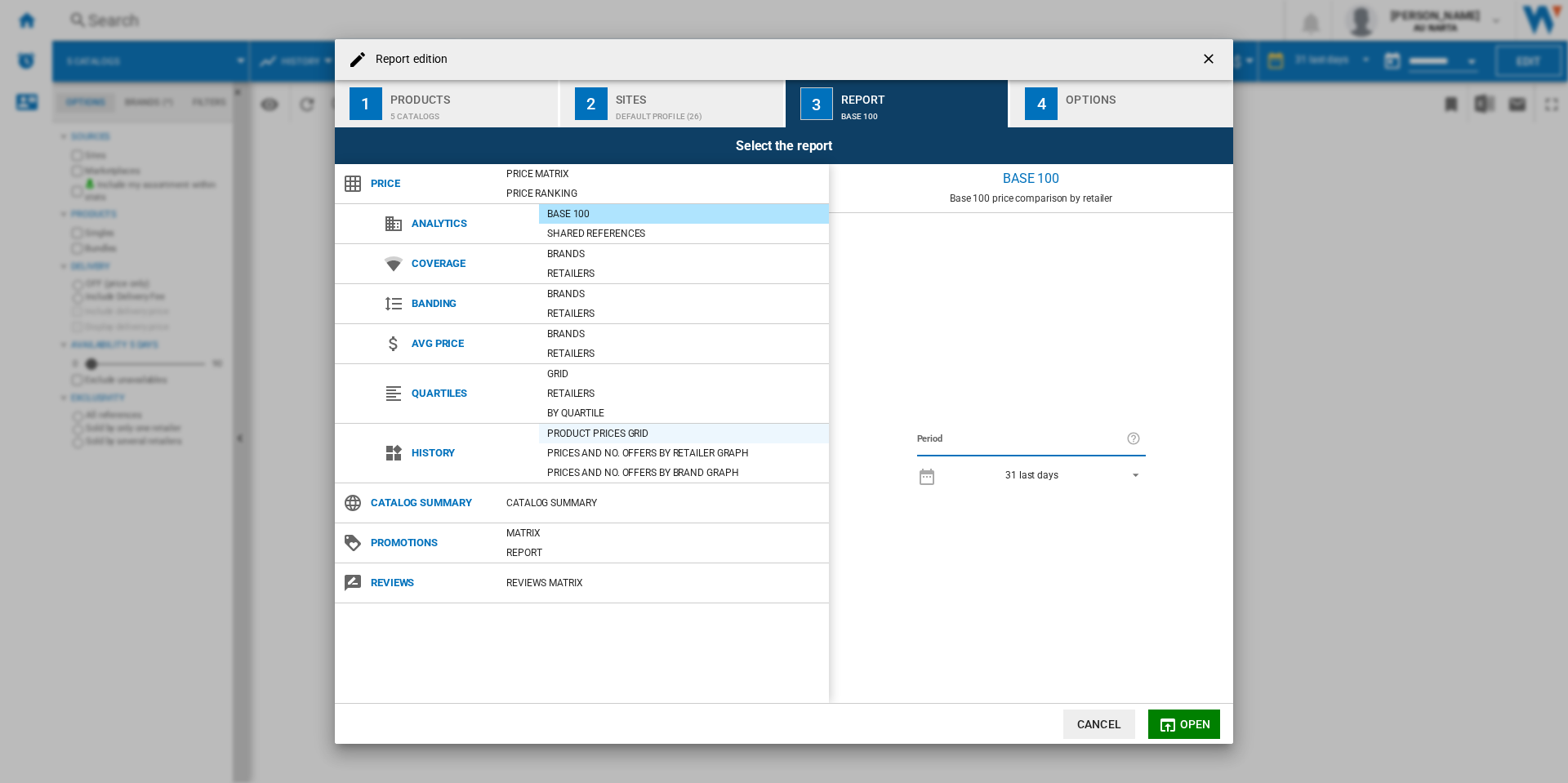
drag, startPoint x: 598, startPoint y: 413, endPoint x: 608, endPoint y: 429, distance: 18.9
click at [598, 413] on div "By quartile" at bounding box center [684, 412] width 290 height 16
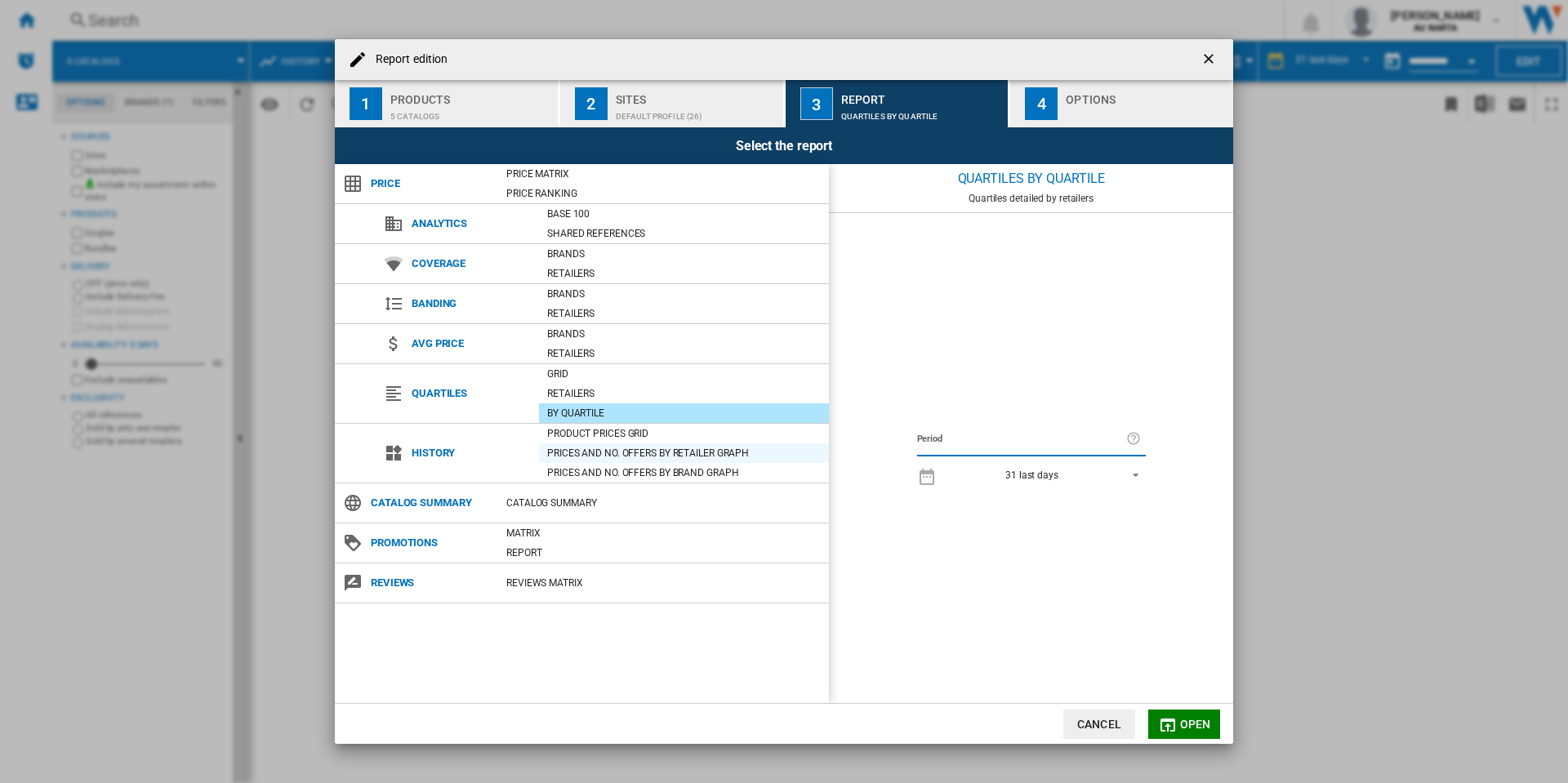
click at [615, 446] on div "Prices and No. offers by retailer graph" at bounding box center [684, 452] width 290 height 16
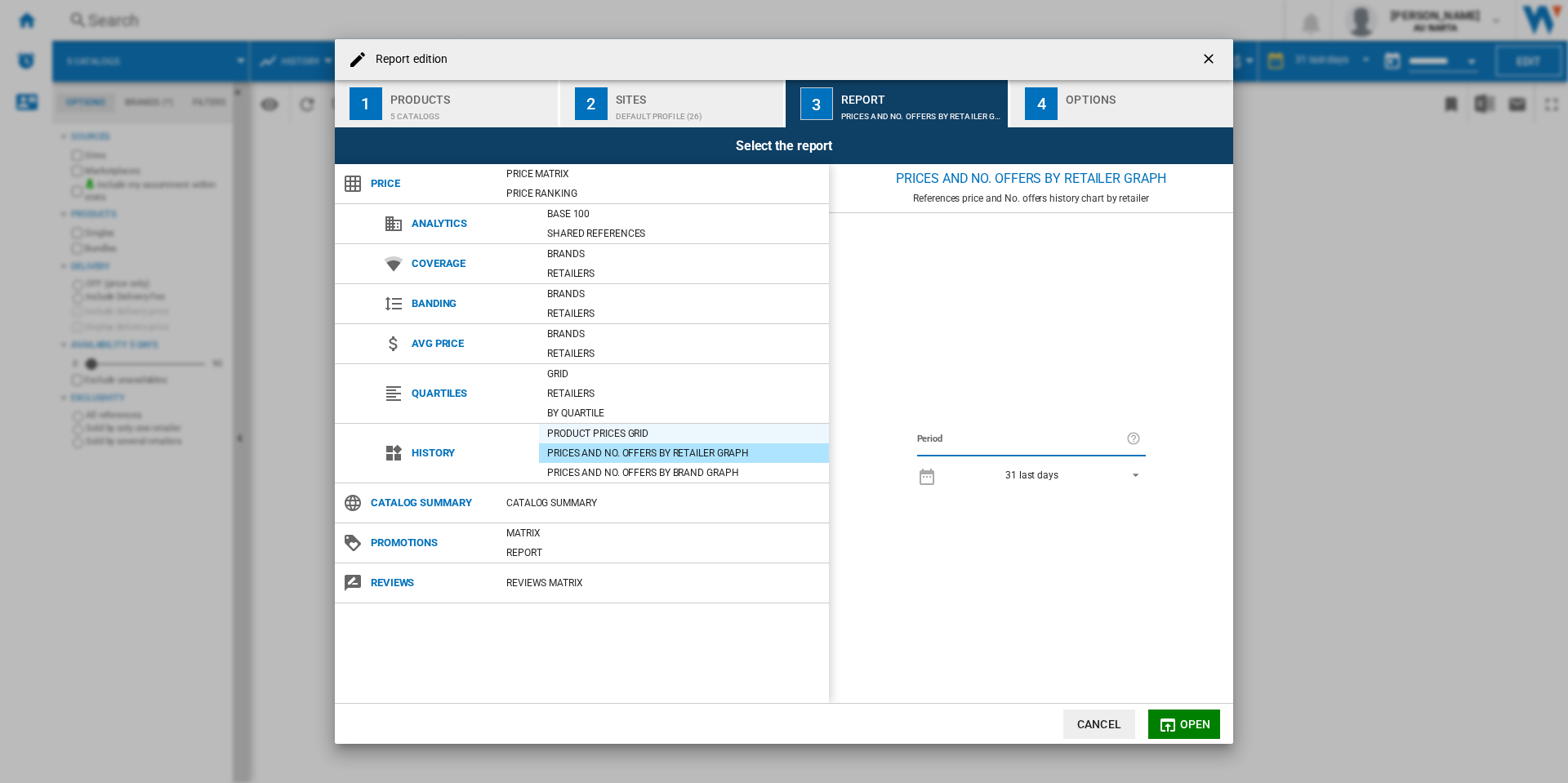
click at [613, 430] on div "Product prices grid" at bounding box center [684, 433] width 290 height 16
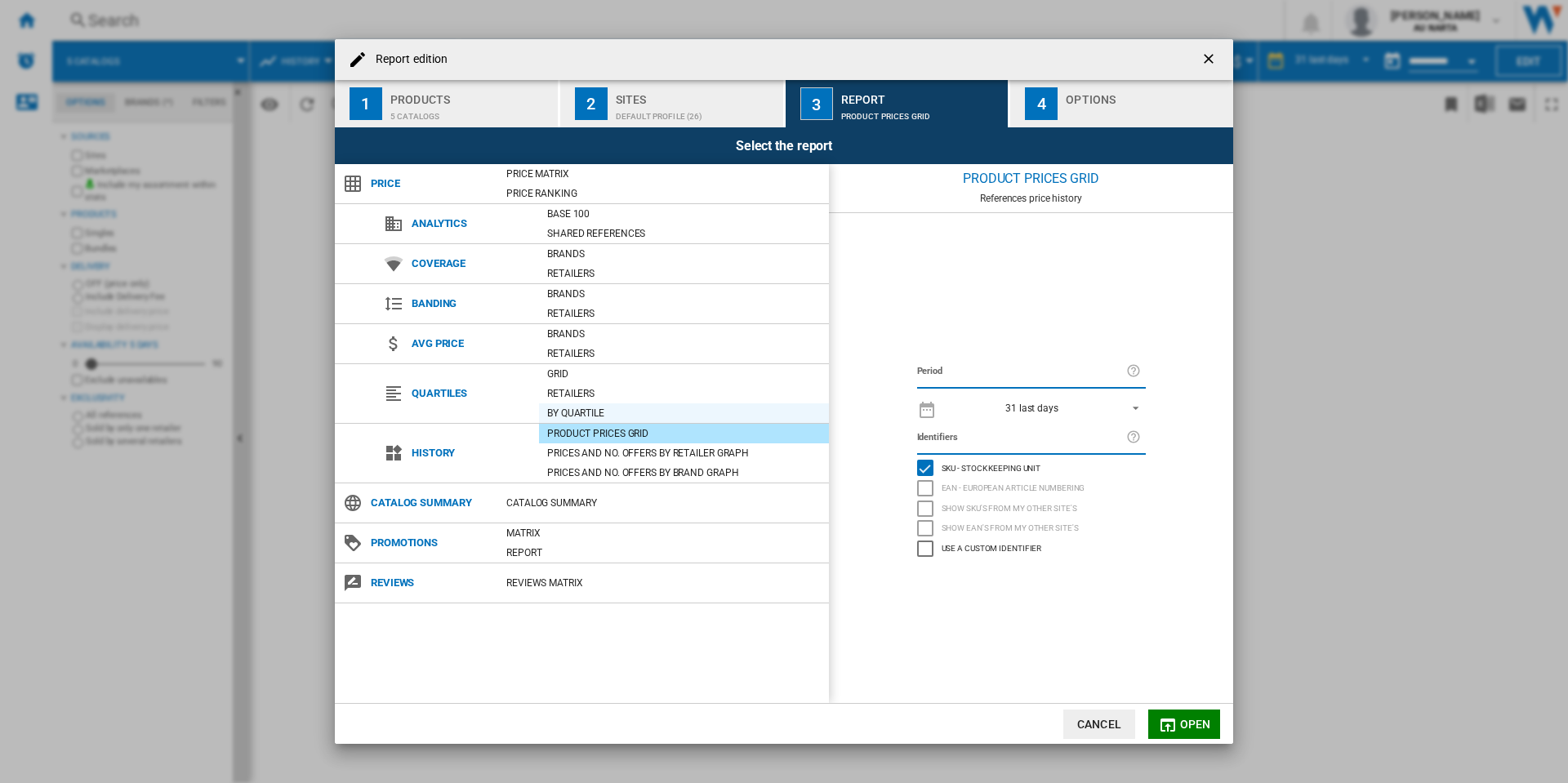
click at [615, 405] on div "By quartile" at bounding box center [684, 412] width 290 height 16
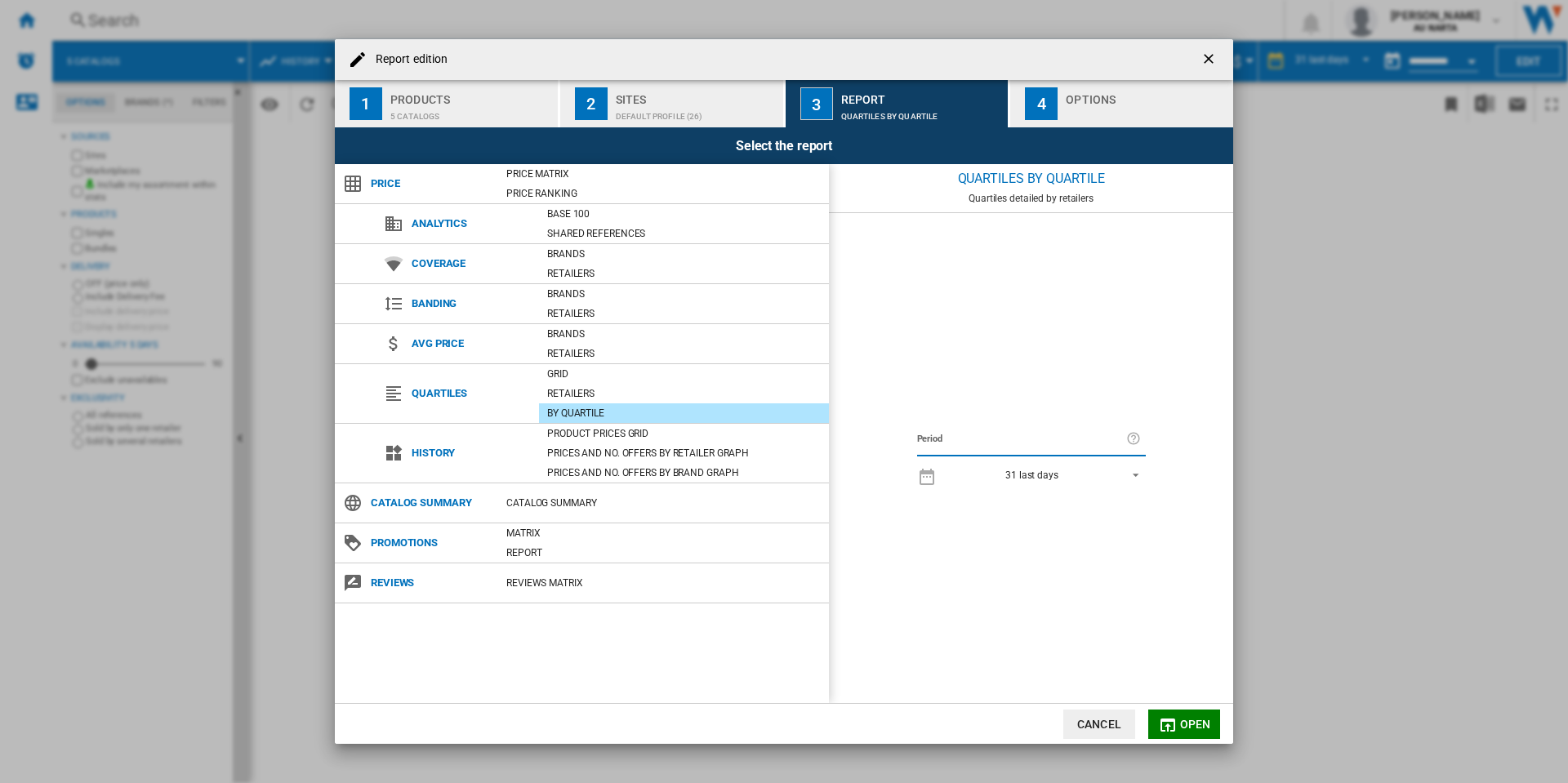
click at [613, 422] on div "By quartile" at bounding box center [684, 413] width 290 height 20
click at [610, 426] on div "Product prices grid" at bounding box center [684, 433] width 290 height 16
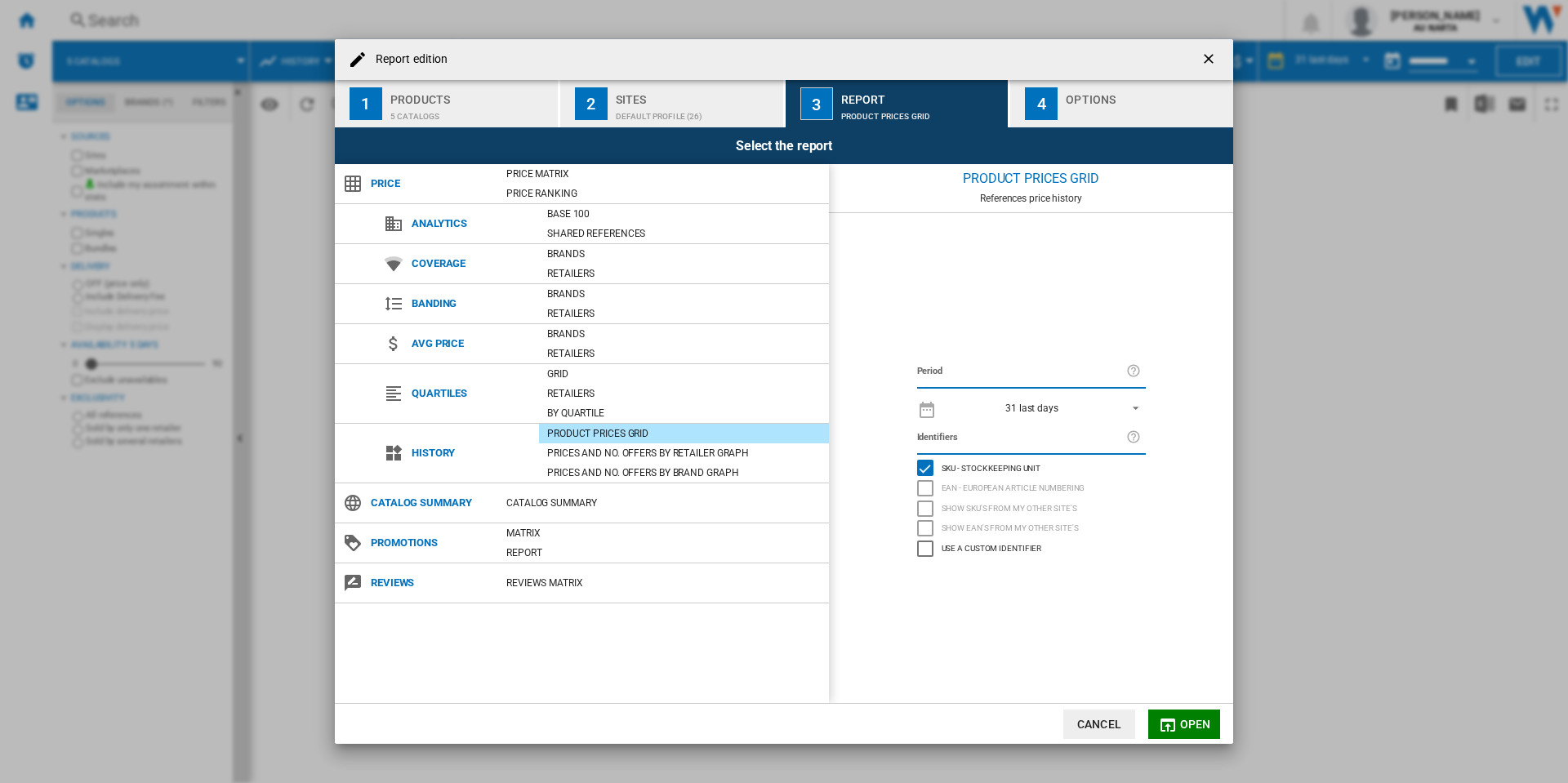
click at [1054, 442] on label "Identifiers" at bounding box center [1021, 437] width 209 height 18
click at [1054, 100] on div "4" at bounding box center [1041, 103] width 33 height 33
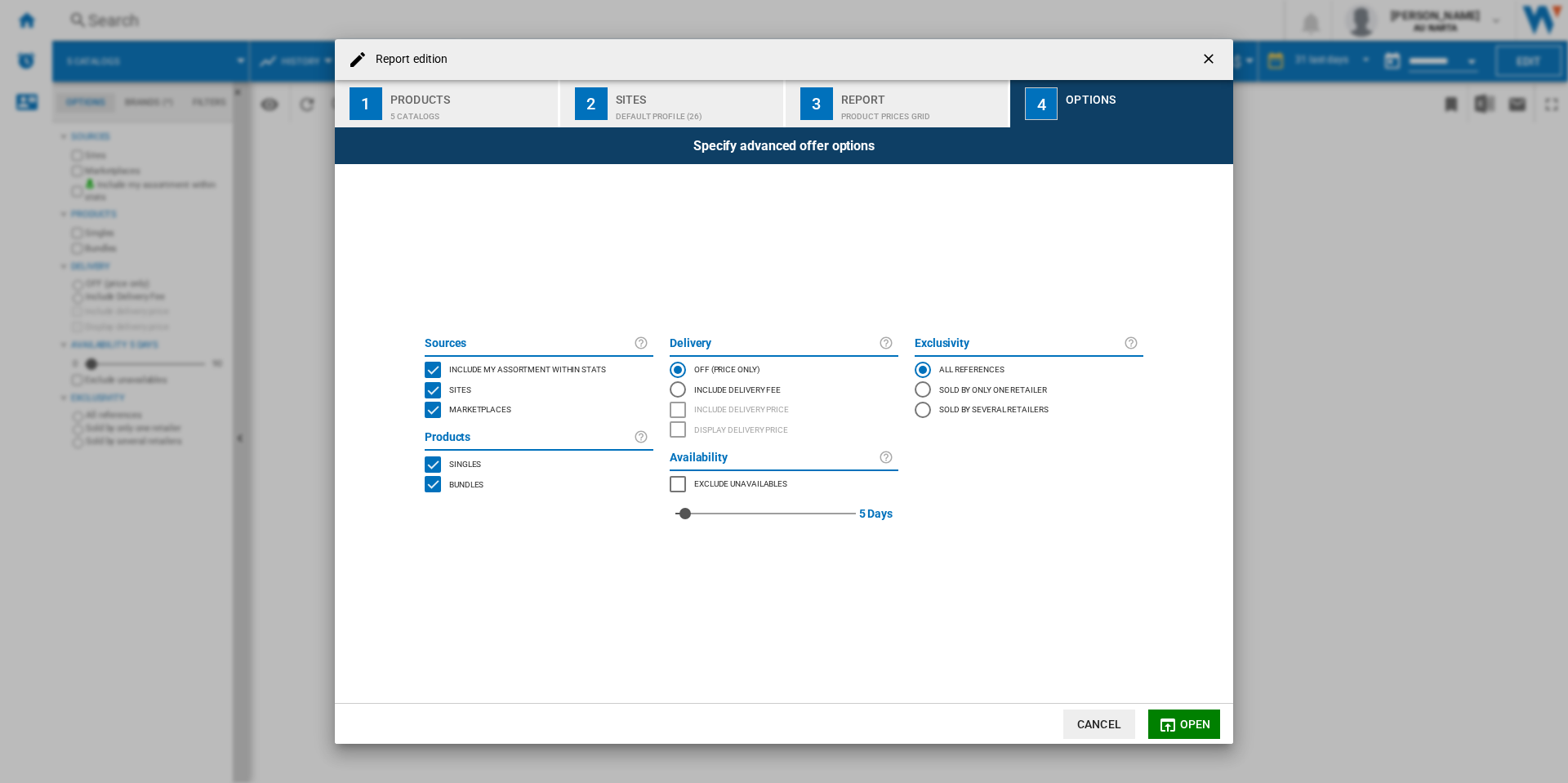
click at [858, 100] on div "Report" at bounding box center [921, 95] width 161 height 17
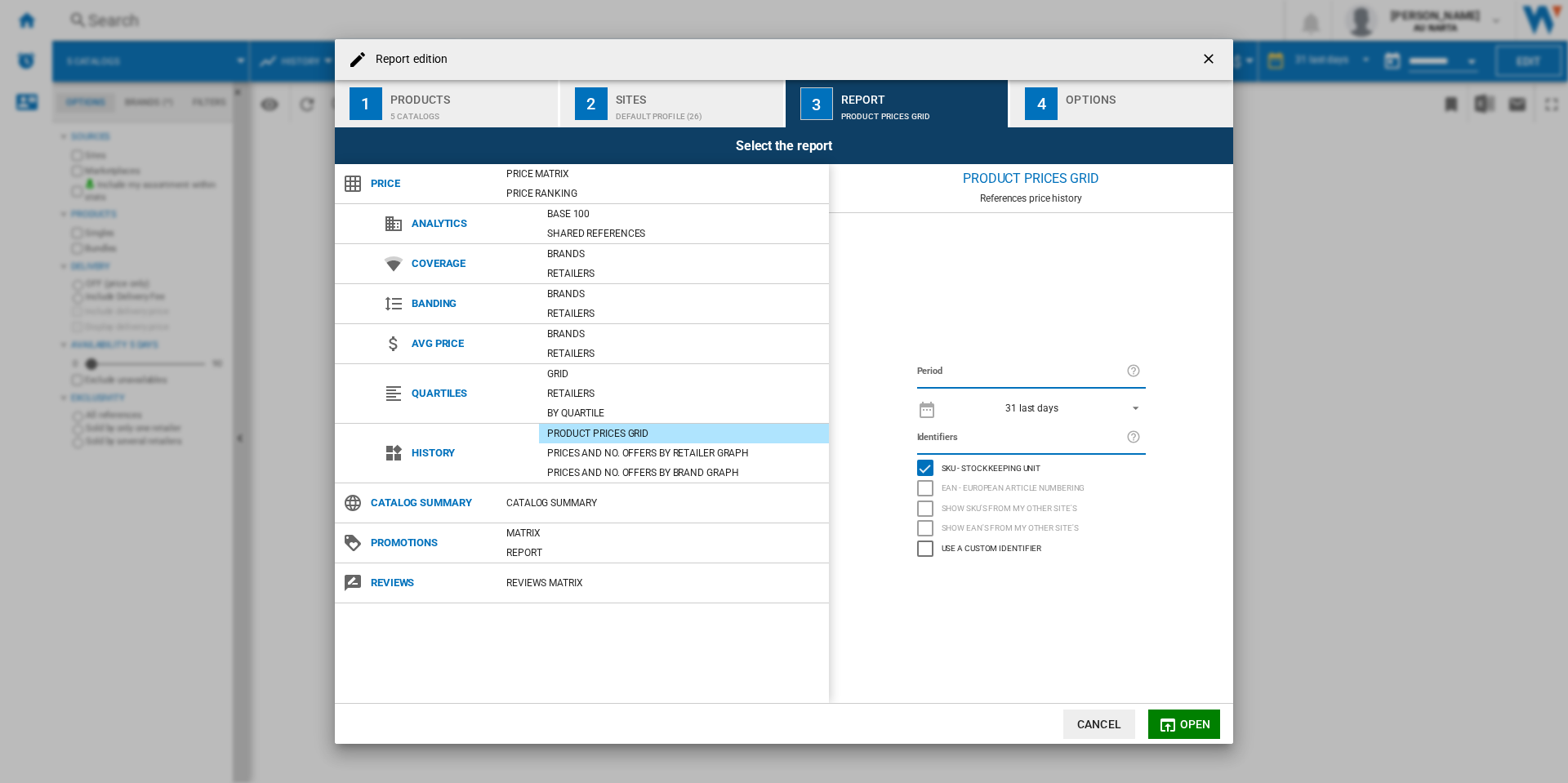
click at [667, 83] on button "2 Sites Default profile (26)" at bounding box center [672, 104] width 224 height 48
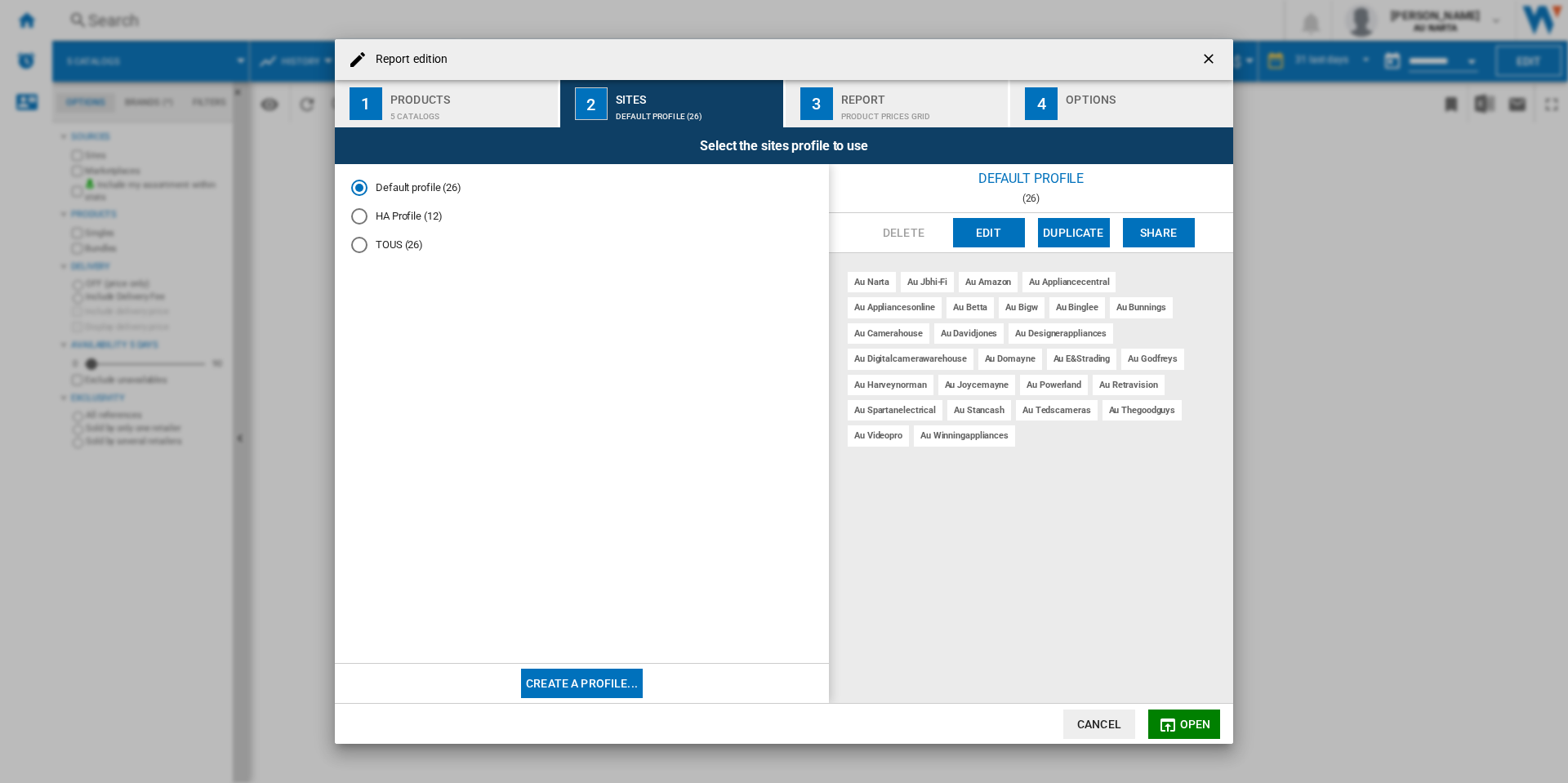
click at [415, 228] on md-radio-group "Default profile (26) HA Profile (12) TOUS (26)" at bounding box center [582, 222] width 462 height 85
click at [423, 121] on button "1 Products 5 catalogs" at bounding box center [447, 104] width 224 height 48
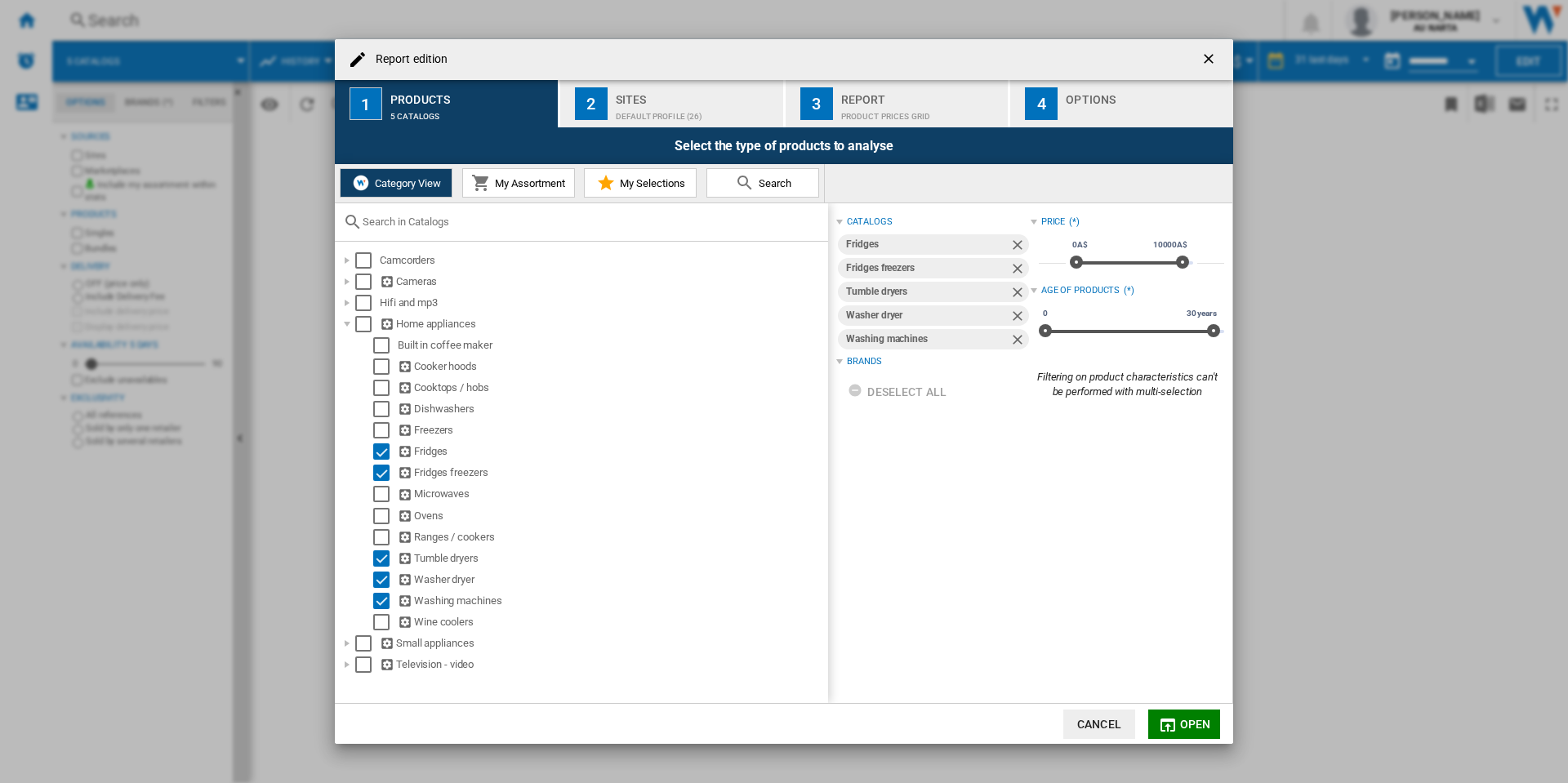
click at [501, 184] on span "My Assortment" at bounding box center [528, 183] width 75 height 12
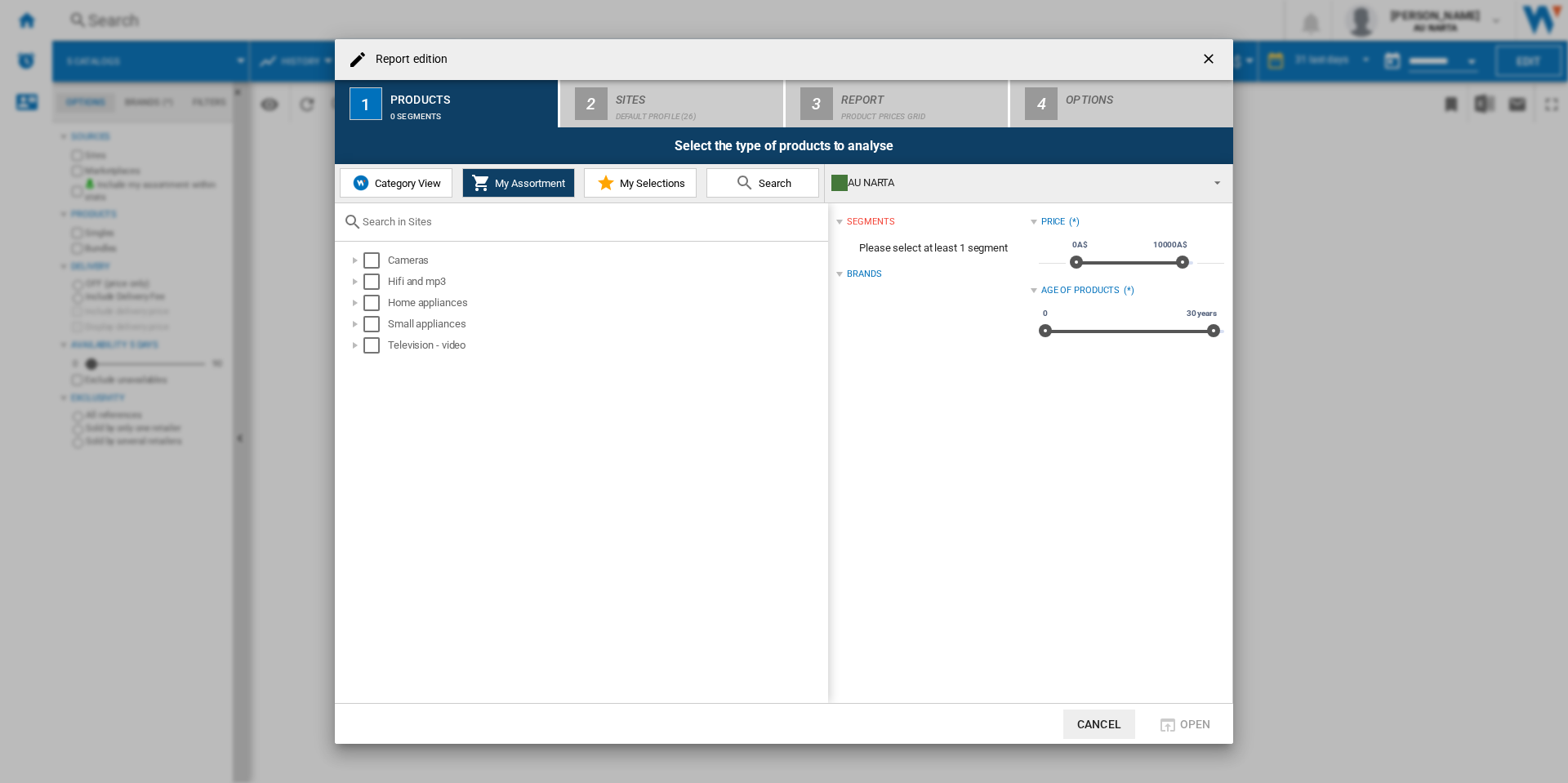
click at [604, 171] on button "My Selections" at bounding box center [640, 182] width 113 height 29
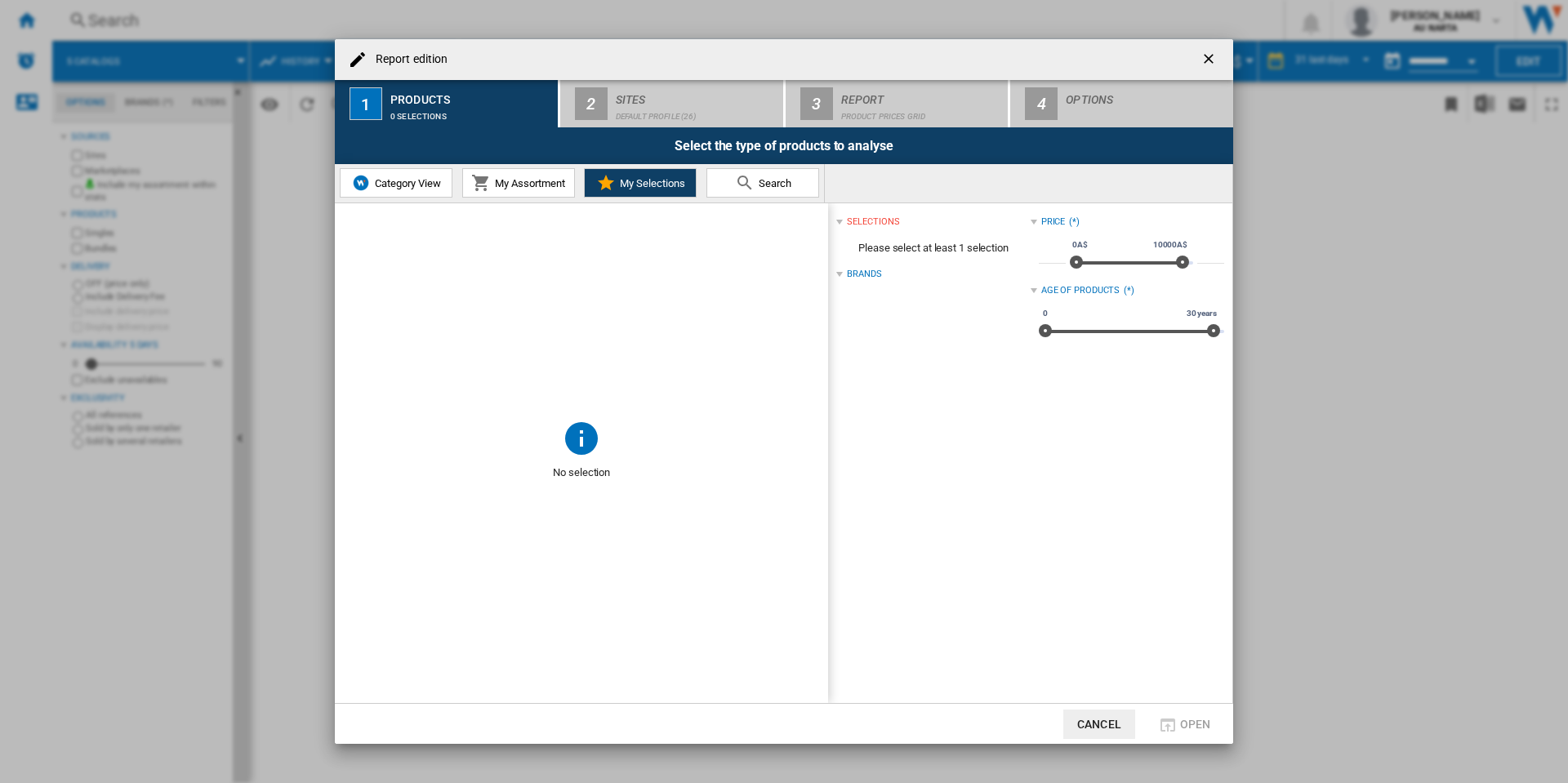
click at [502, 178] on span "My Assortment" at bounding box center [528, 183] width 75 height 12
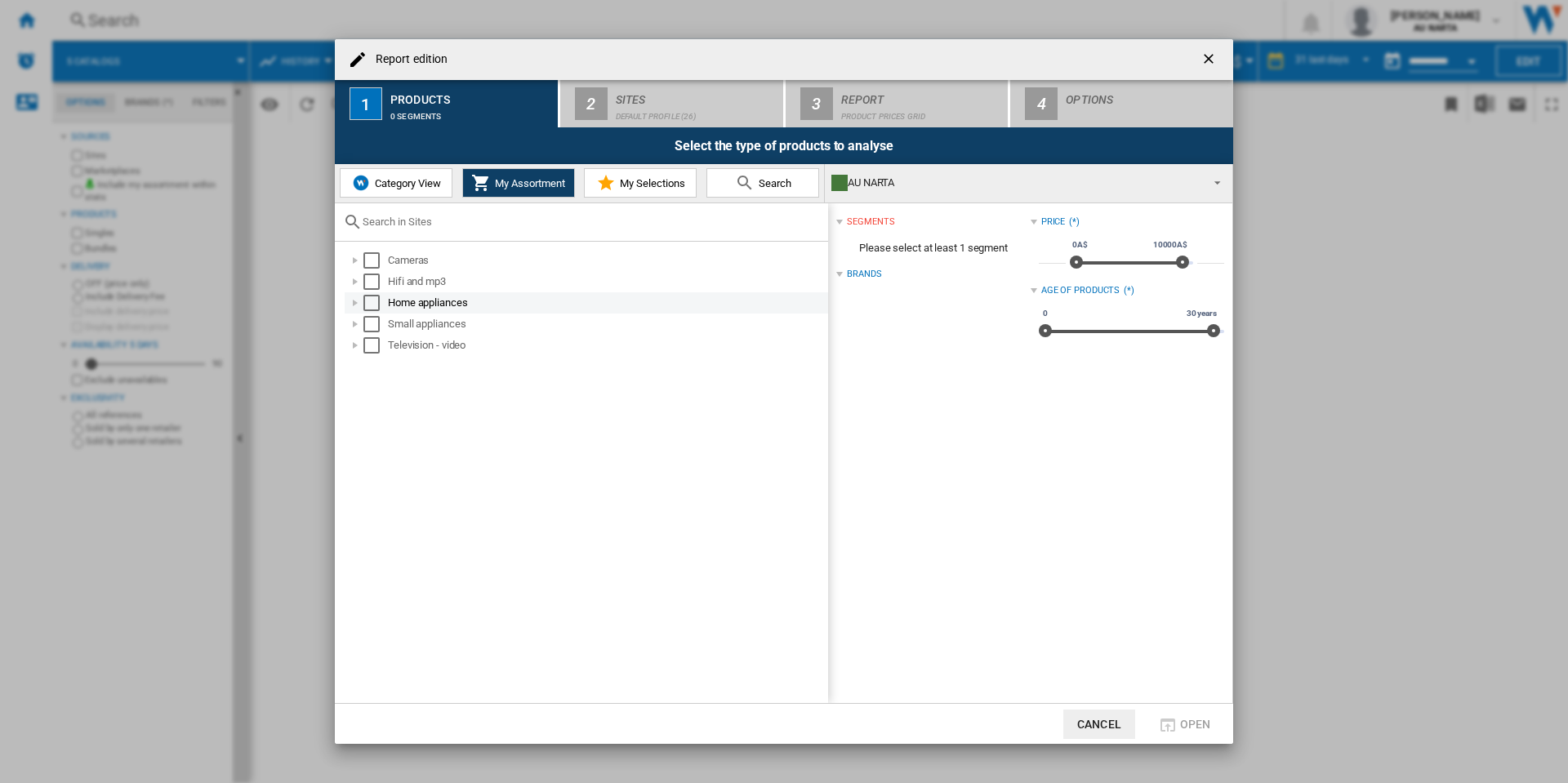
click at [355, 302] on div at bounding box center [354, 302] width 16 height 16
click at [373, 322] on div at bounding box center [373, 323] width 16 height 16
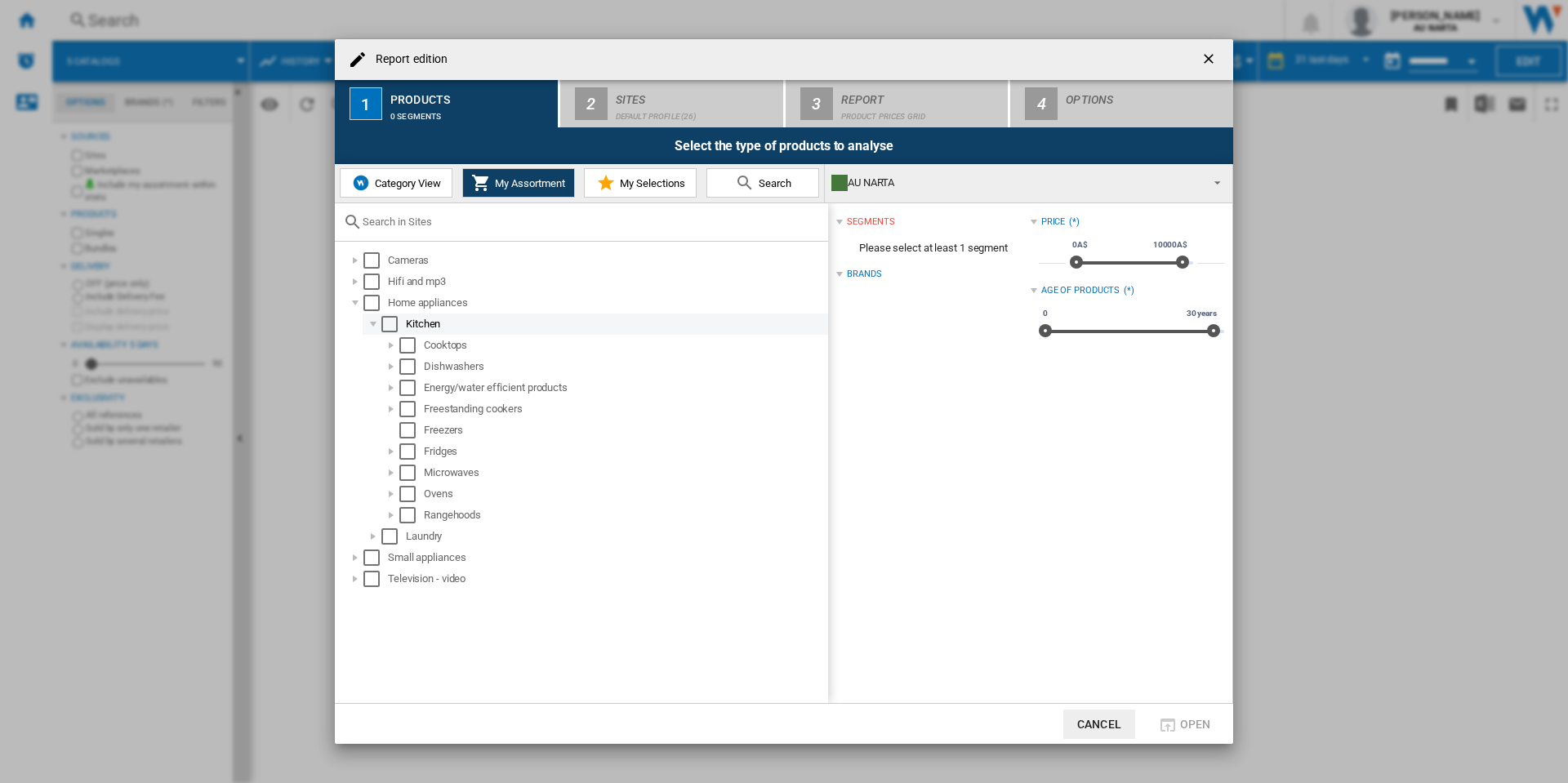
click at [369, 329] on div at bounding box center [373, 323] width 16 height 16
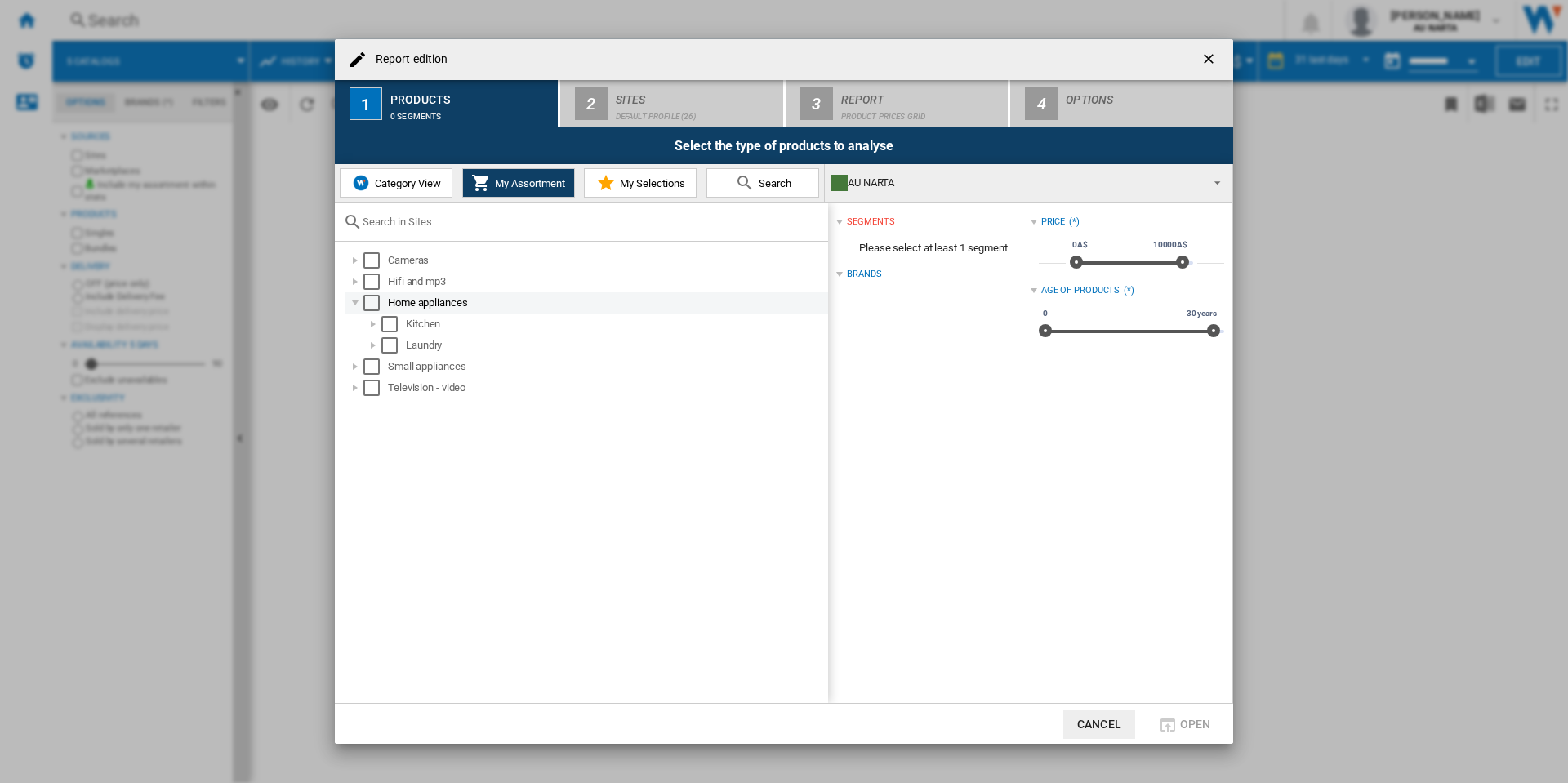
click at [355, 306] on div at bounding box center [354, 302] width 16 height 16
click at [392, 175] on button "Category View" at bounding box center [395, 182] width 113 height 29
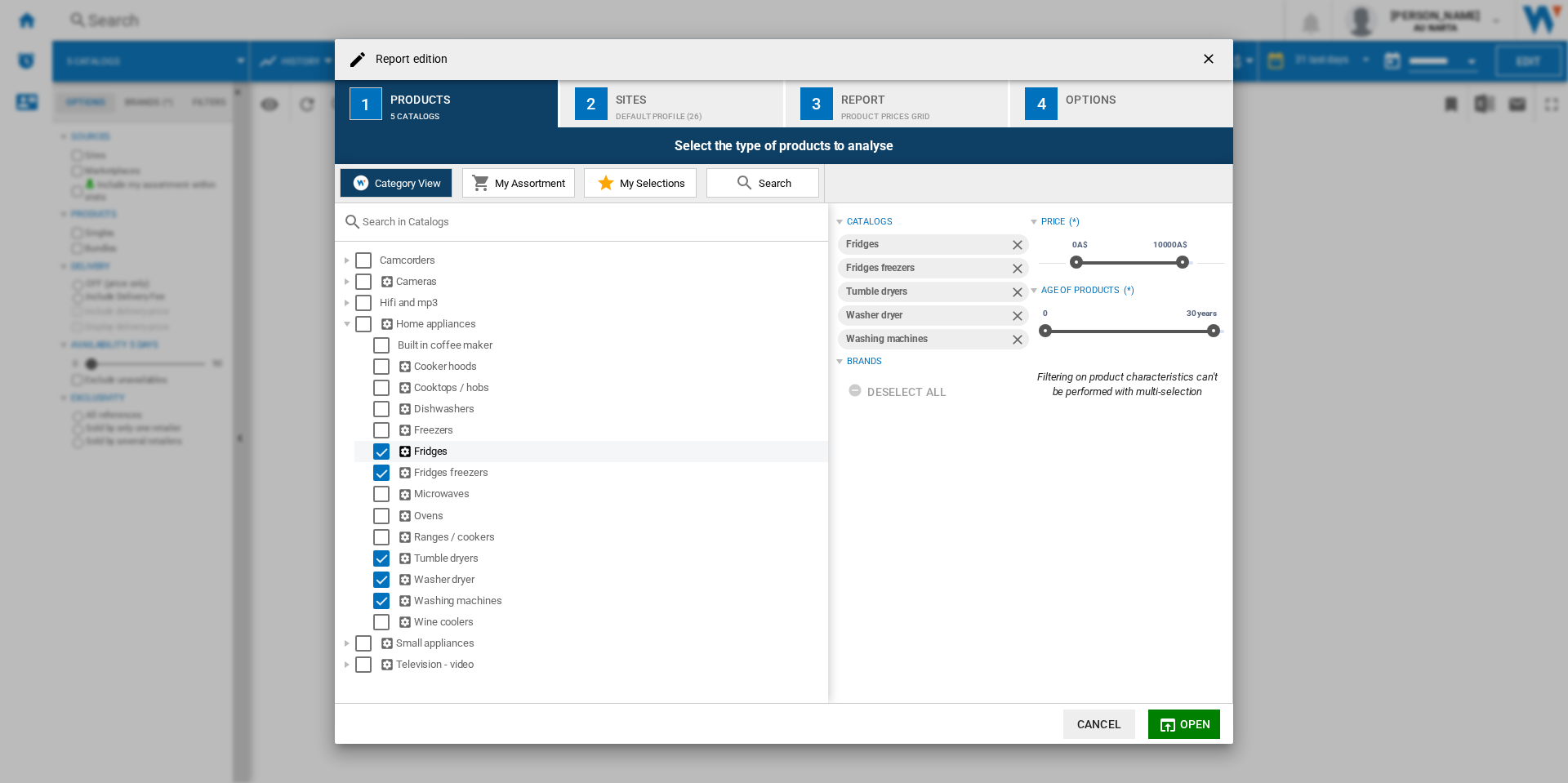
click at [400, 450] on ng-md-icon at bounding box center [406, 451] width 16 height 16
click at [406, 451] on ng-md-icon at bounding box center [406, 451] width 16 height 16
click at [1198, 722] on span "Open" at bounding box center [1195, 724] width 31 height 13
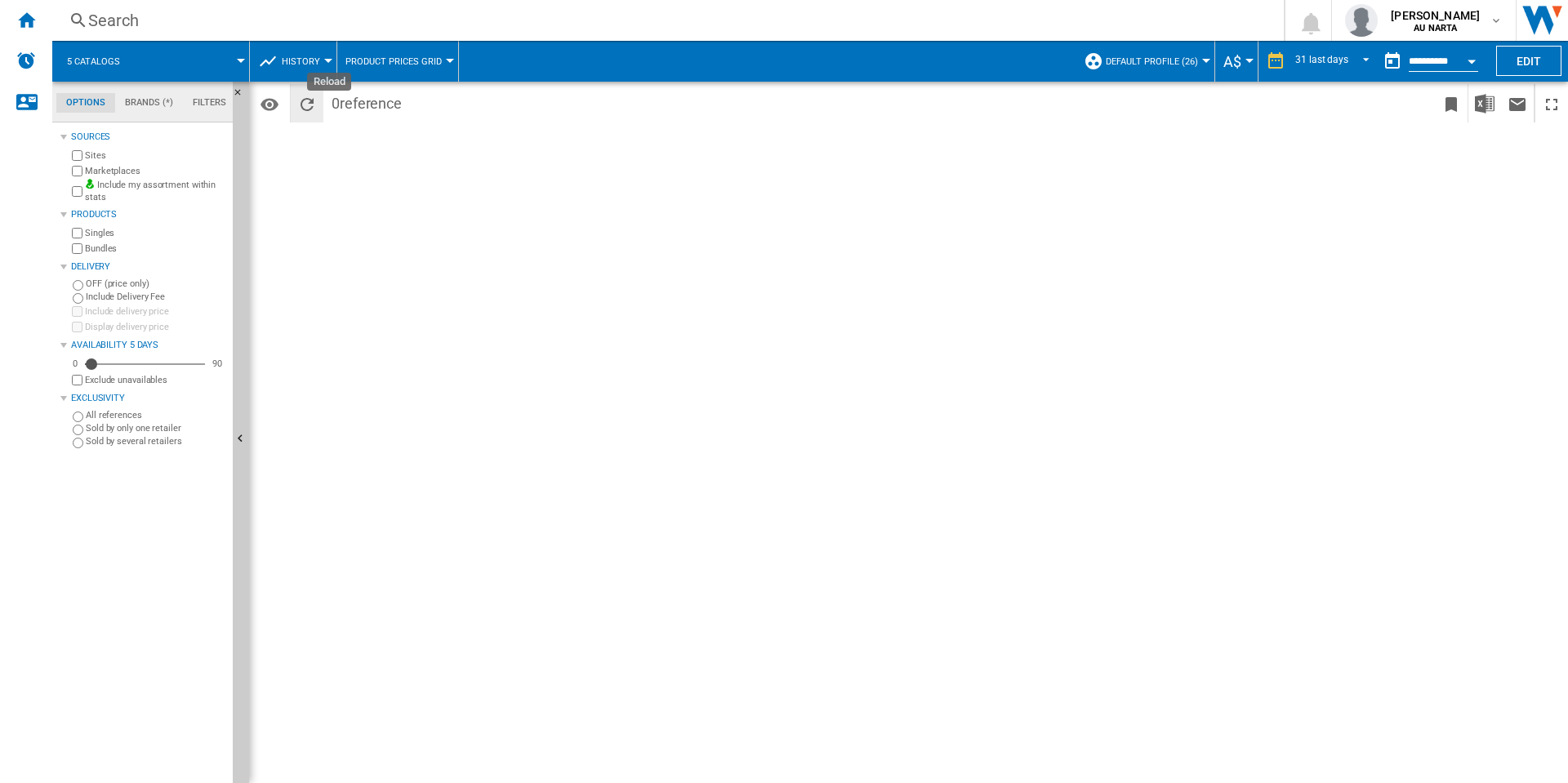
click at [307, 107] on ng-md-icon "Reload" at bounding box center [306, 104] width 20 height 20
click at [31, 48] on div "Alerts" at bounding box center [26, 62] width 52 height 41
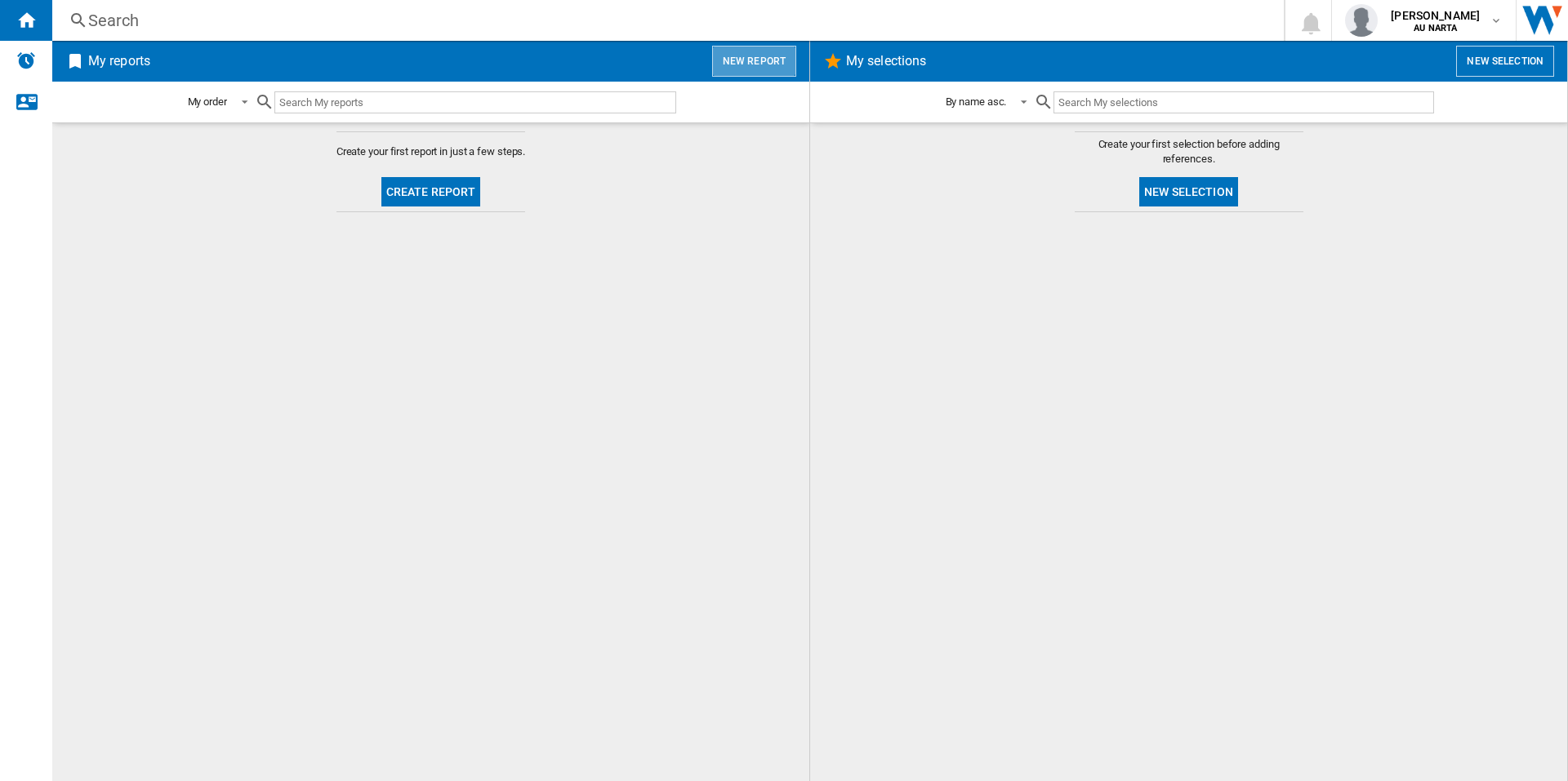
click at [755, 55] on button "New report" at bounding box center [754, 61] width 84 height 31
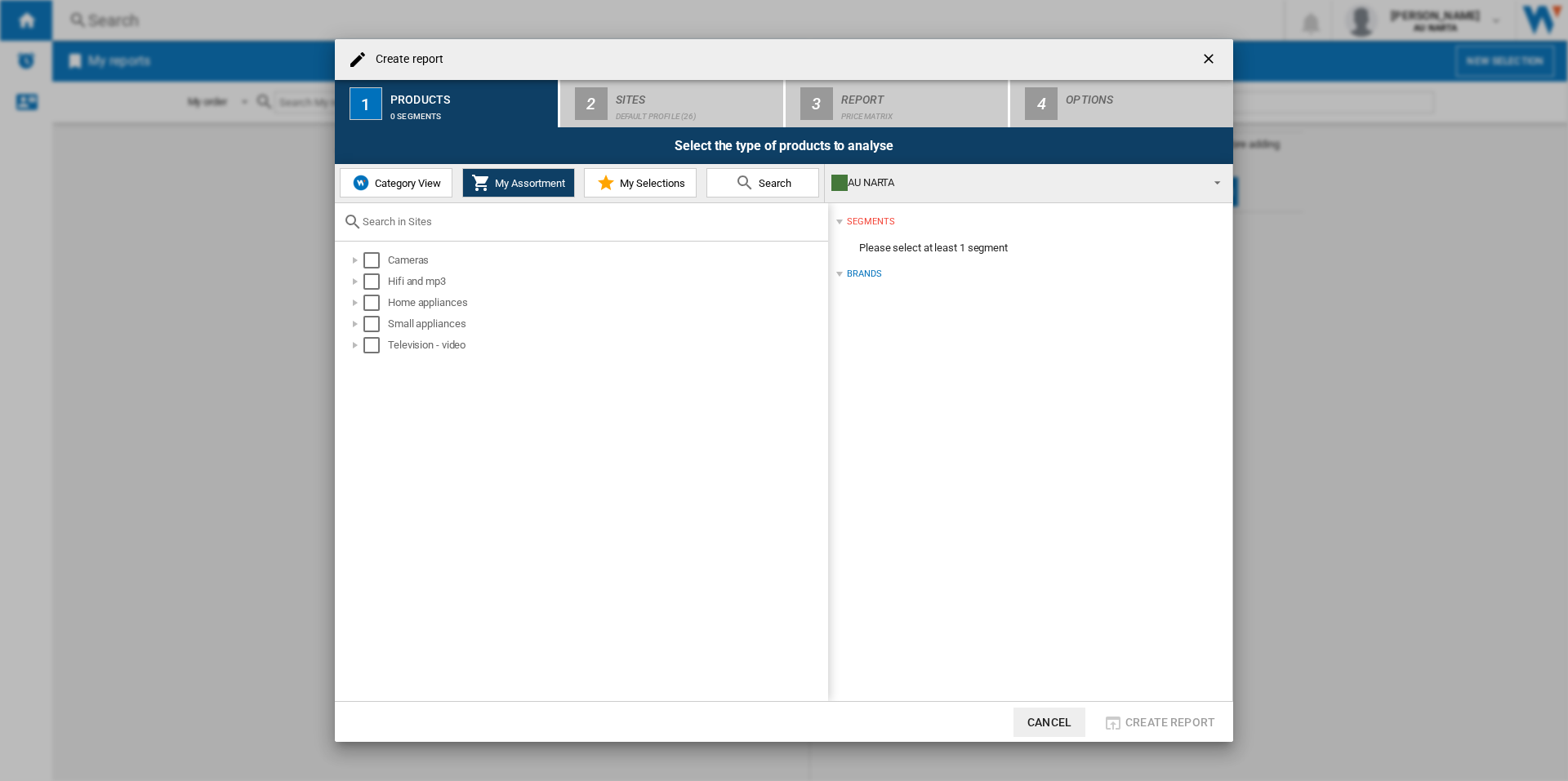
click at [406, 181] on span "Category View" at bounding box center [406, 183] width 70 height 12
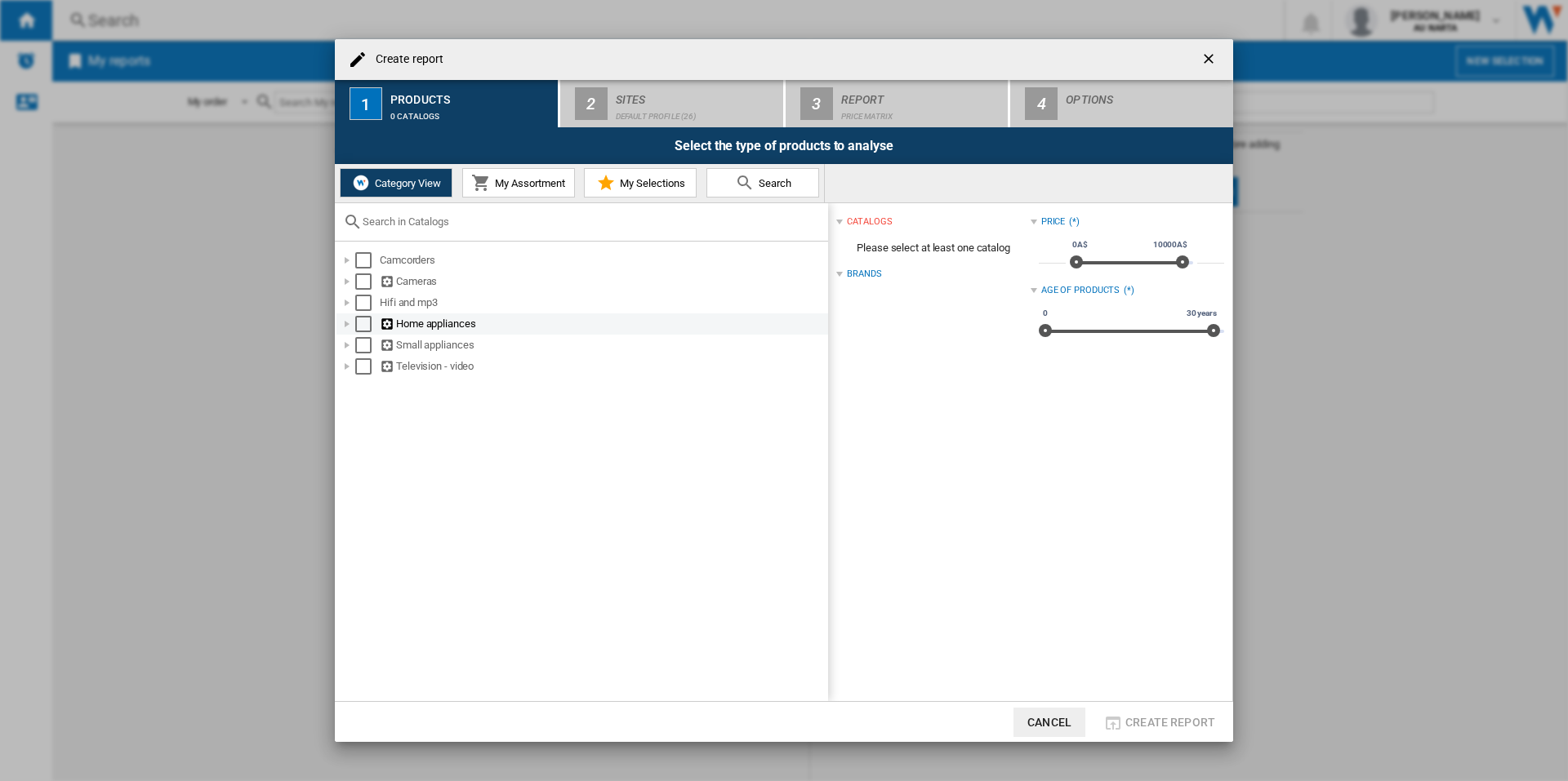
click at [349, 321] on div at bounding box center [347, 323] width 16 height 16
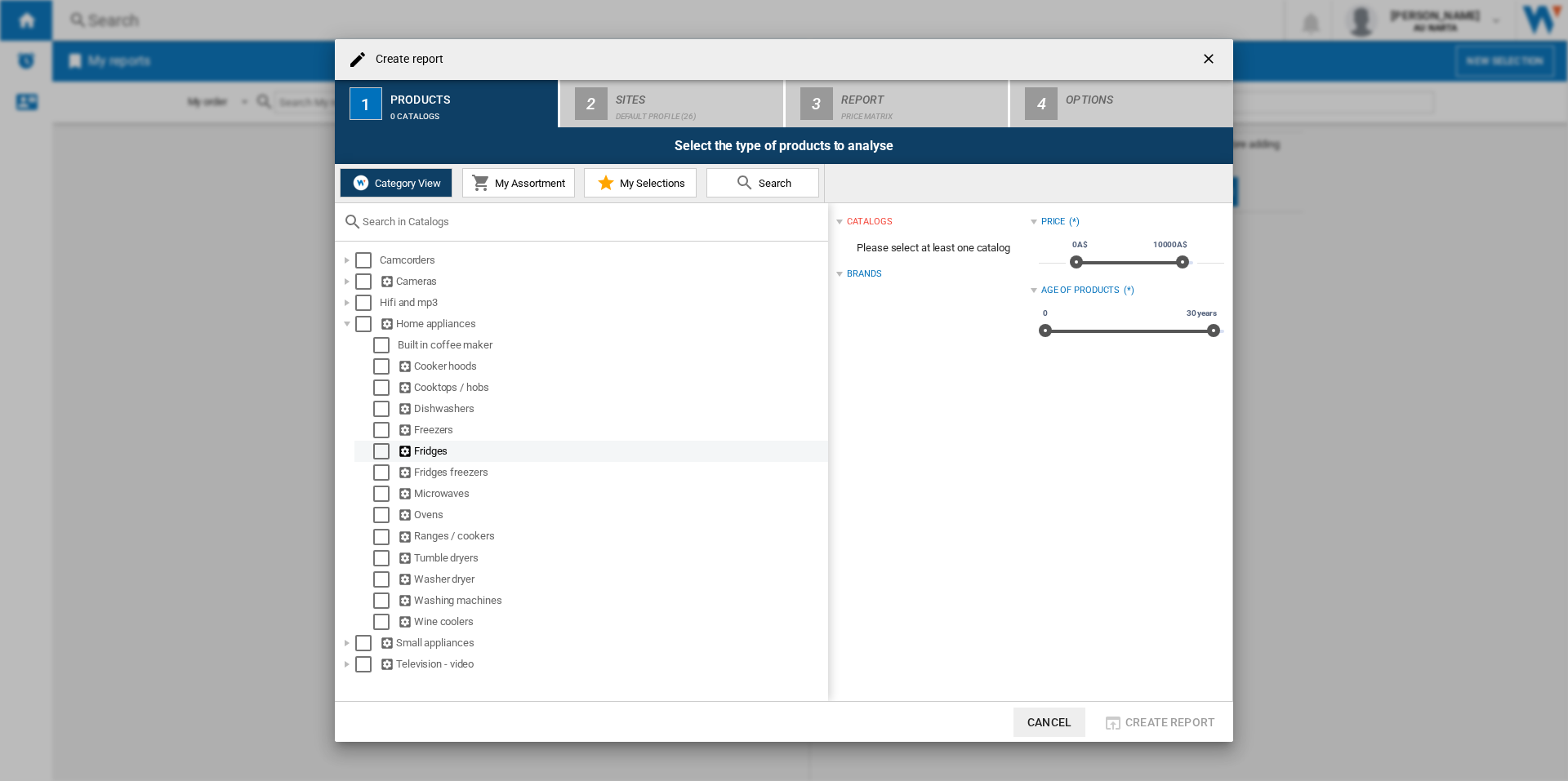
click at [378, 450] on div "Select" at bounding box center [380, 450] width 16 height 16
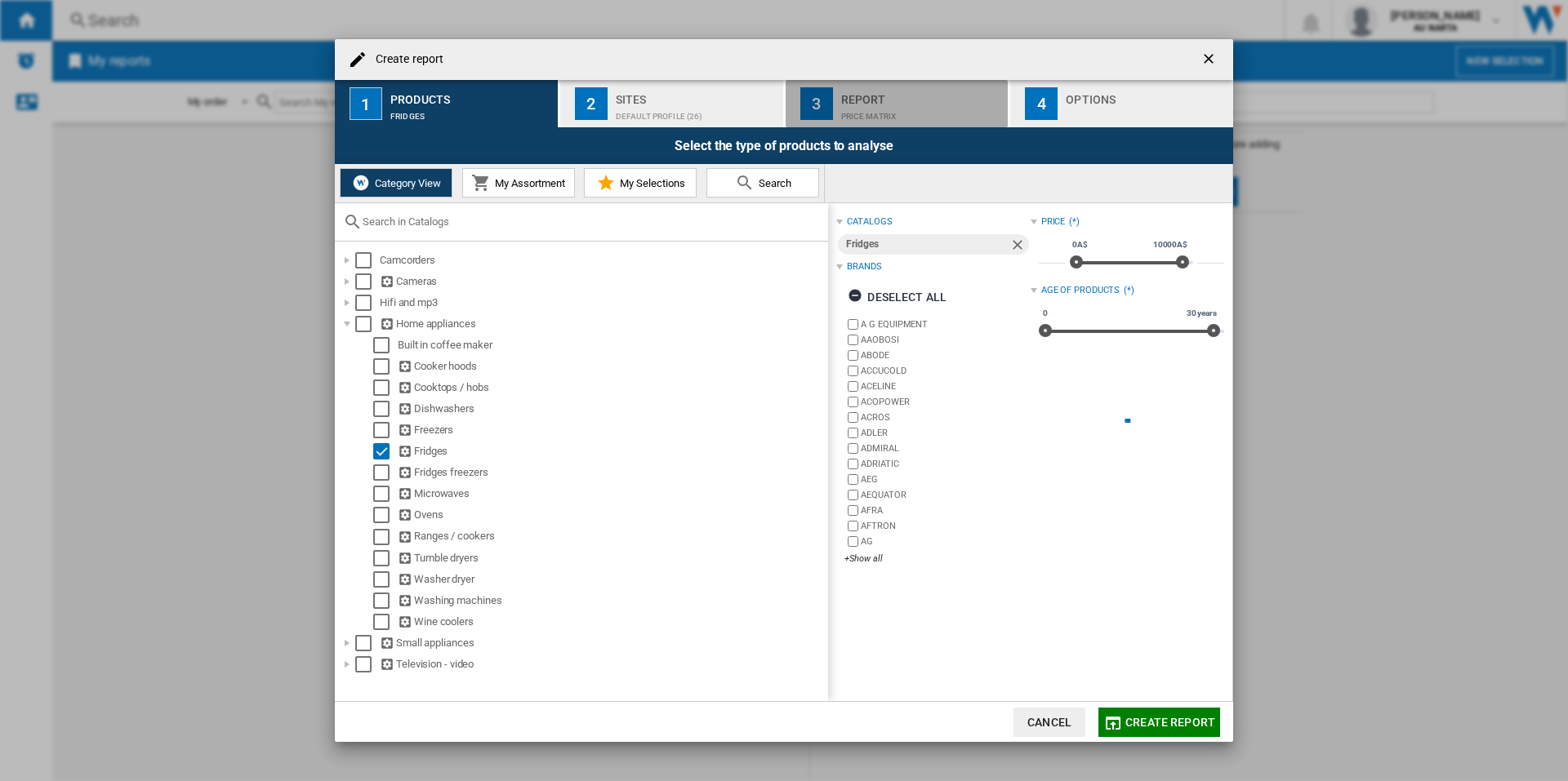
click at [850, 98] on div "Report" at bounding box center [921, 95] width 161 height 17
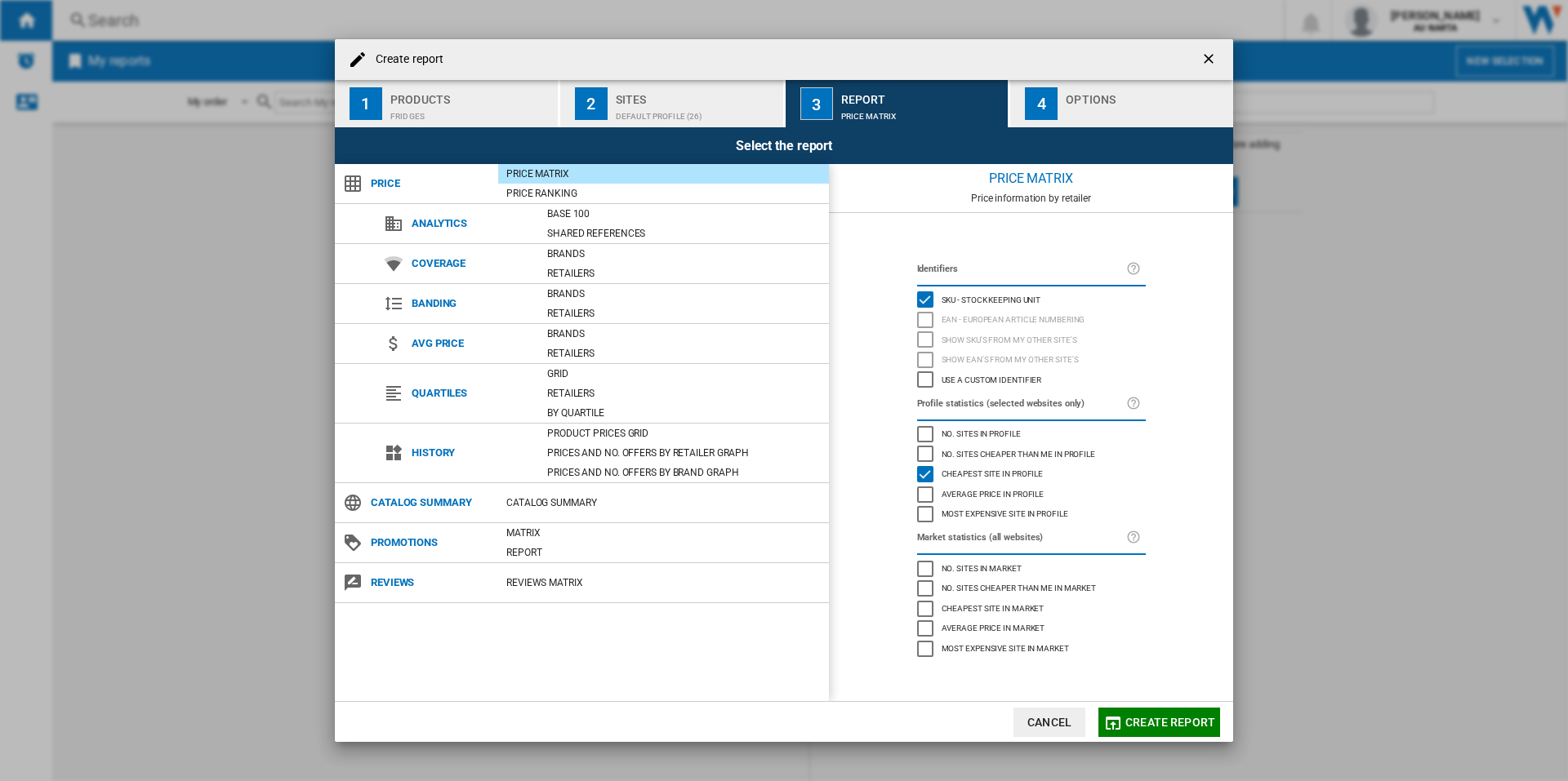
click at [613, 120] on button "2 Sites Default profile (26)" at bounding box center [672, 104] width 224 height 48
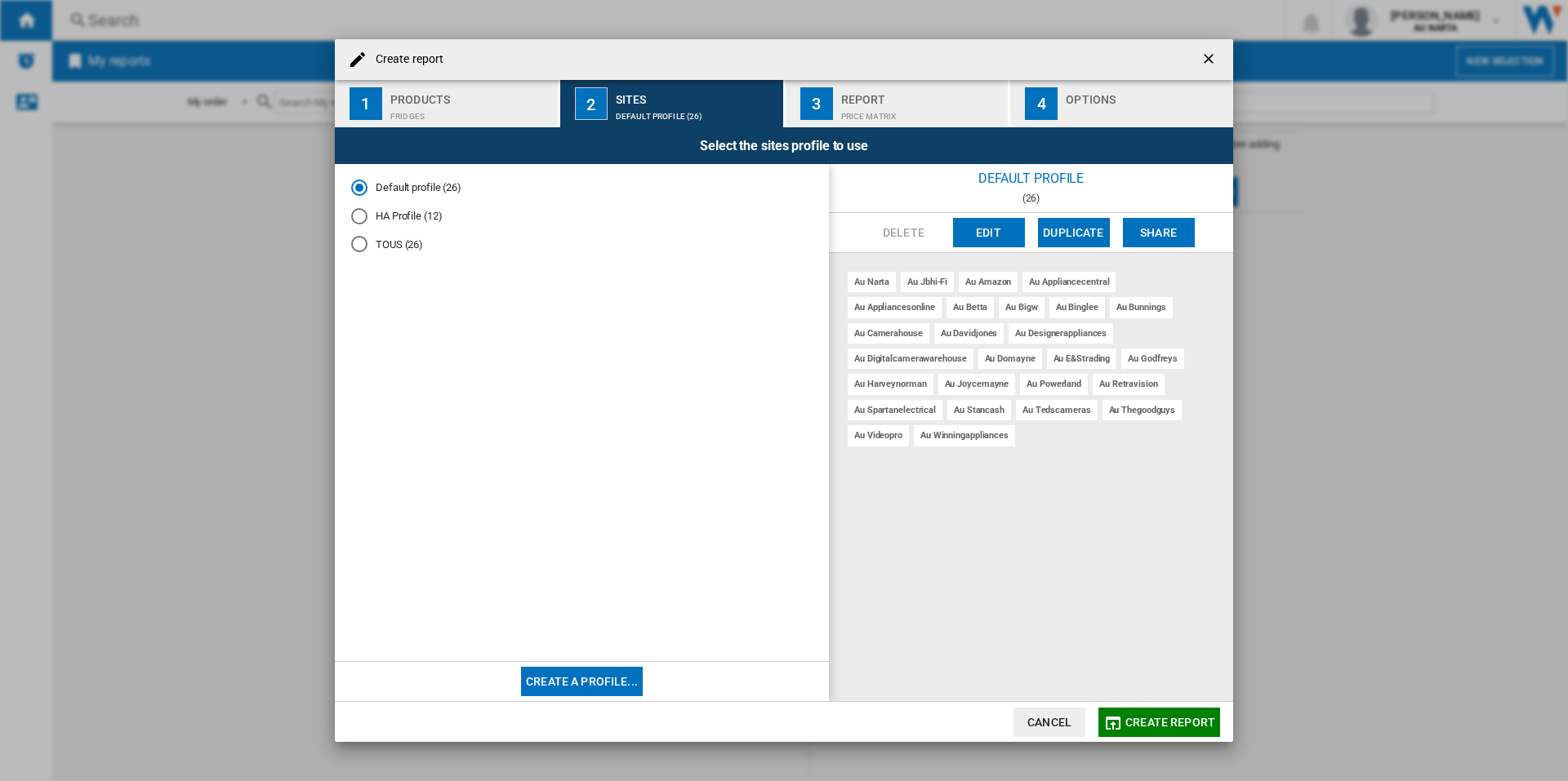
click at [384, 213] on md-radio-button "HA Profile (12)" at bounding box center [582, 217] width 462 height 16
click at [843, 121] on button "3 Report Price Matrix" at bounding box center [898, 104] width 224 height 48
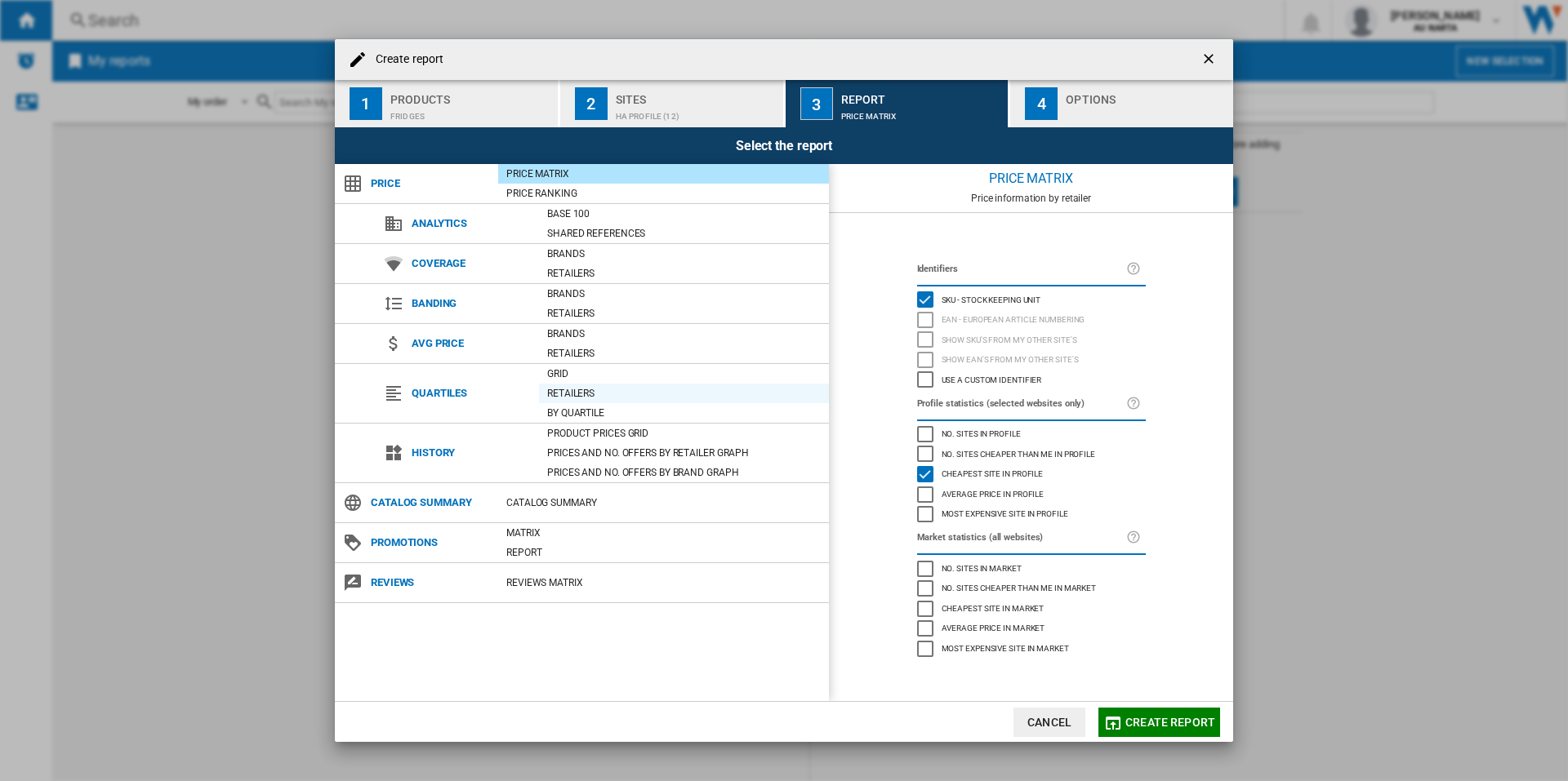
click at [582, 391] on div "Retailers" at bounding box center [684, 392] width 290 height 16
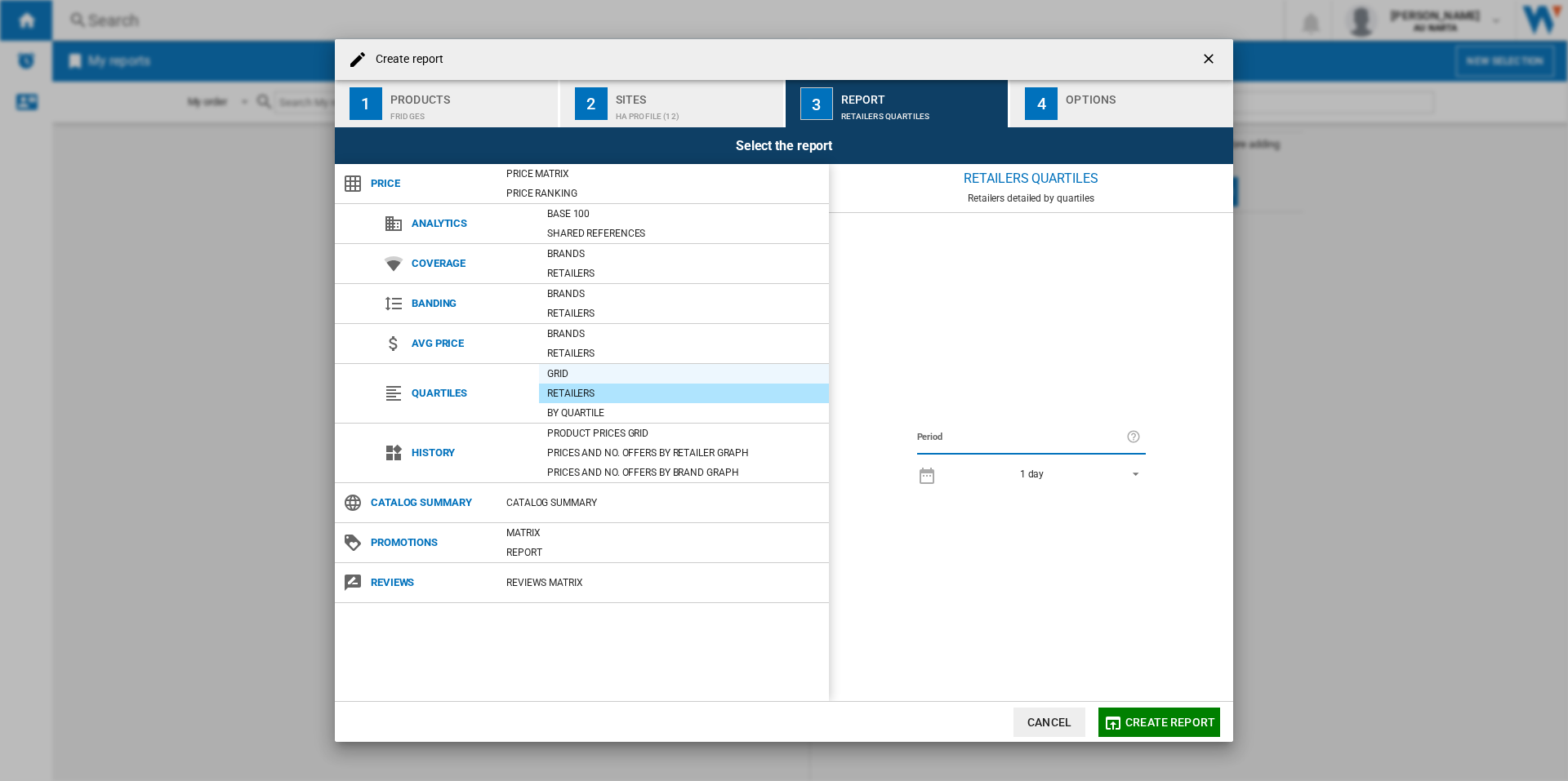
click at [598, 375] on div "Grid" at bounding box center [684, 373] width 290 height 16
click at [603, 448] on div "Prices and No. offers by retailer graph" at bounding box center [684, 452] width 290 height 16
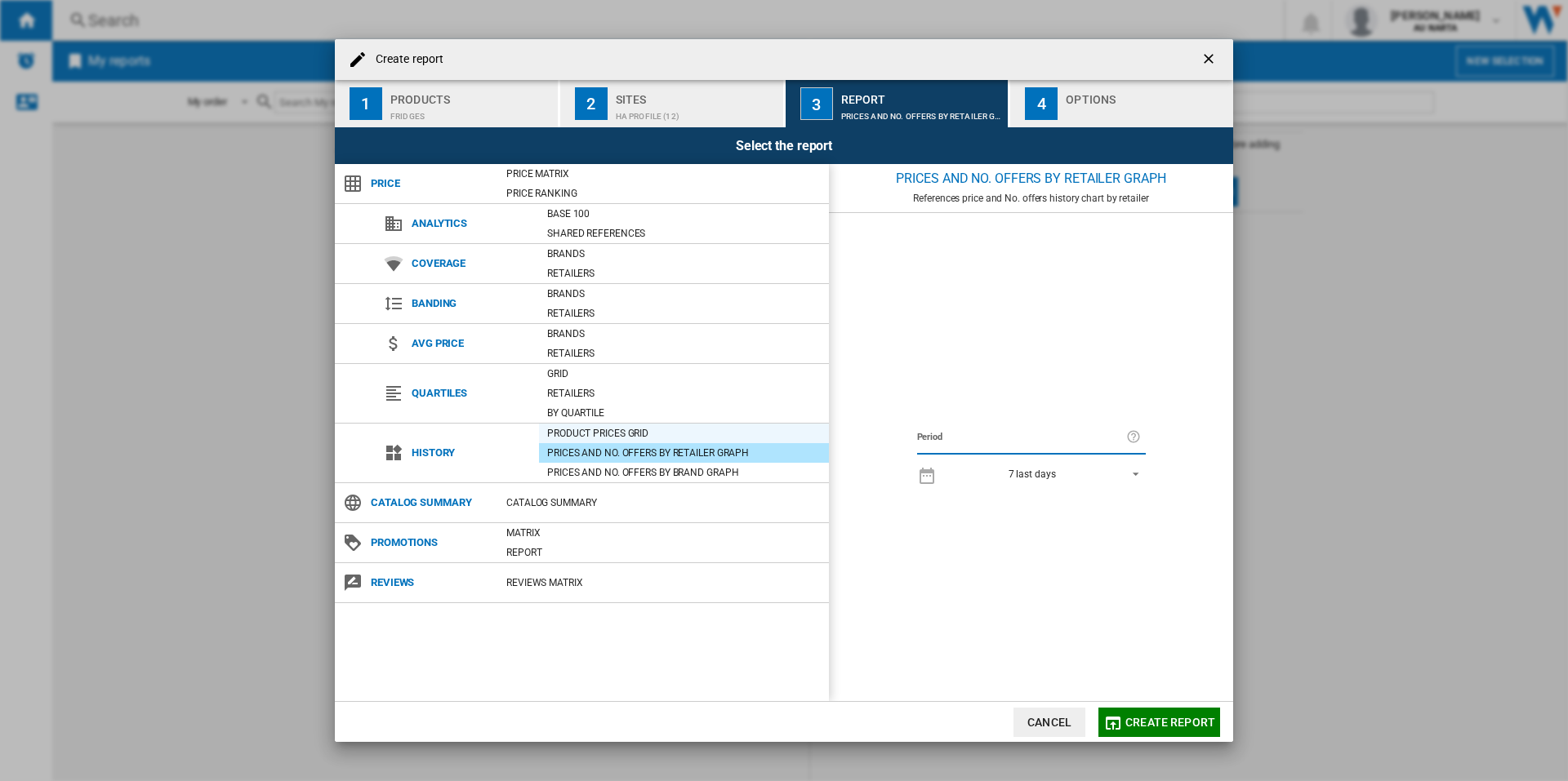
click at [629, 436] on div "Product prices grid" at bounding box center [684, 433] width 290 height 16
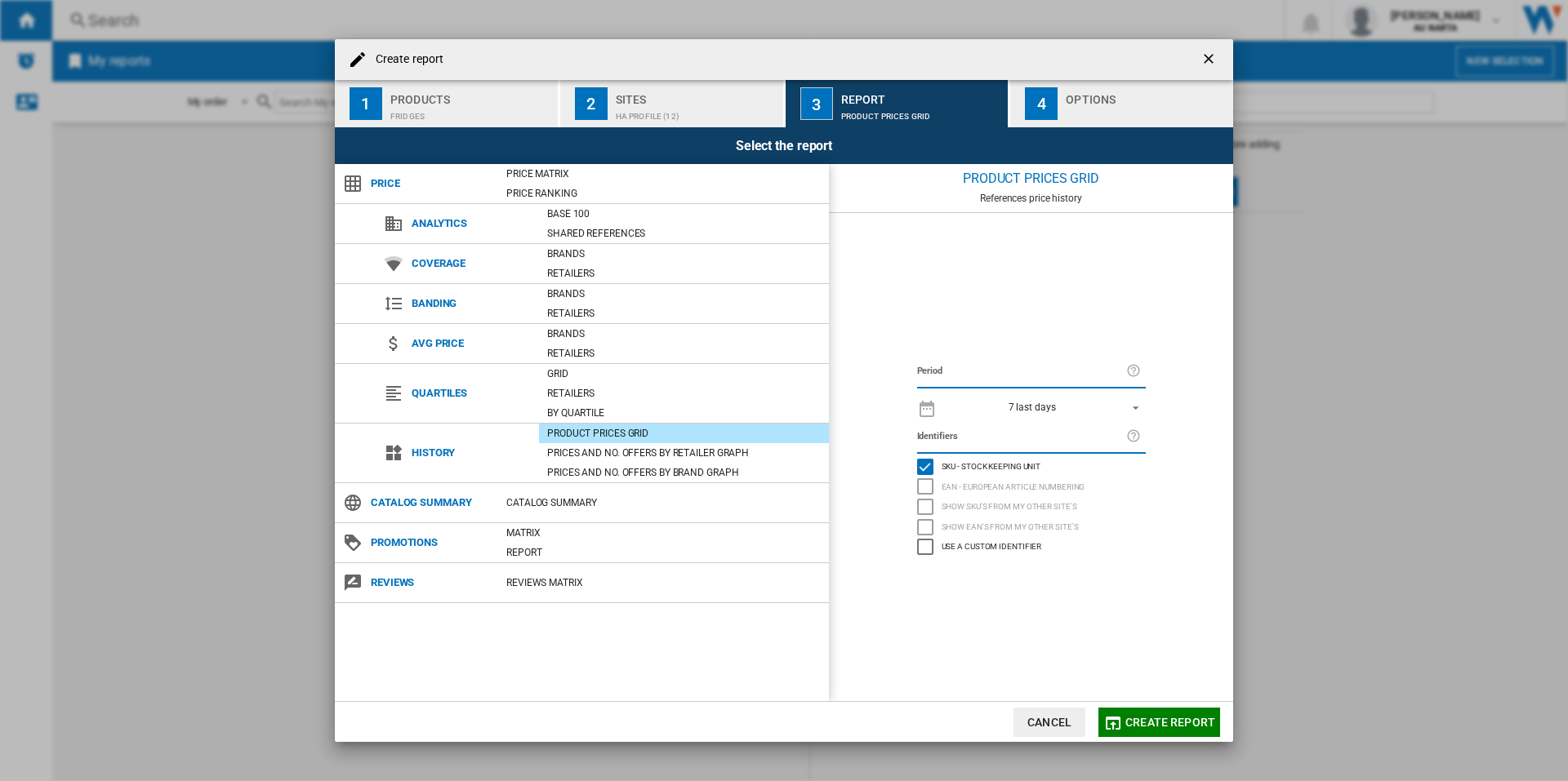
click at [1050, 396] on md-select-value "7 last days" at bounding box center [1045, 407] width 201 height 22
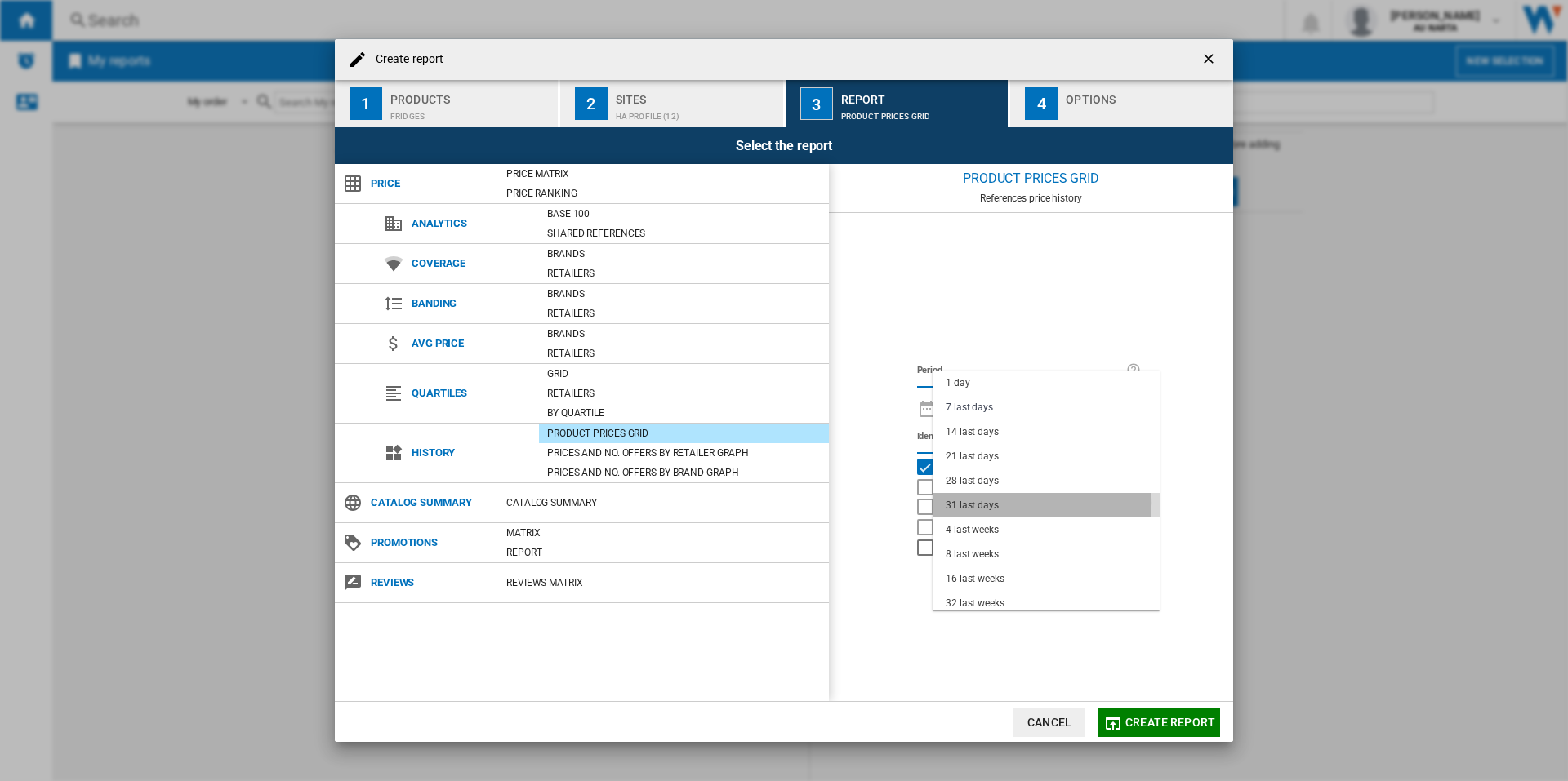
click at [1002, 503] on md-option "31 last days" at bounding box center [1046, 505] width 227 height 24
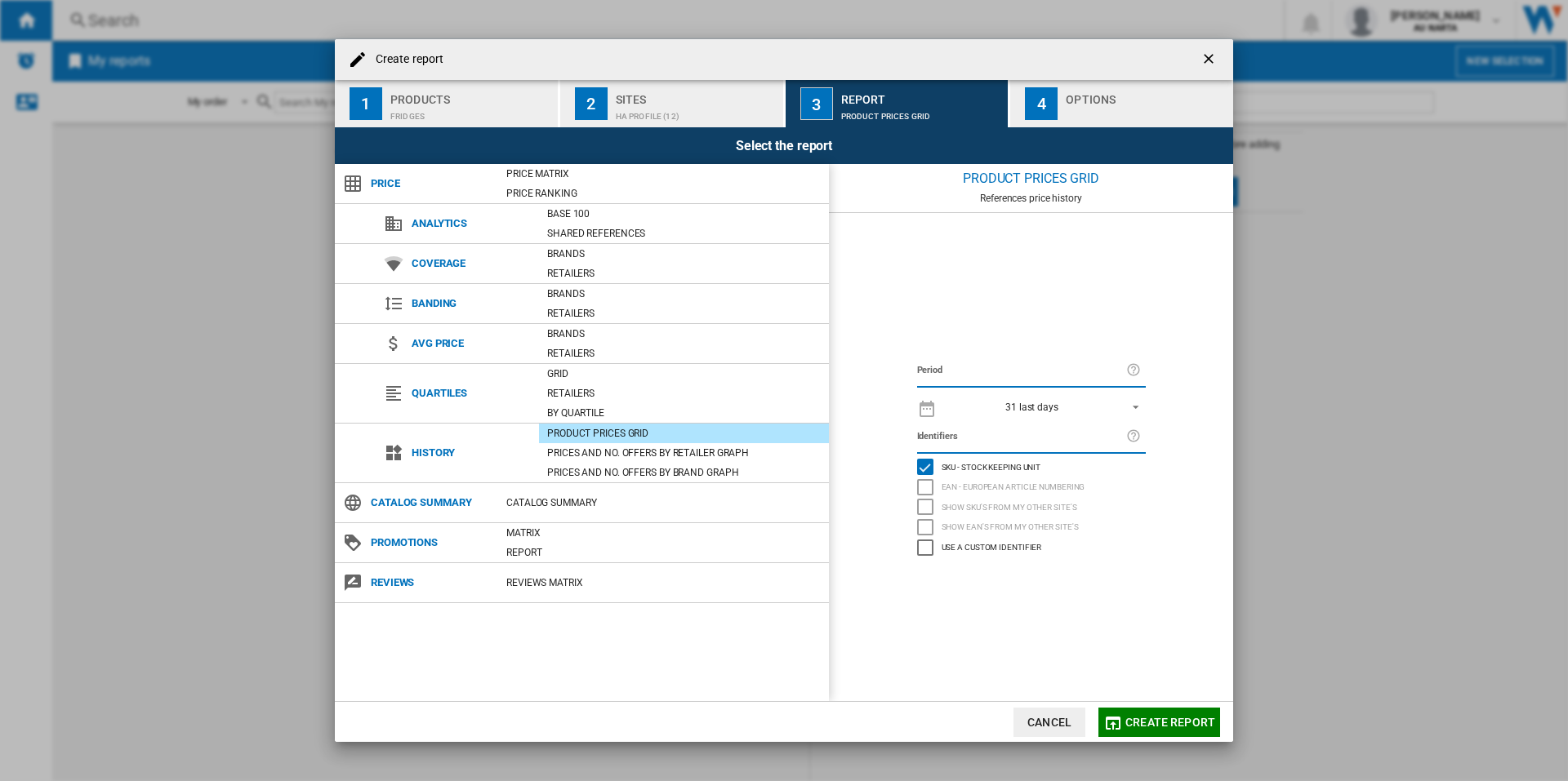
click at [1154, 719] on span "Create report" at bounding box center [1170, 722] width 90 height 13
